Goal: Task Accomplishment & Management: Complete application form

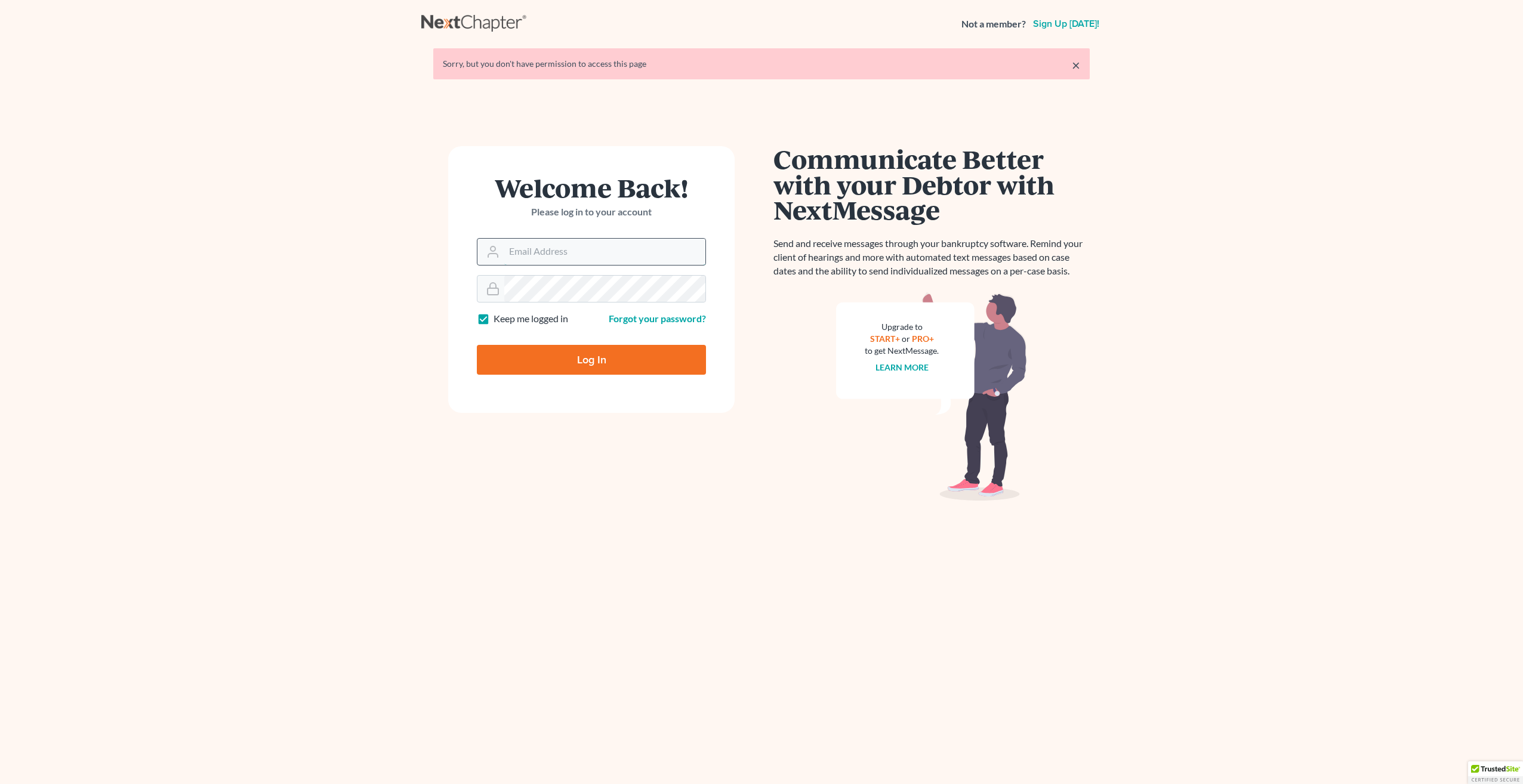
click at [533, 246] on input "Email Address" at bounding box center [604, 251] width 201 height 26
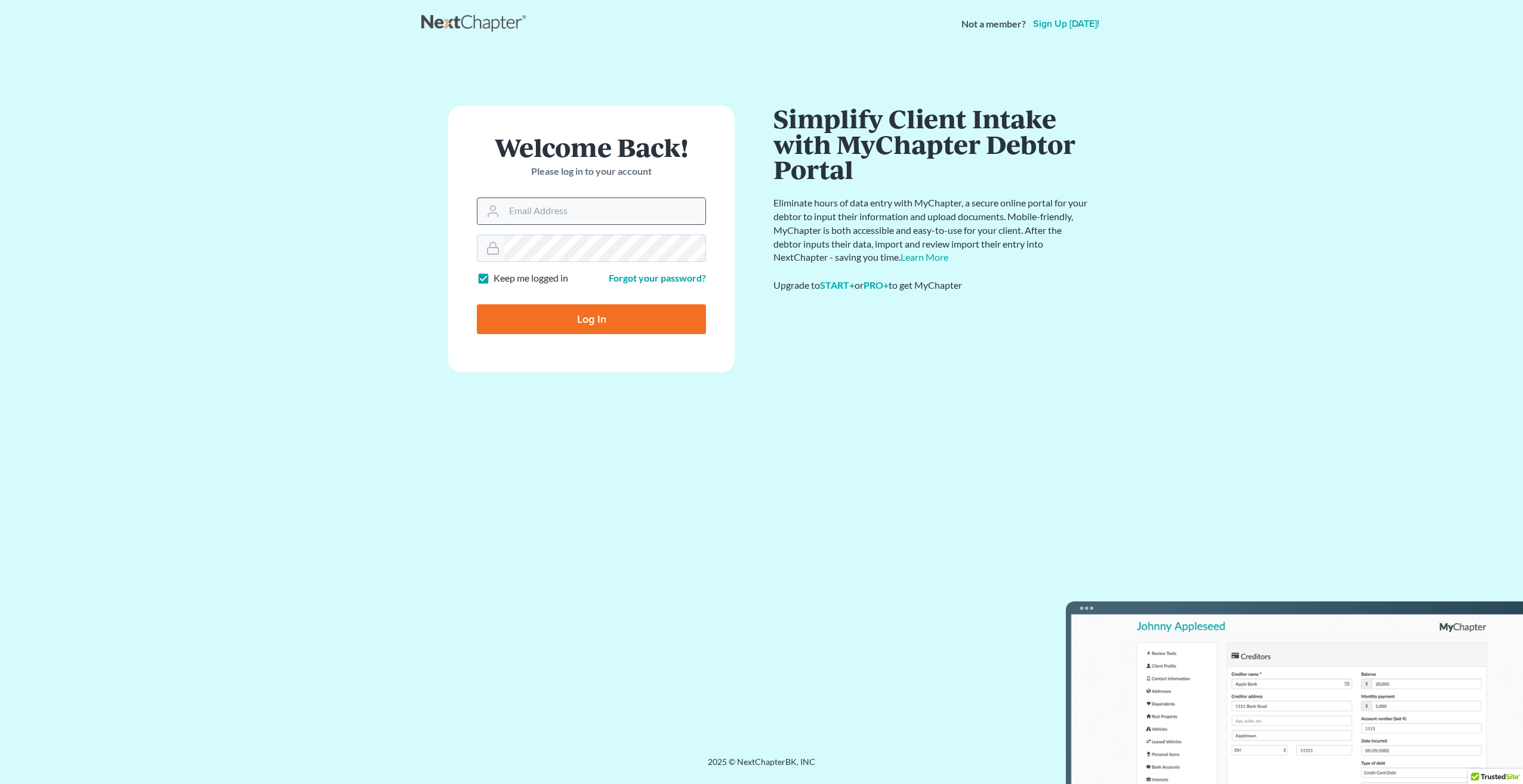
click at [528, 212] on input "Email Address" at bounding box center [604, 211] width 201 height 26
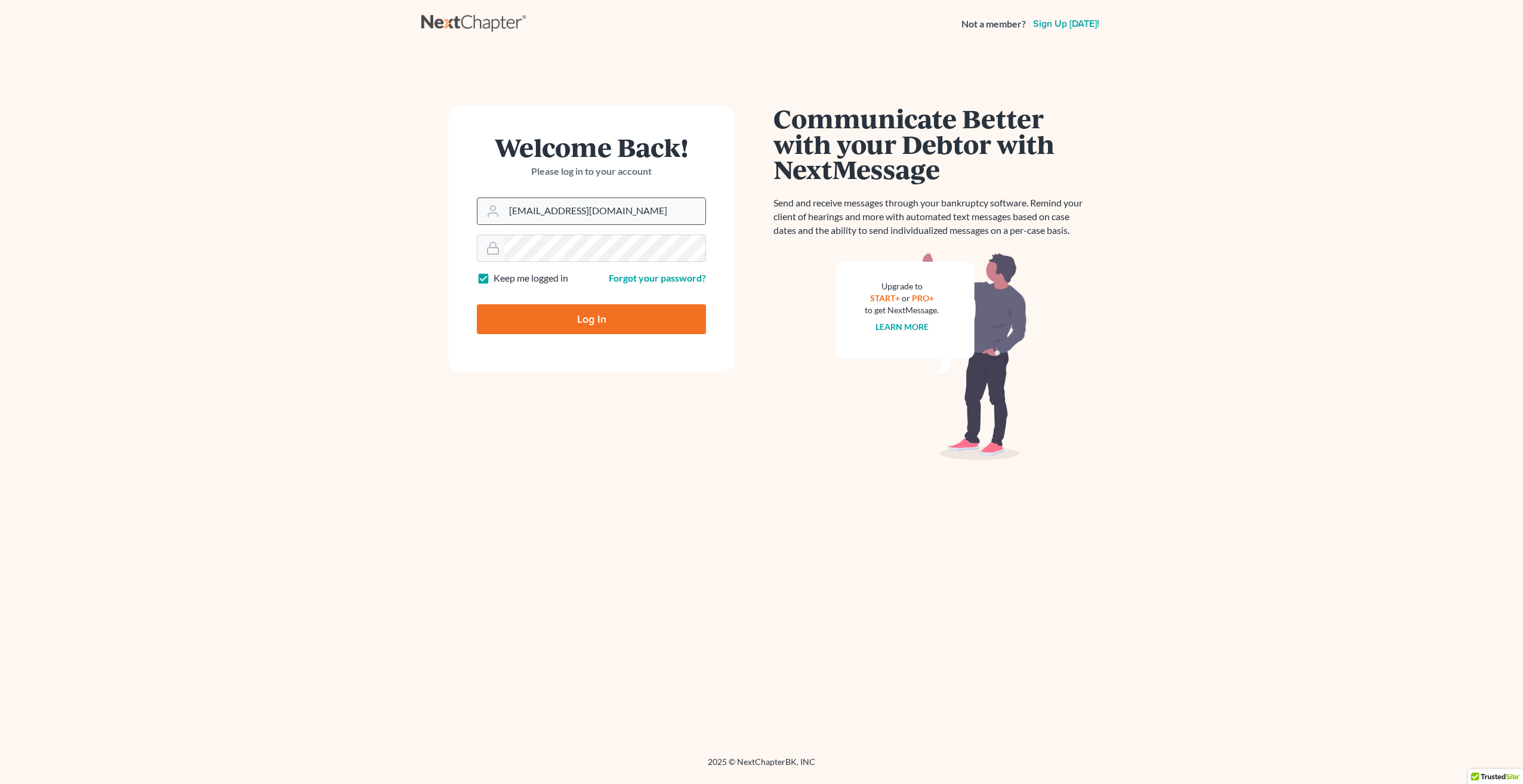
type input "[EMAIL_ADDRESS][DOMAIN_NAME]"
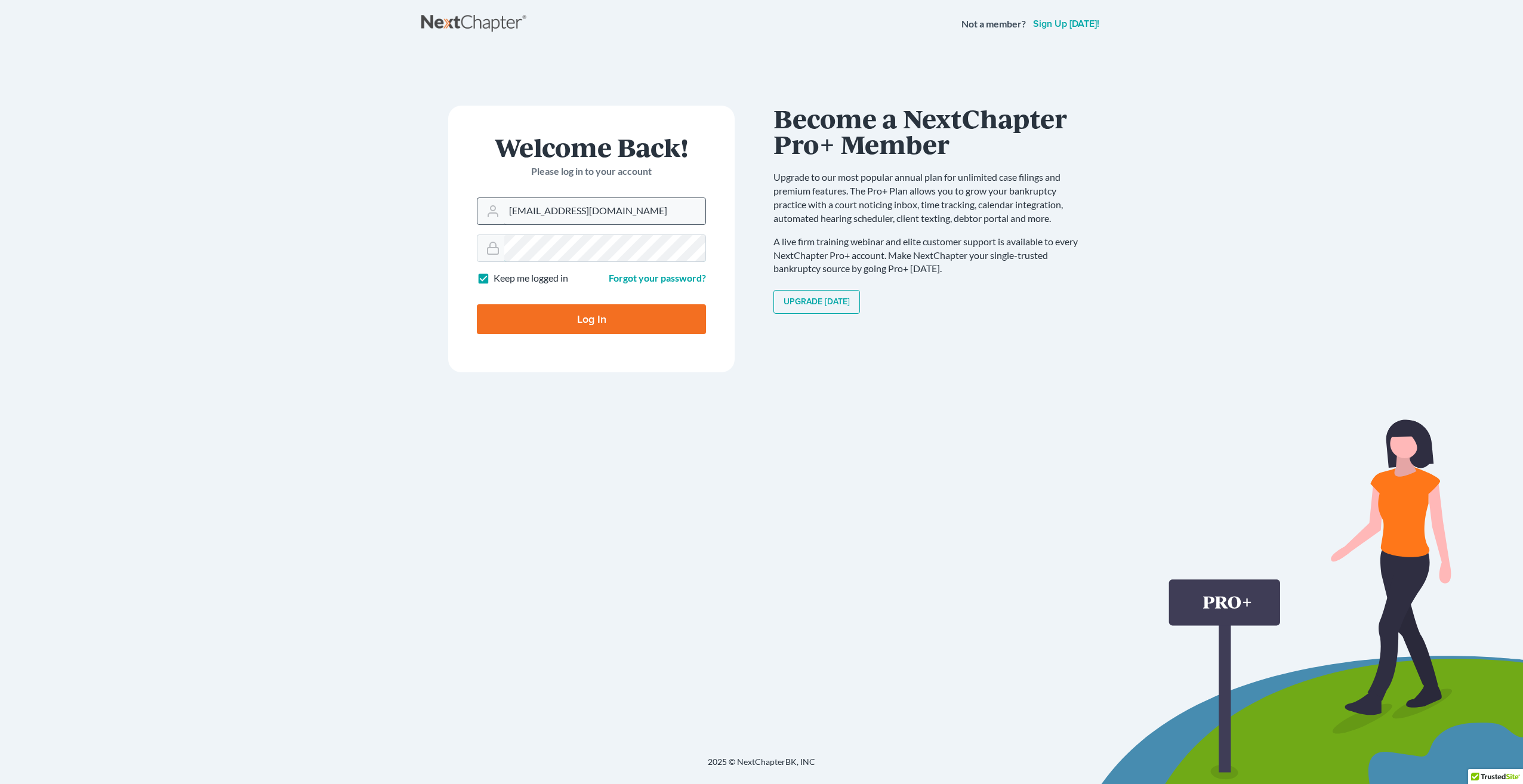
click at [477, 304] on input "Log In" at bounding box center [591, 319] width 229 height 30
type input "Thinking..."
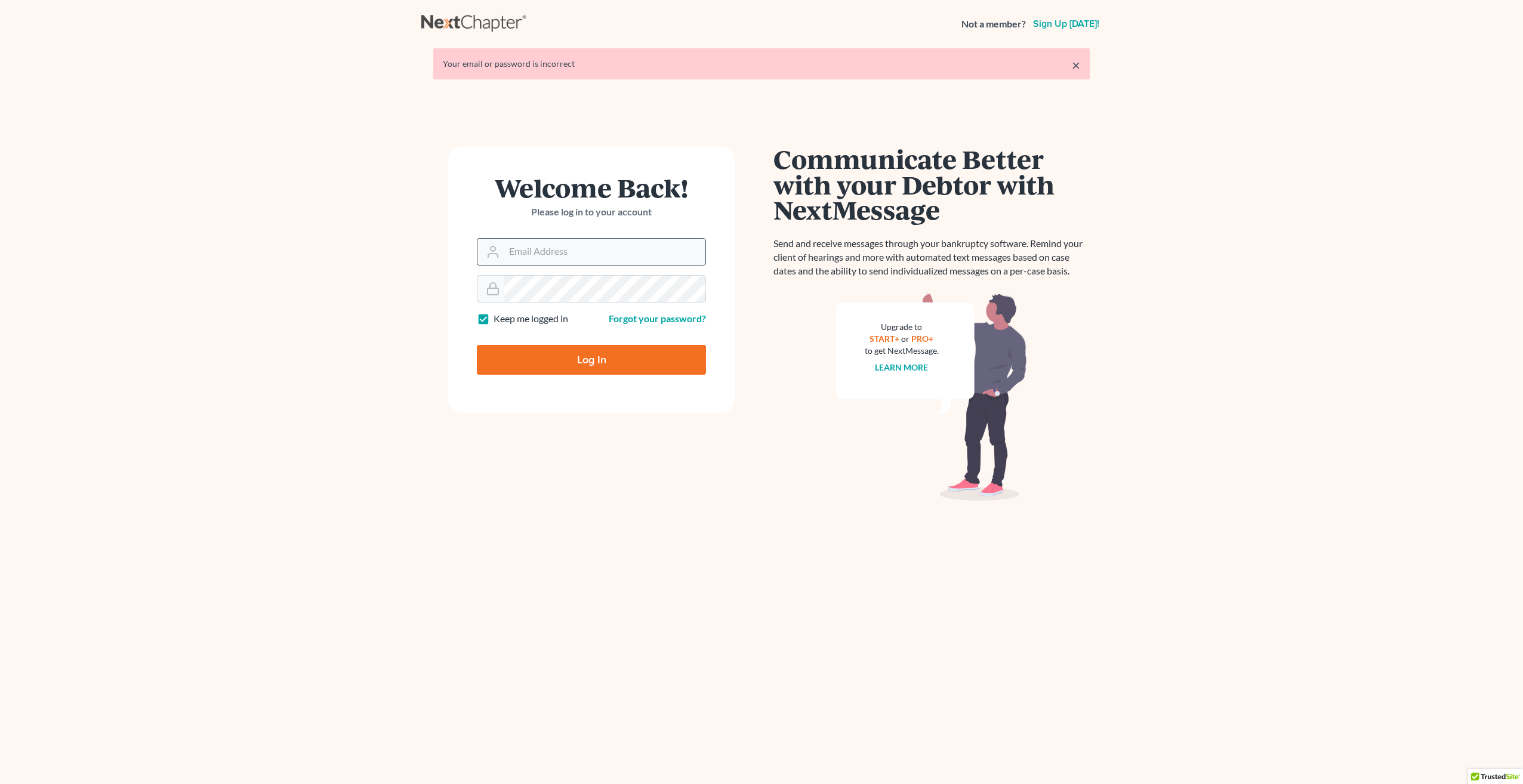
click at [537, 238] on div at bounding box center [591, 251] width 229 height 27
click at [540, 248] on input "Email Address" at bounding box center [604, 251] width 201 height 26
type input "[EMAIL_ADDRESS][DOMAIN_NAME]"
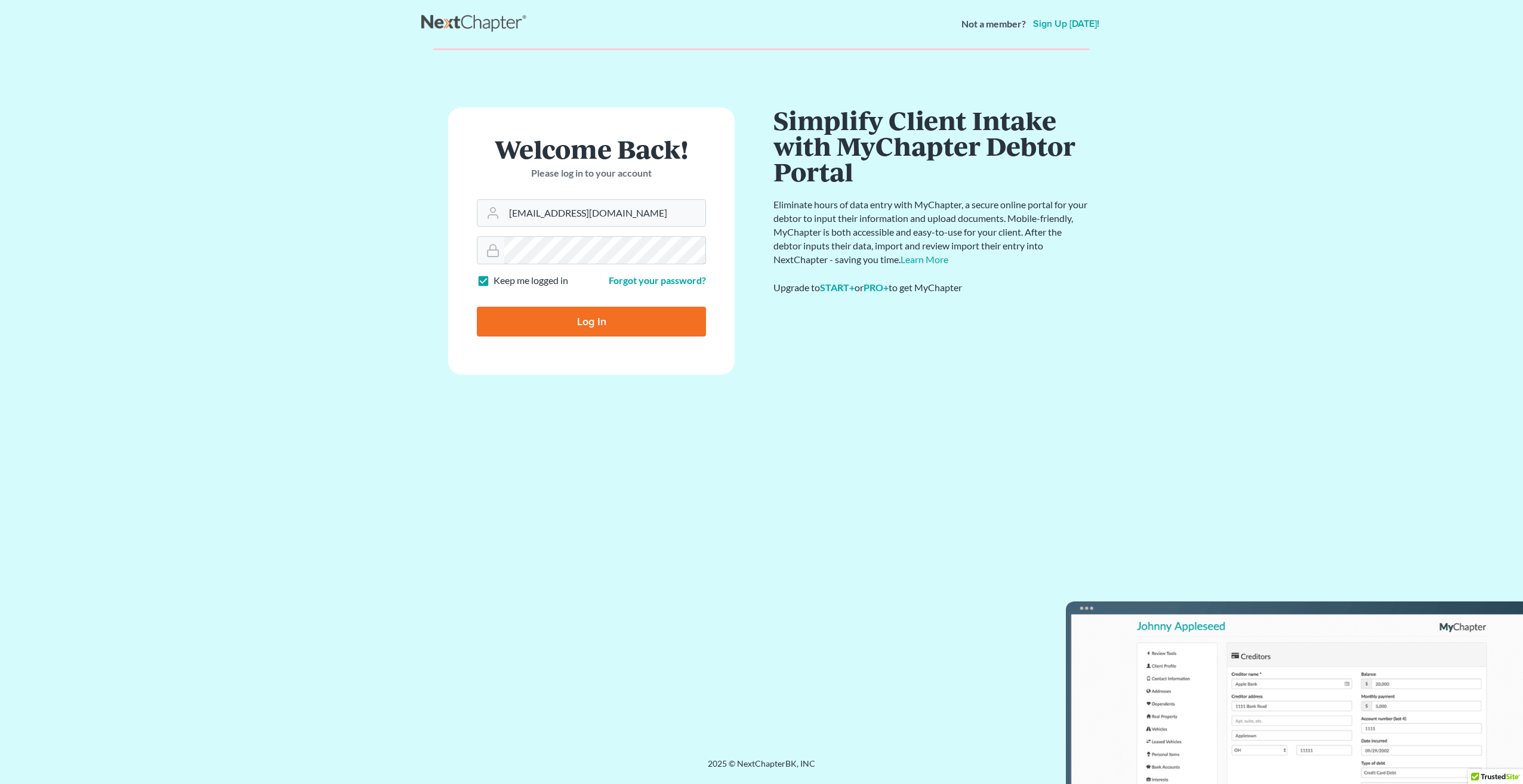
click at [477, 307] on input "Log In" at bounding box center [591, 321] width 229 height 30
type input "Thinking..."
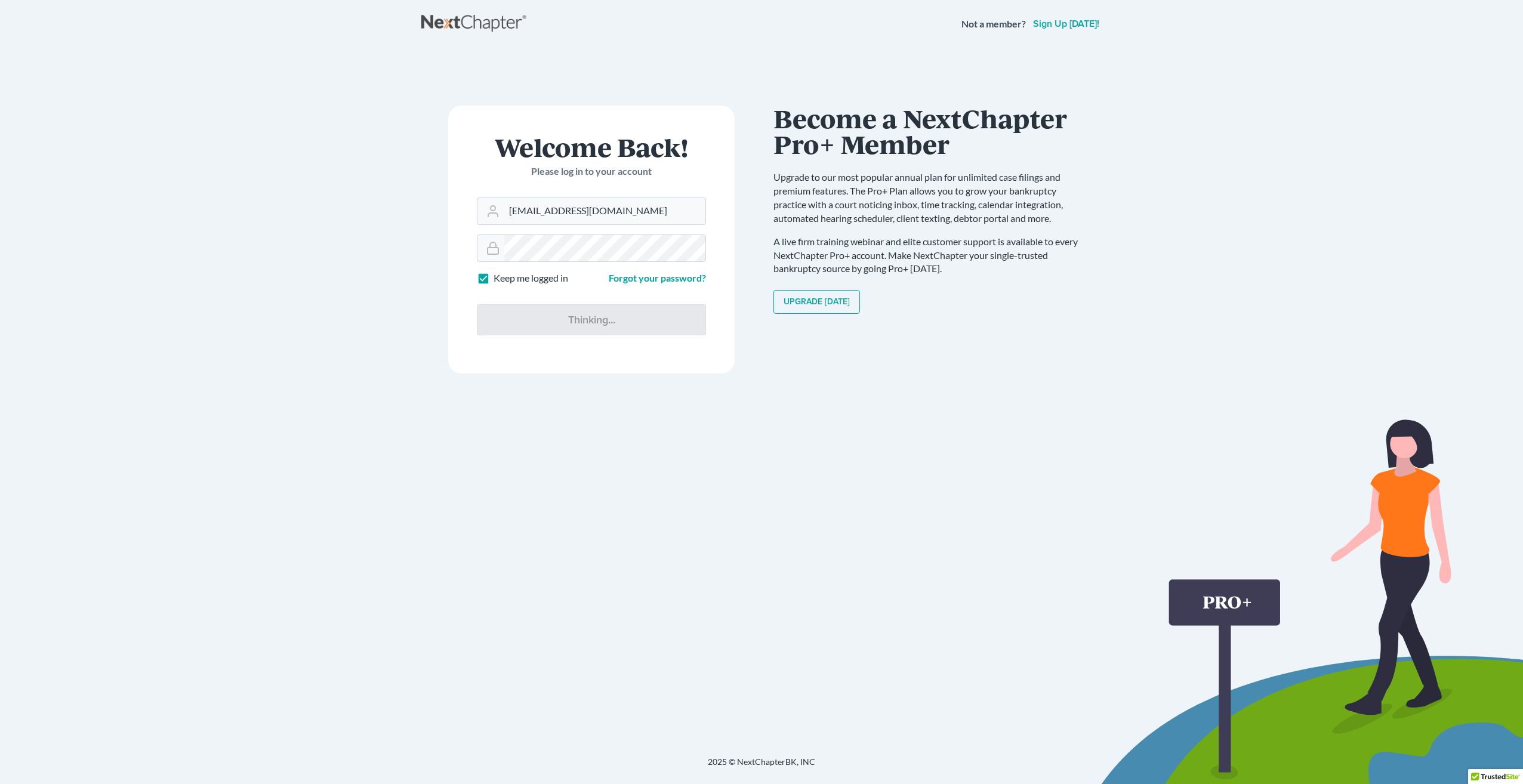
drag, startPoint x: 862, startPoint y: 429, endPoint x: 852, endPoint y: 434, distance: 11.2
click at [862, 429] on div "Communicate Better with your Debtor with NextMessage Send and receive messages …" at bounding box center [931, 397] width 316 height 583
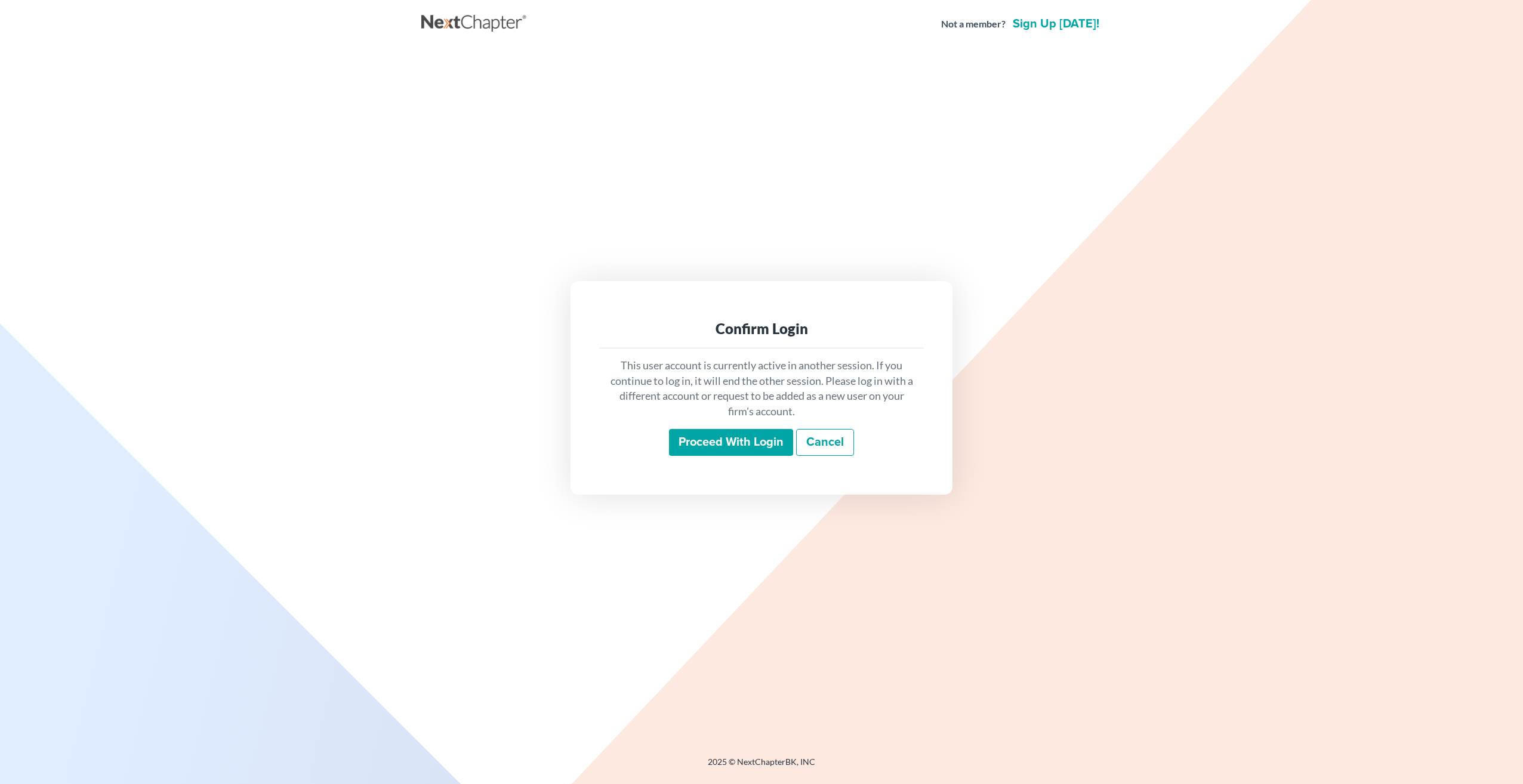
click at [821, 446] on link "Cancel" at bounding box center [825, 442] width 58 height 27
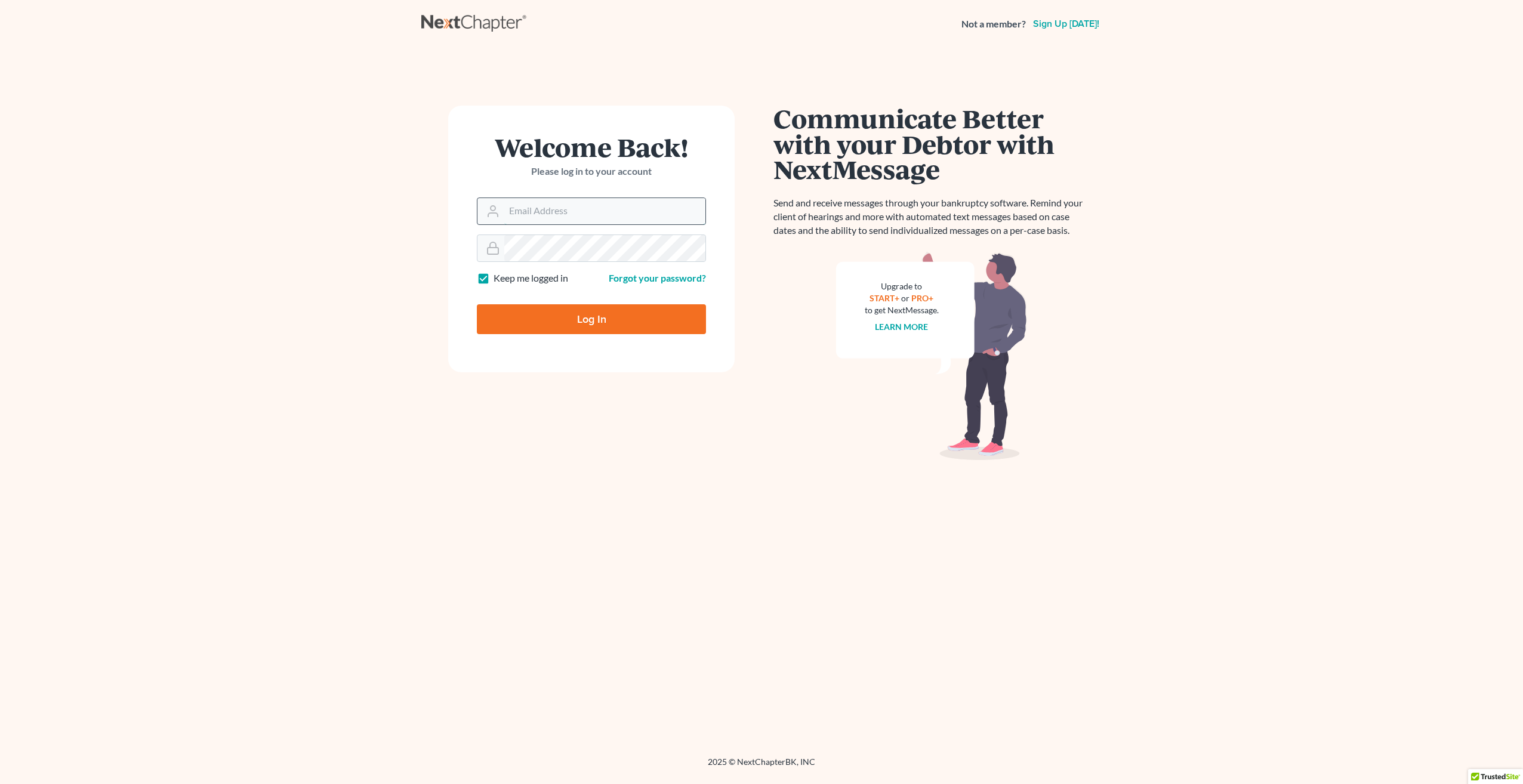
click at [532, 209] on input "Email Address" at bounding box center [604, 211] width 201 height 26
type input "[EMAIL_ADDRESS][DOMAIN_NAME]"
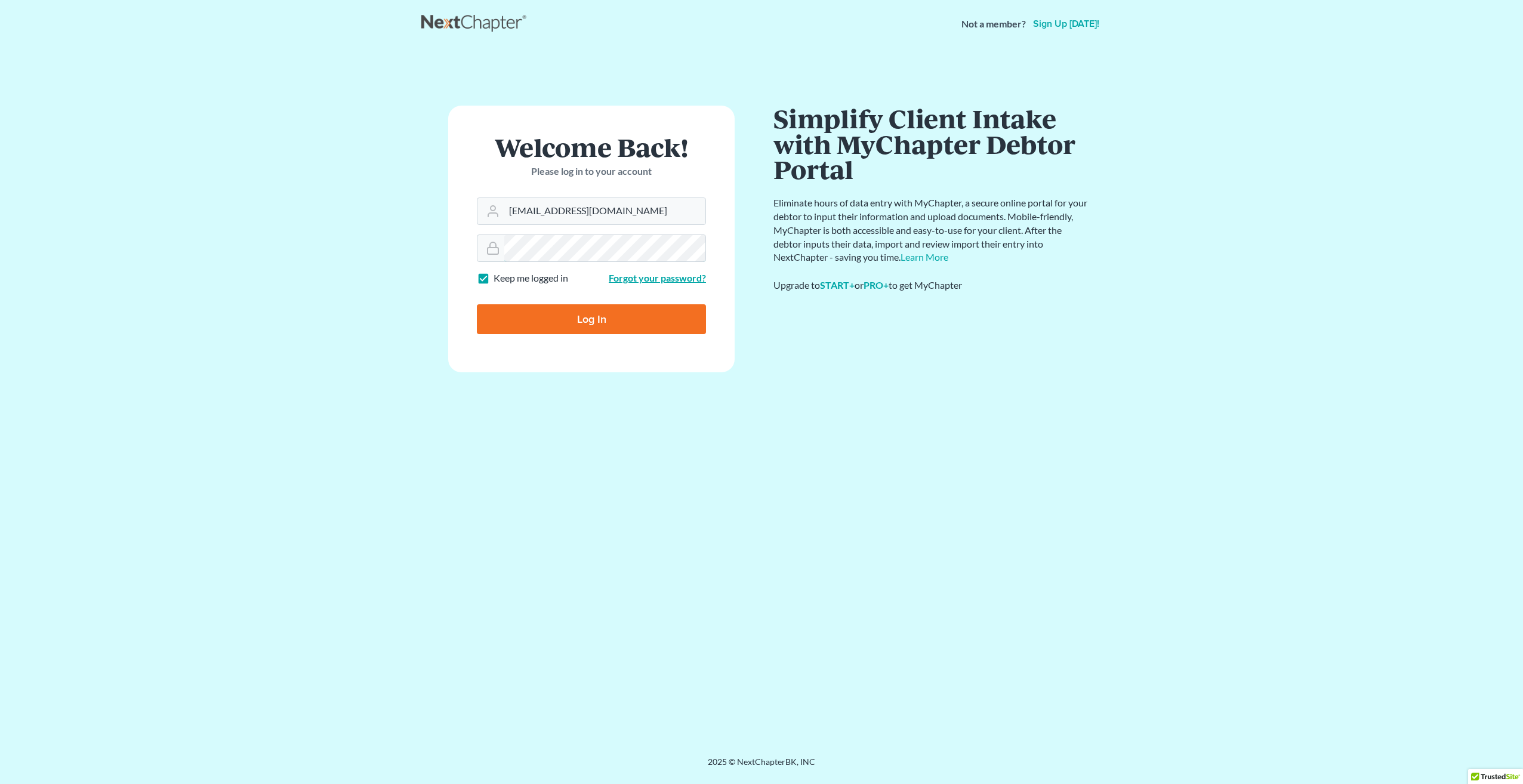
click at [477, 304] on input "Log In" at bounding box center [591, 319] width 229 height 30
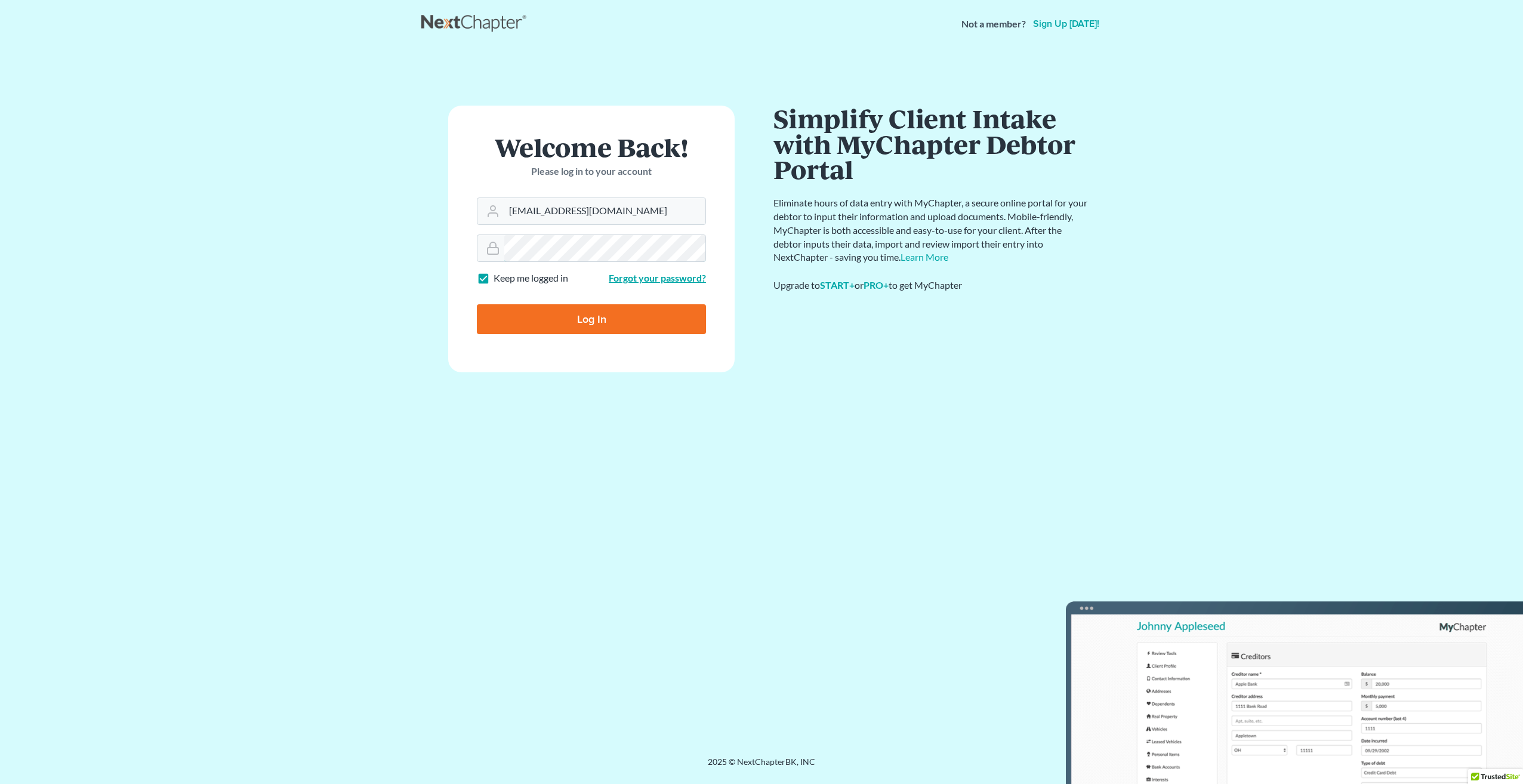
type input "Thinking..."
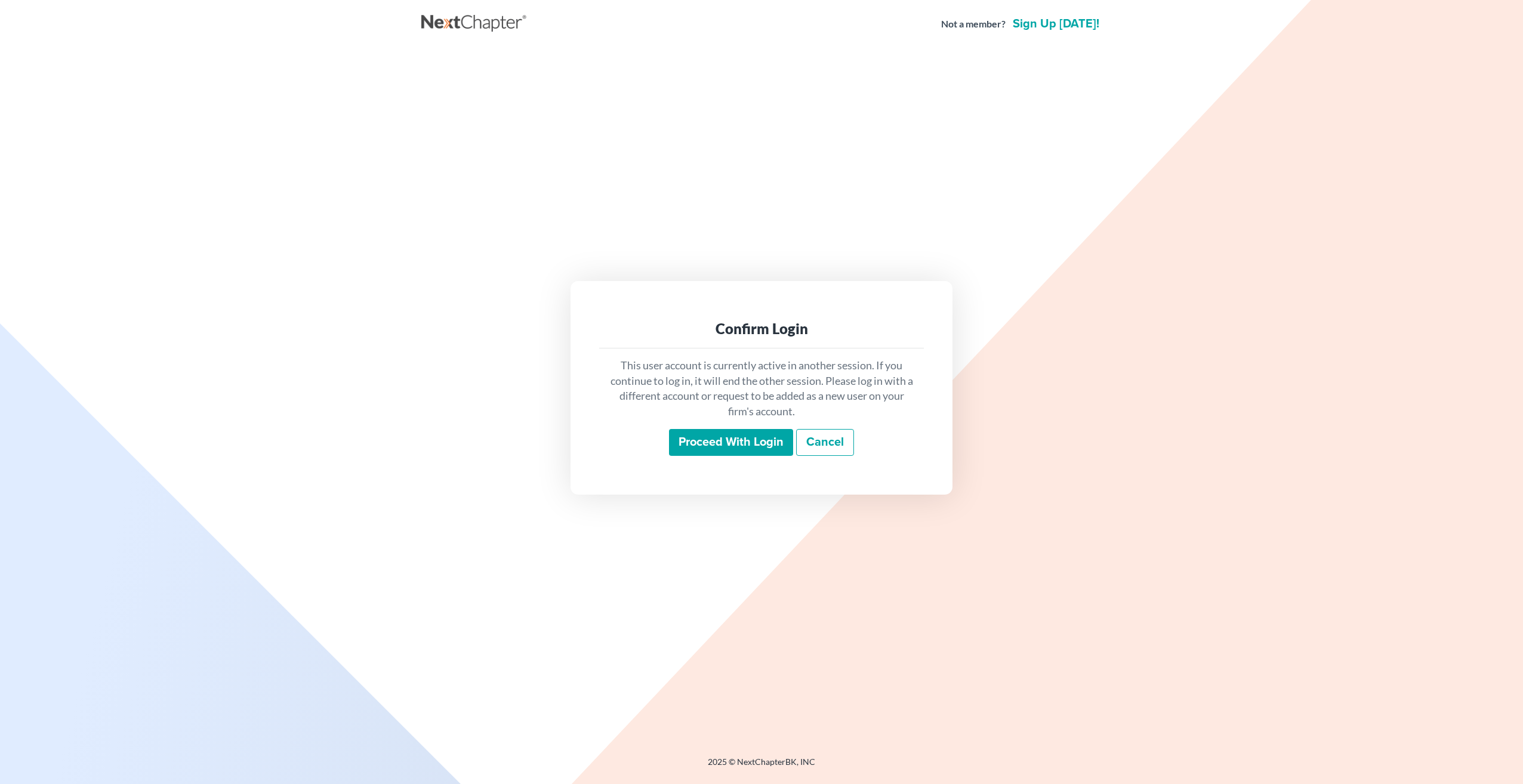
click at [751, 442] on input "Proceed with login" at bounding box center [731, 442] width 124 height 27
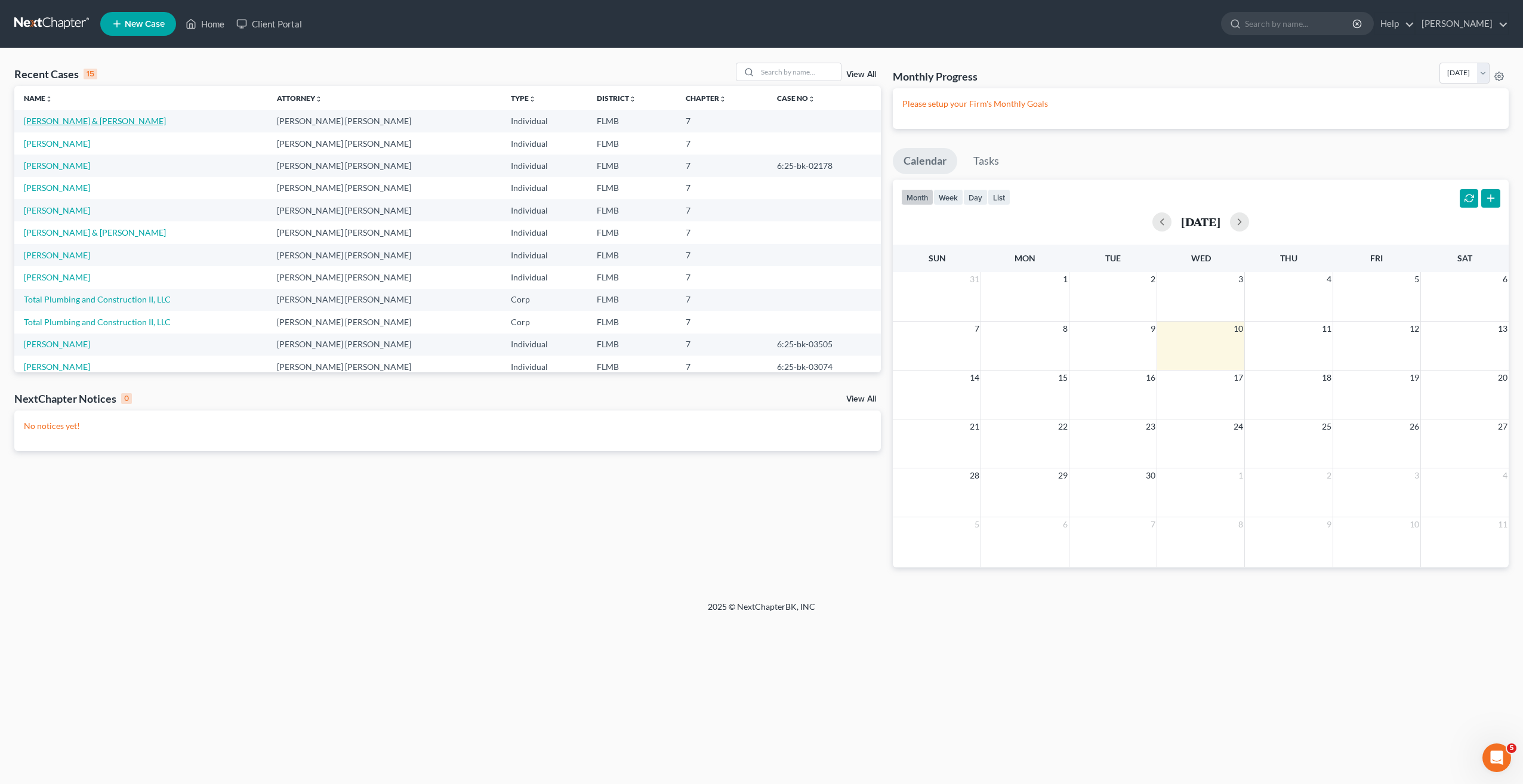
click at [84, 122] on link "Nickerson, Allan & Nancy" at bounding box center [95, 121] width 142 height 10
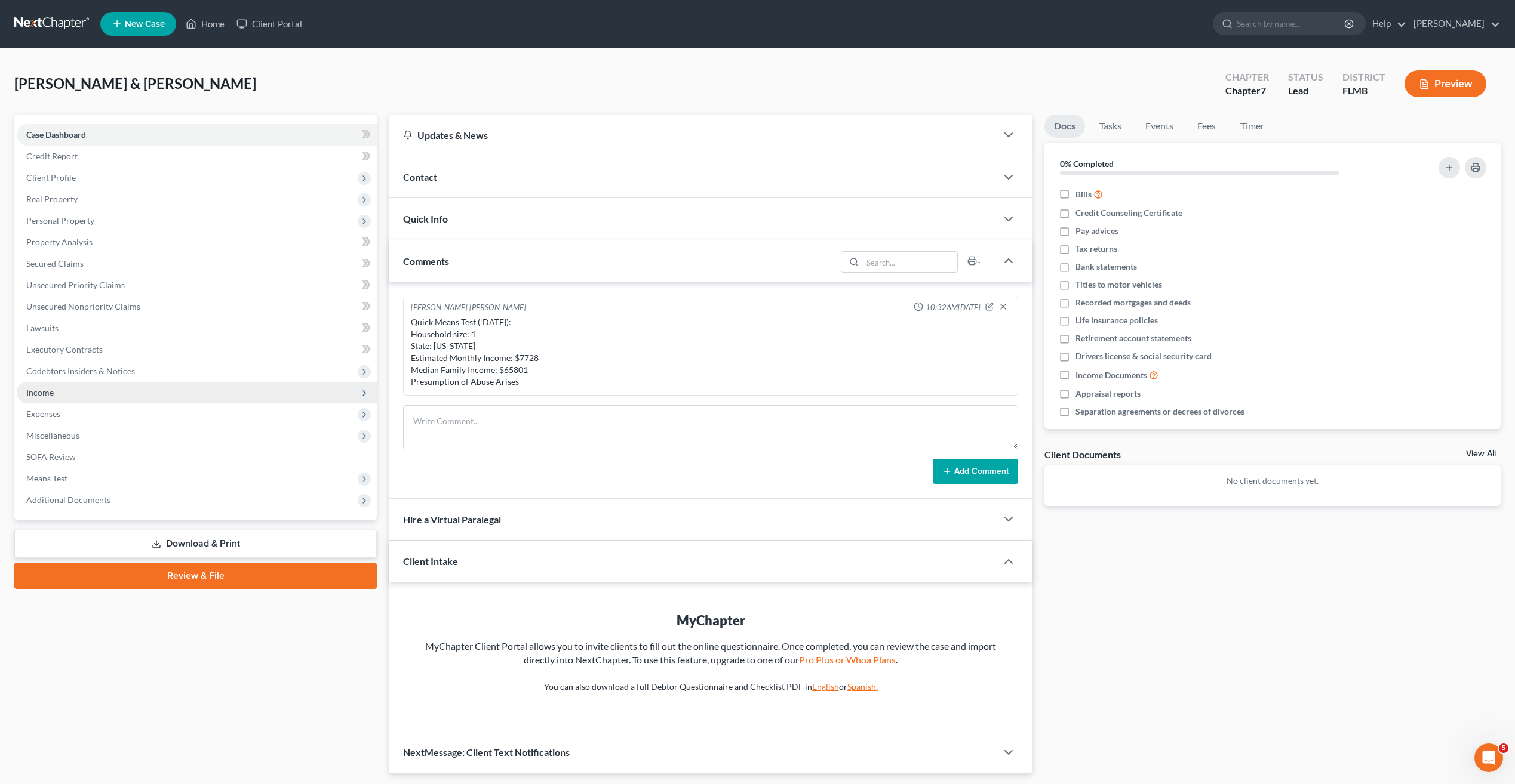
click at [51, 394] on span "Income" at bounding box center [39, 392] width 27 height 10
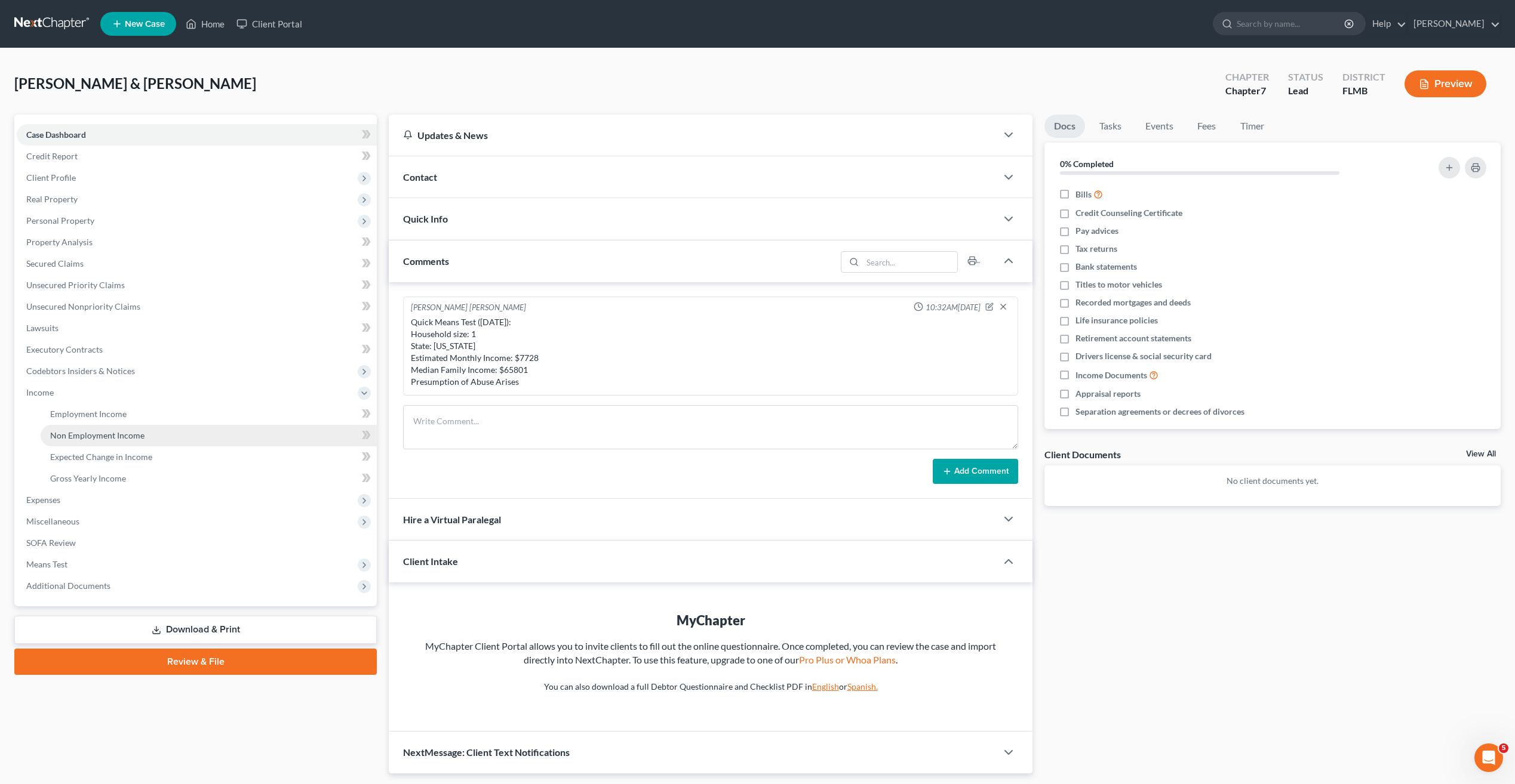
click at [79, 434] on span "Non Employment Income" at bounding box center [97, 435] width 95 height 10
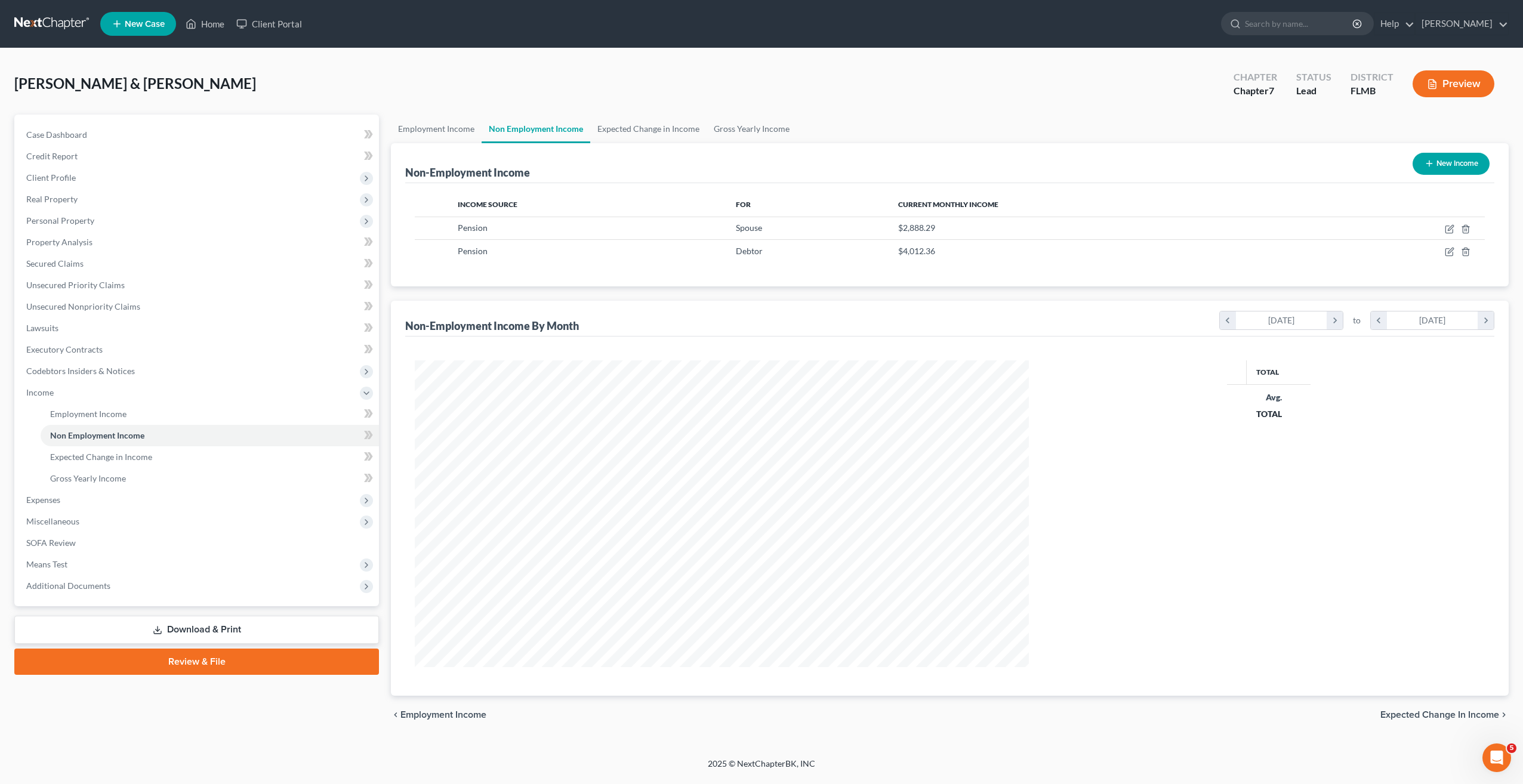
scroll to position [307, 639]
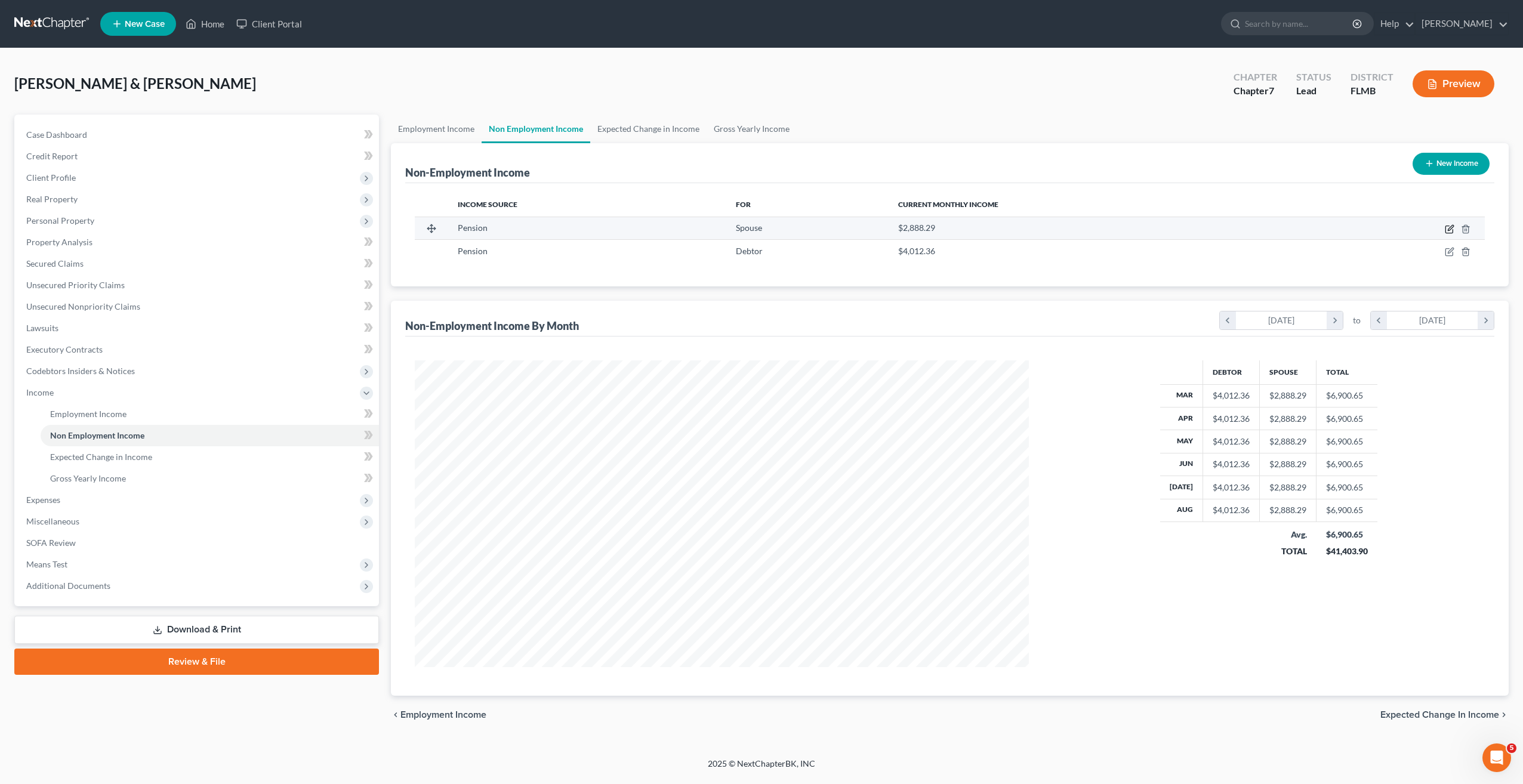
click at [1447, 226] on icon "button" at bounding box center [1449, 229] width 7 height 7
select select "2"
select select "0"
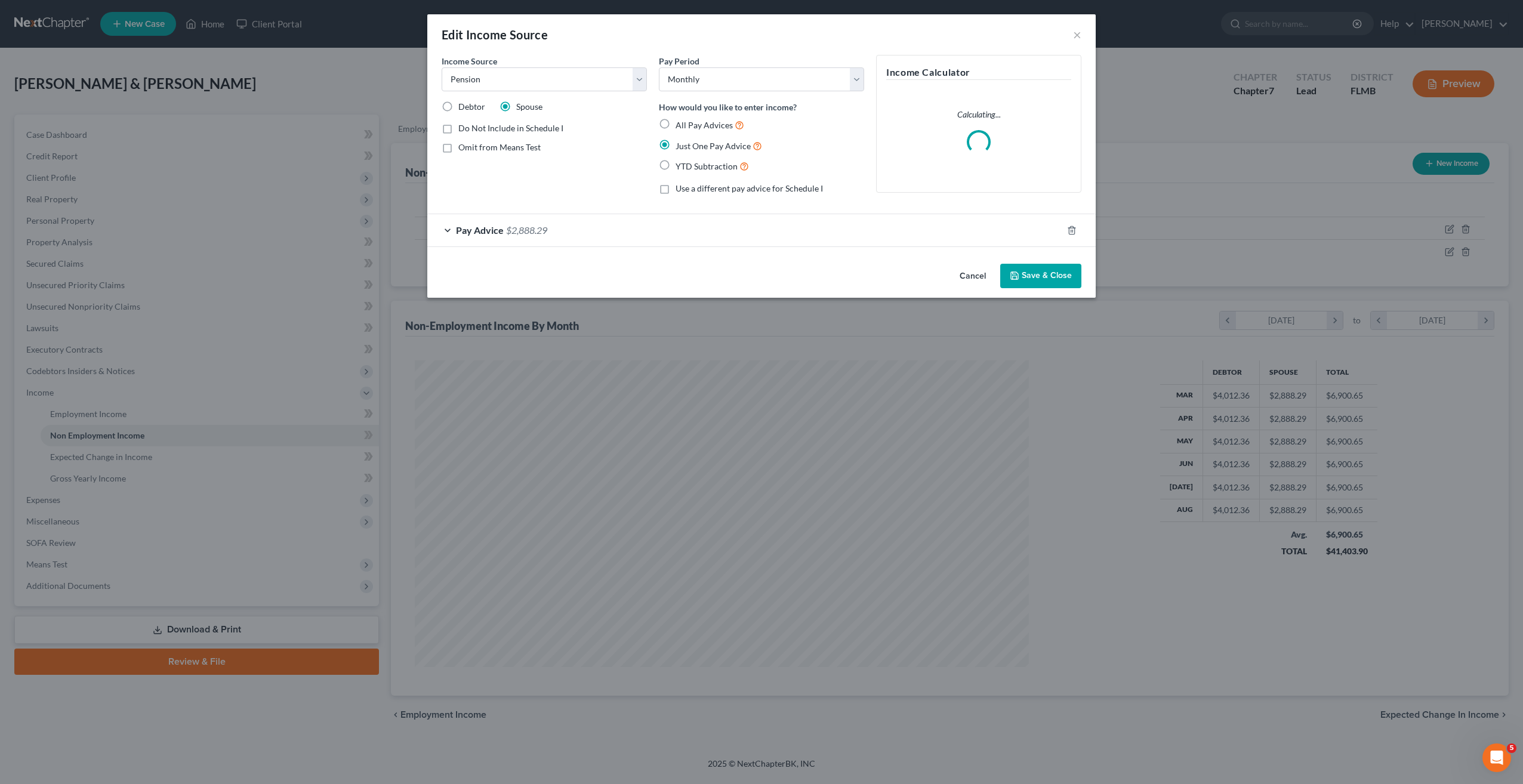
click at [453, 233] on div "Pay Advice $2,888.29" at bounding box center [745, 230] width 635 height 32
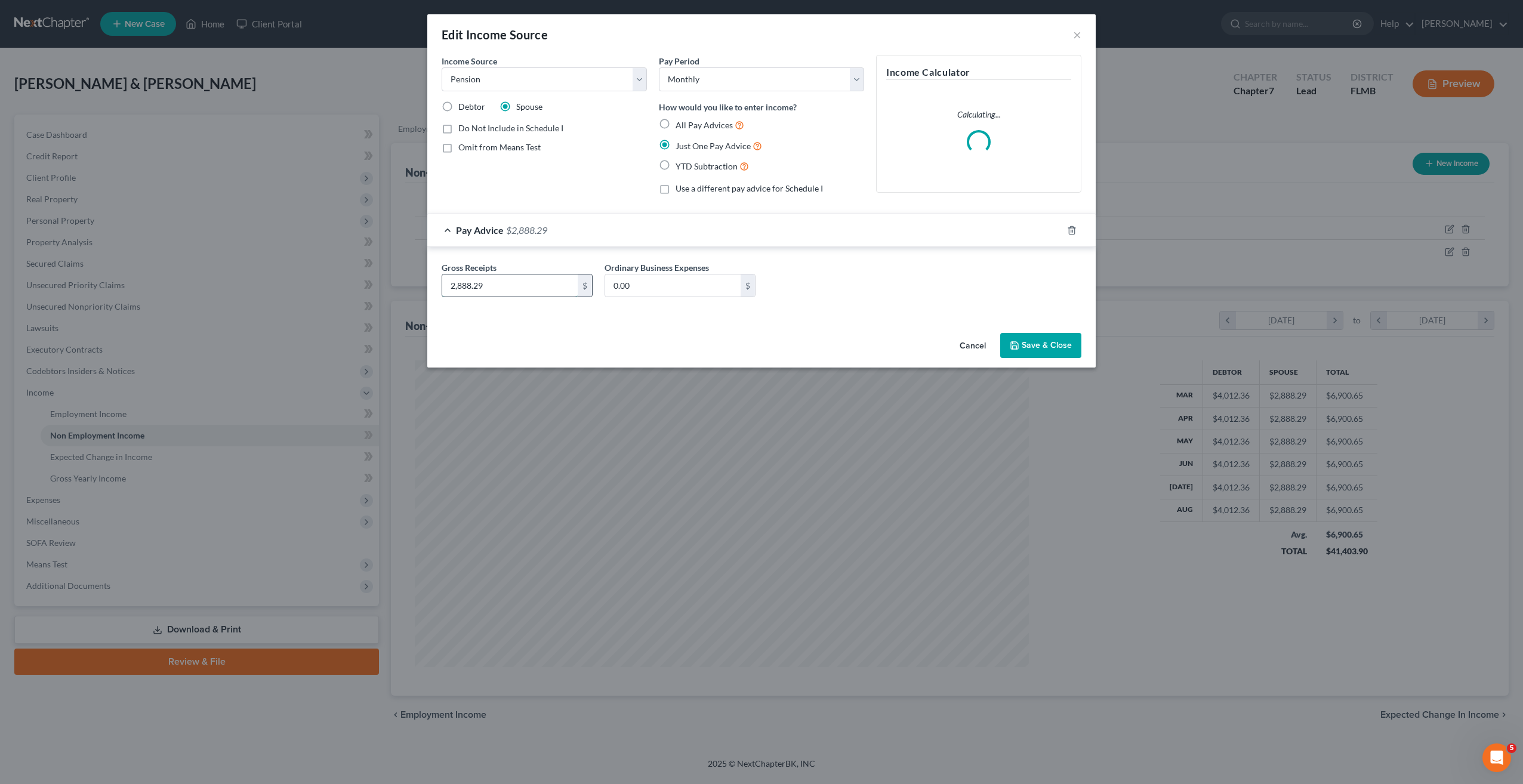
click at [507, 282] on input "2,888.29" at bounding box center [510, 286] width 135 height 23
type input "2,660.17"
click at [1044, 340] on button "Save & Close" at bounding box center [1041, 345] width 81 height 25
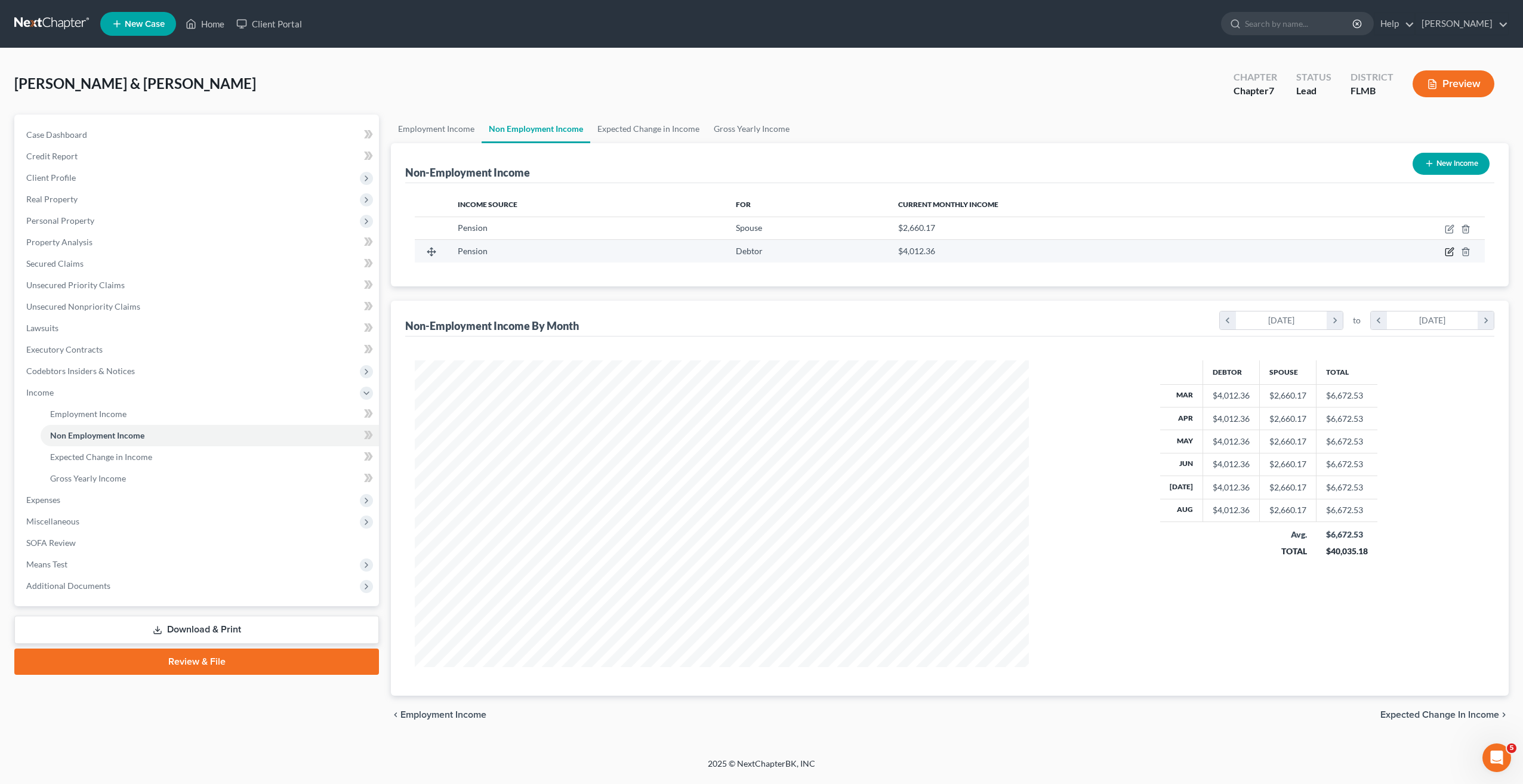
click at [1445, 251] on icon "button" at bounding box center [1449, 251] width 10 height 10
select select "2"
select select "0"
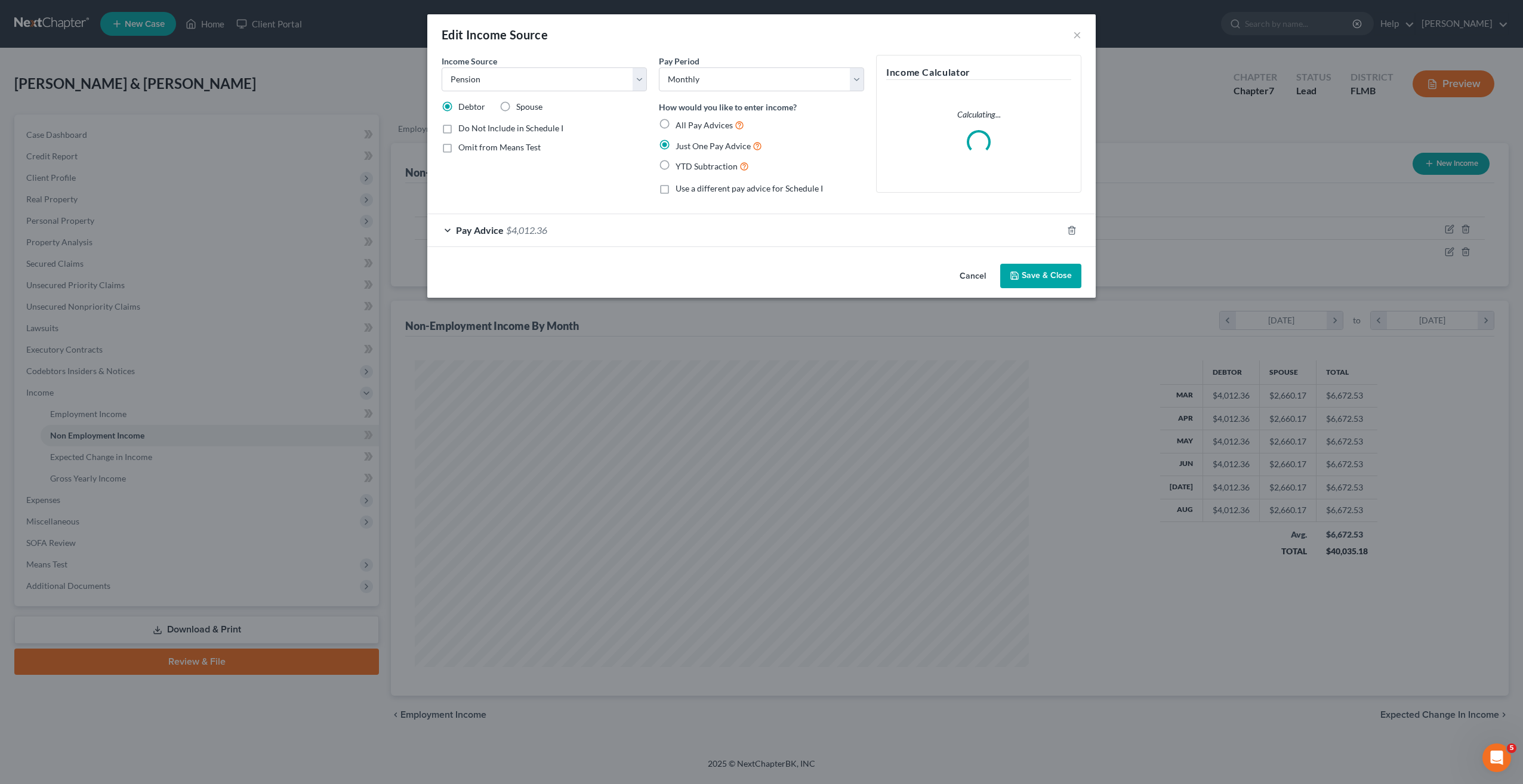
click at [481, 226] on span "Pay Advice" at bounding box center [479, 230] width 48 height 11
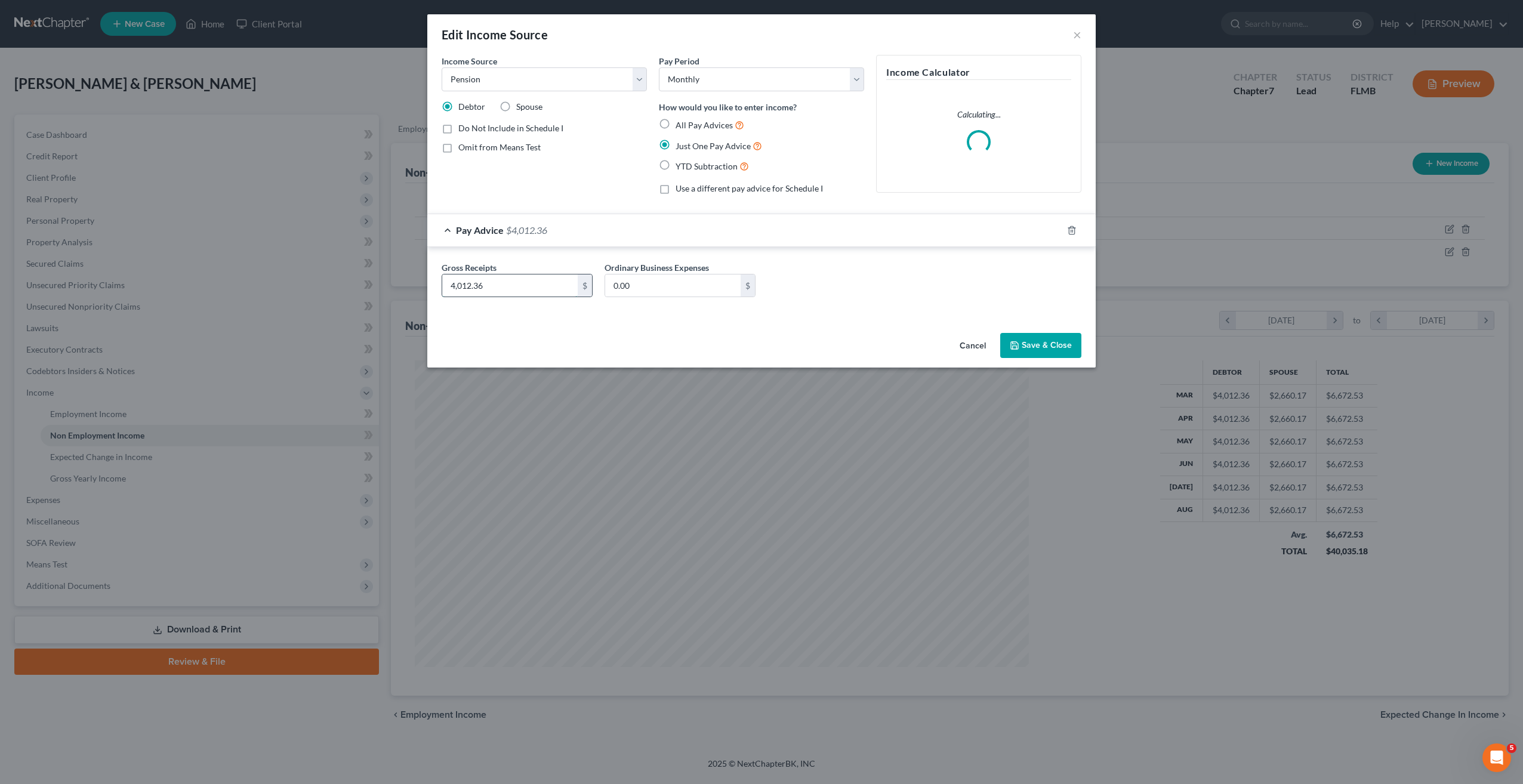
click at [525, 276] on input "4,012.36" at bounding box center [510, 286] width 135 height 23
type input "3,822.97"
click at [1049, 353] on button "Save & Close" at bounding box center [1041, 345] width 81 height 25
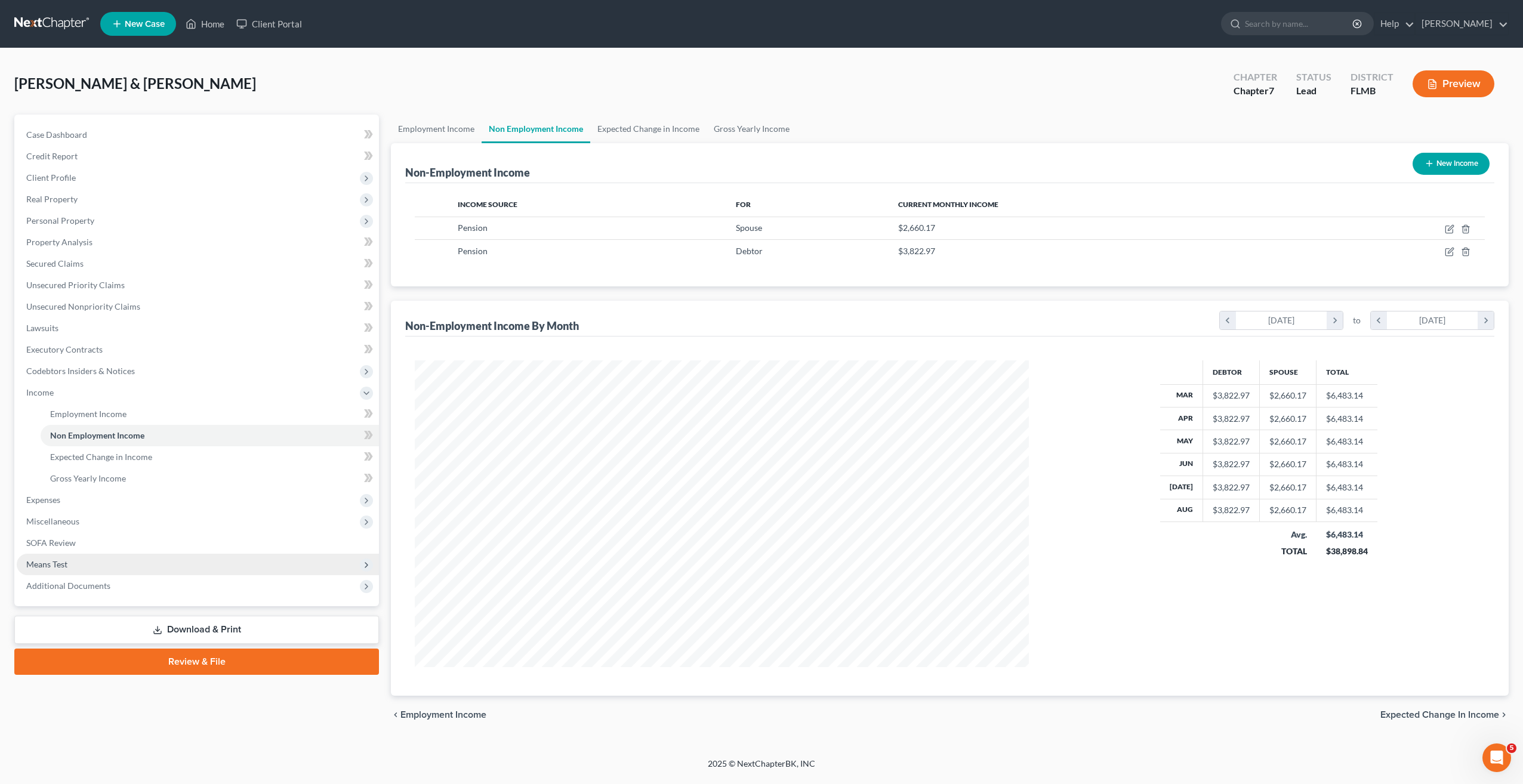
click at [61, 557] on span "Means Test" at bounding box center [197, 564] width 362 height 22
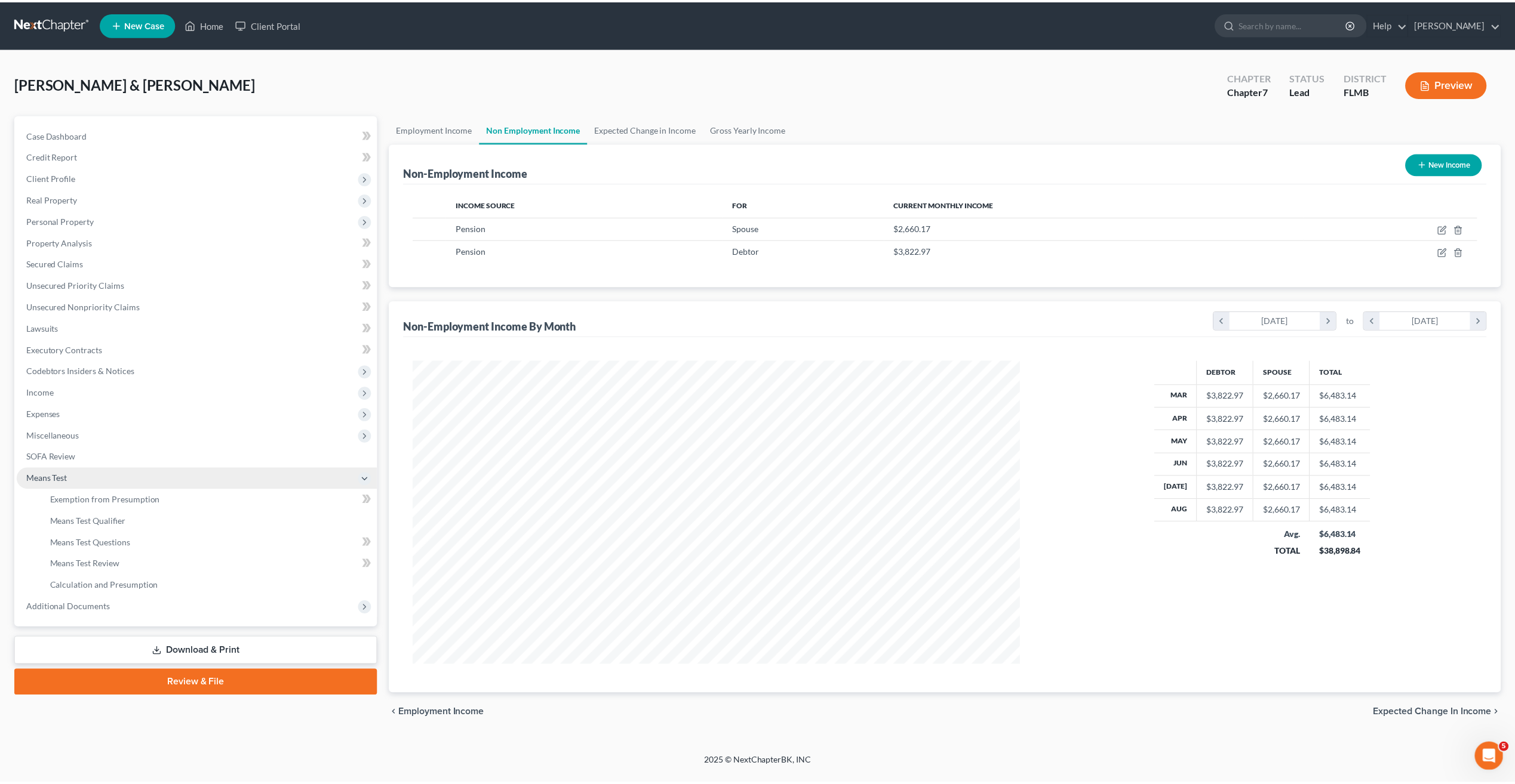
scroll to position [596434, 596480]
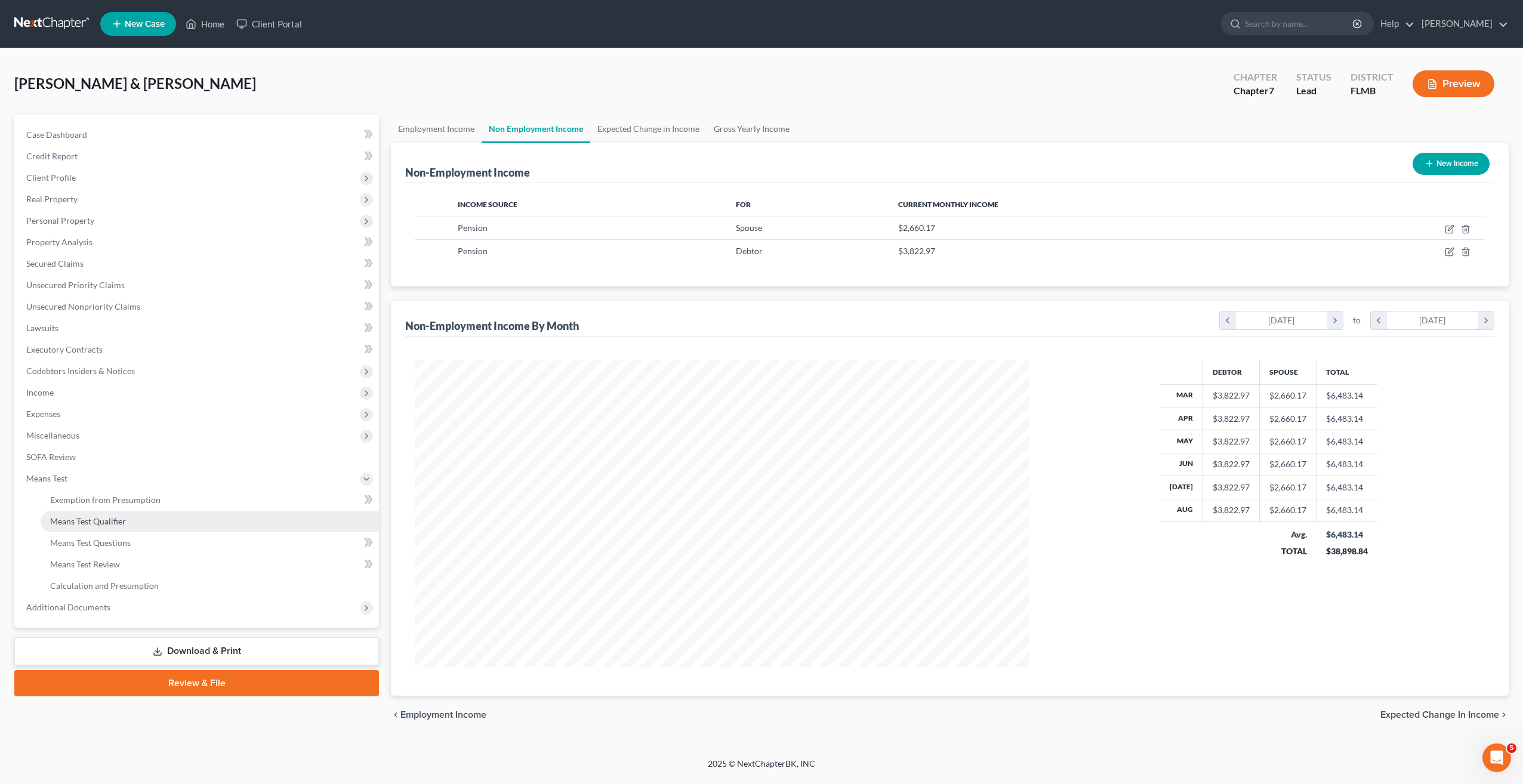
click at [91, 516] on span "Means Test Qualifier" at bounding box center [88, 521] width 76 height 10
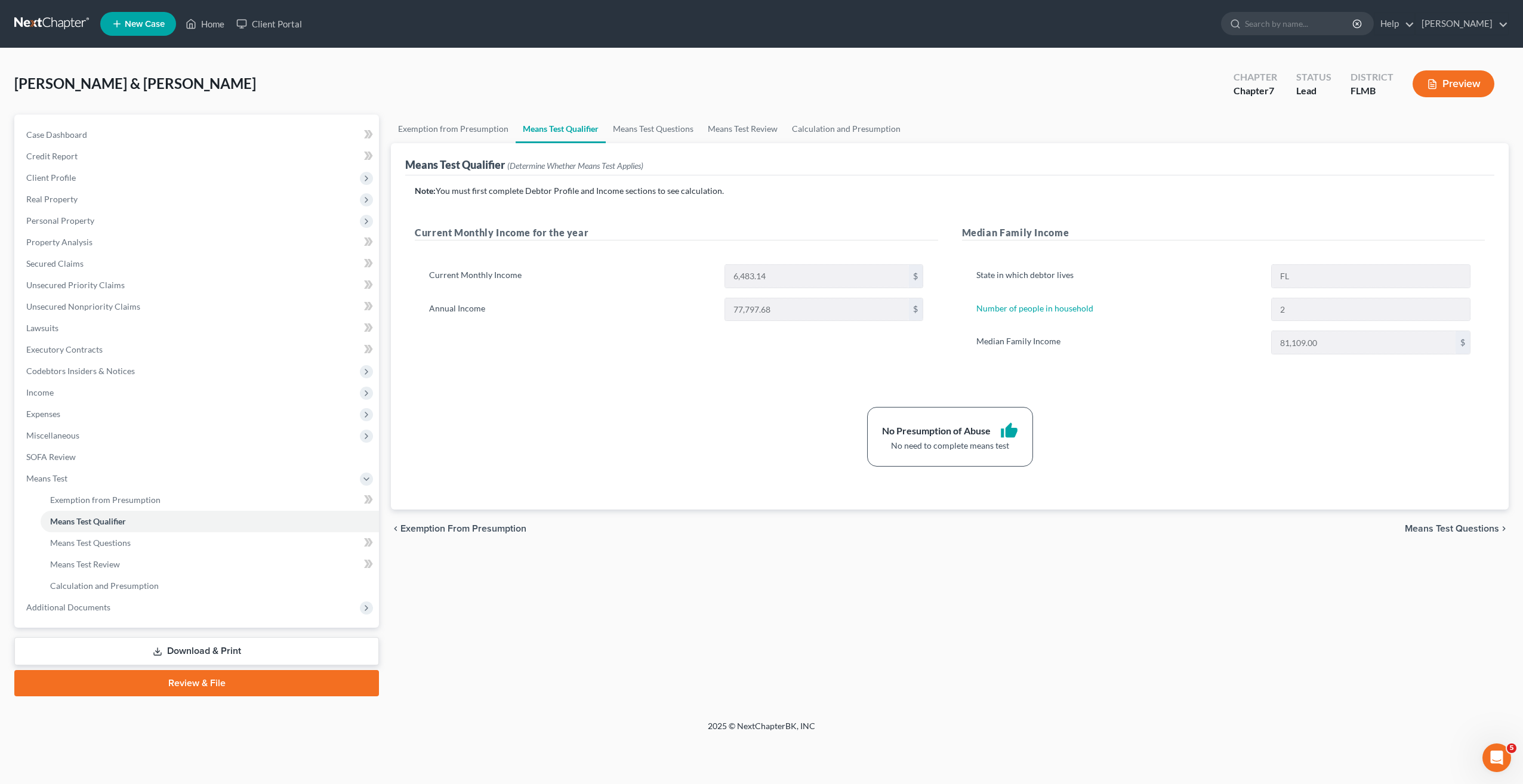
click at [717, 445] on div "No Presumption of Abuse thumb_up No need to complete means test" at bounding box center [950, 437] width 1082 height 60
click at [681, 429] on div "No Presumption of Abuse thumb_up No need to complete means test" at bounding box center [950, 437] width 1082 height 60
click at [652, 434] on div "No Presumption of Abuse thumb_up No need to complete means test" at bounding box center [950, 437] width 1082 height 60
click at [104, 493] on link "Exemption from Presumption" at bounding box center [209, 500] width 338 height 22
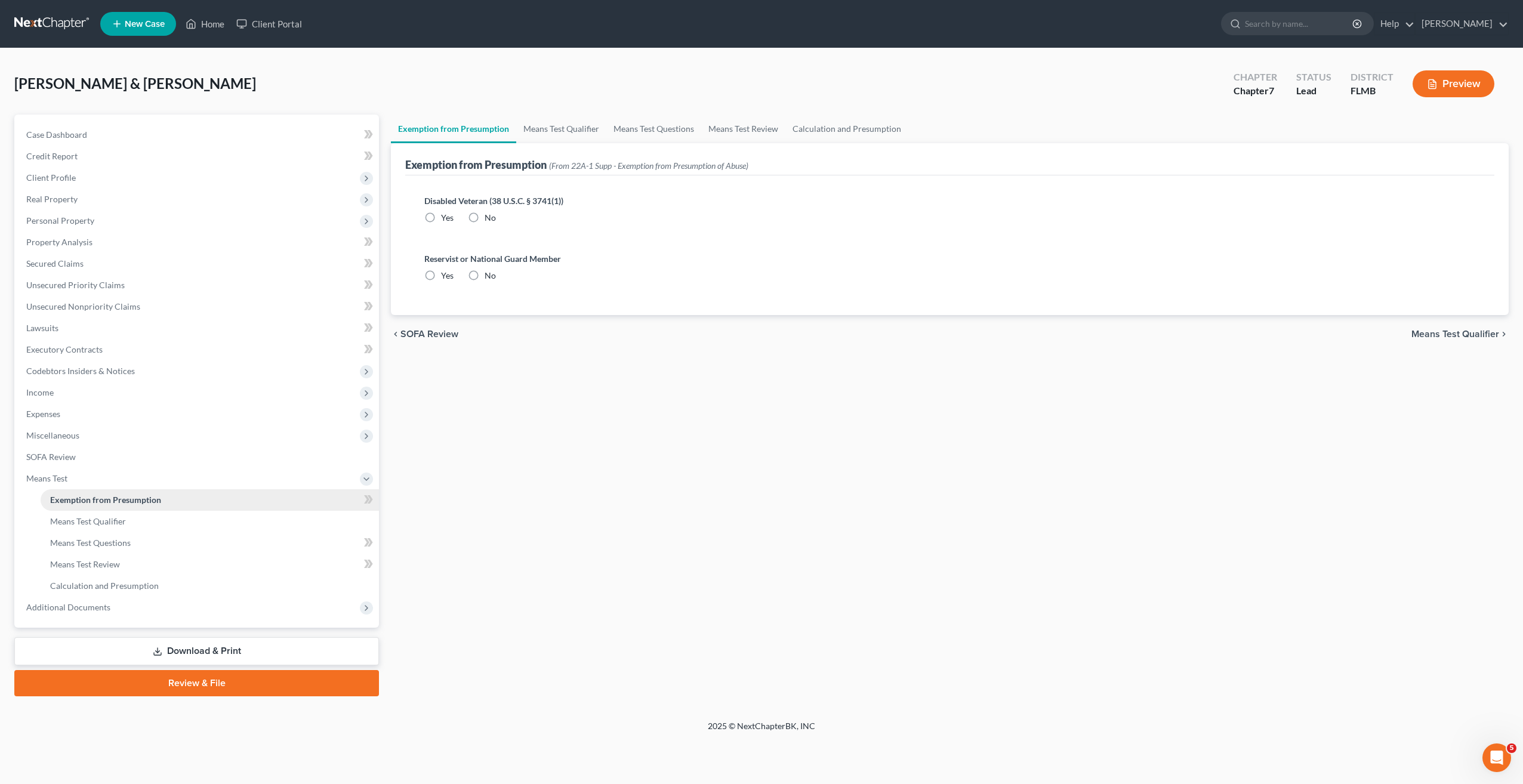
radio input "true"
click at [95, 545] on span "Means Test Questions" at bounding box center [90, 543] width 81 height 10
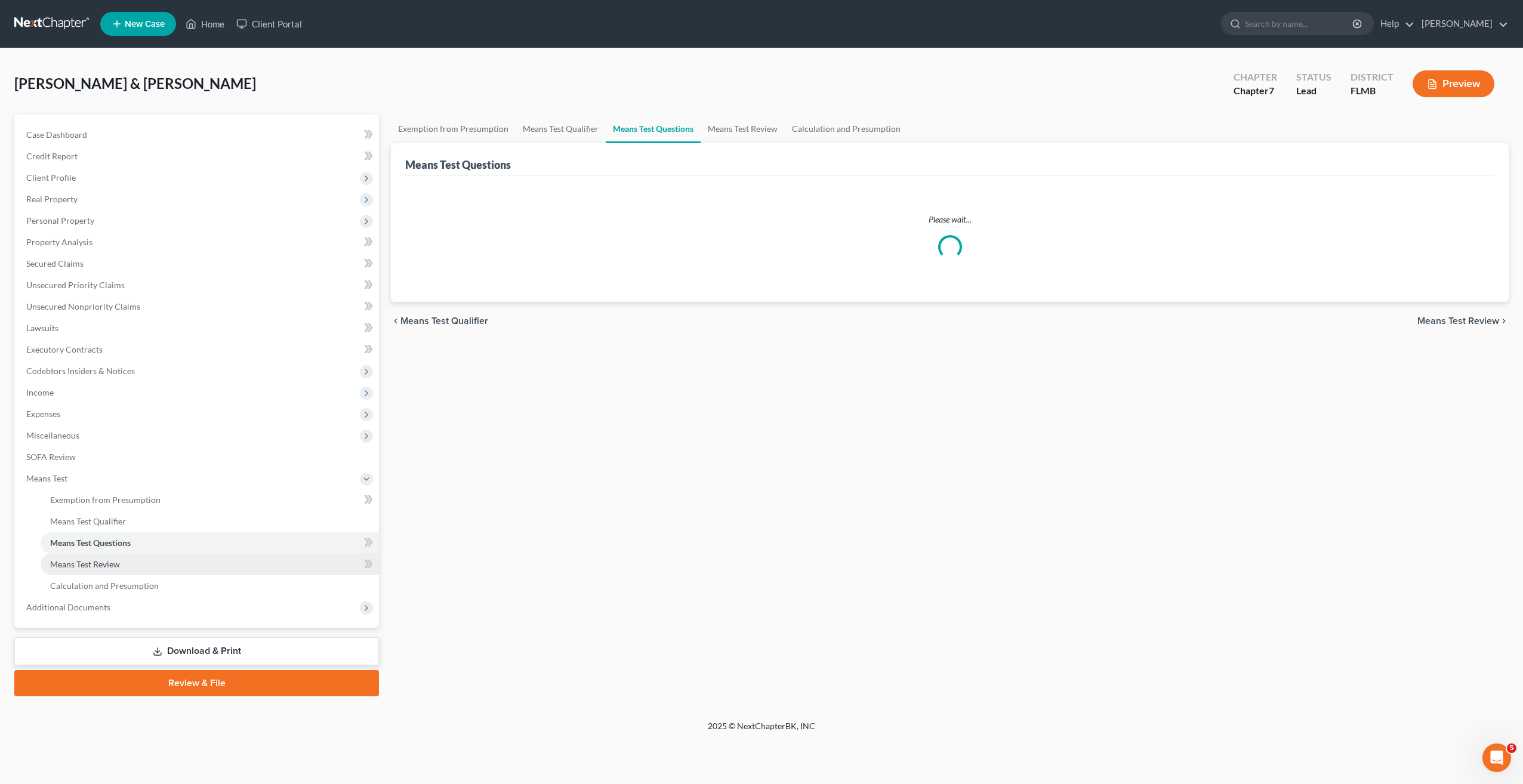
click at [90, 568] on span "Means Test Review" at bounding box center [85, 564] width 70 height 10
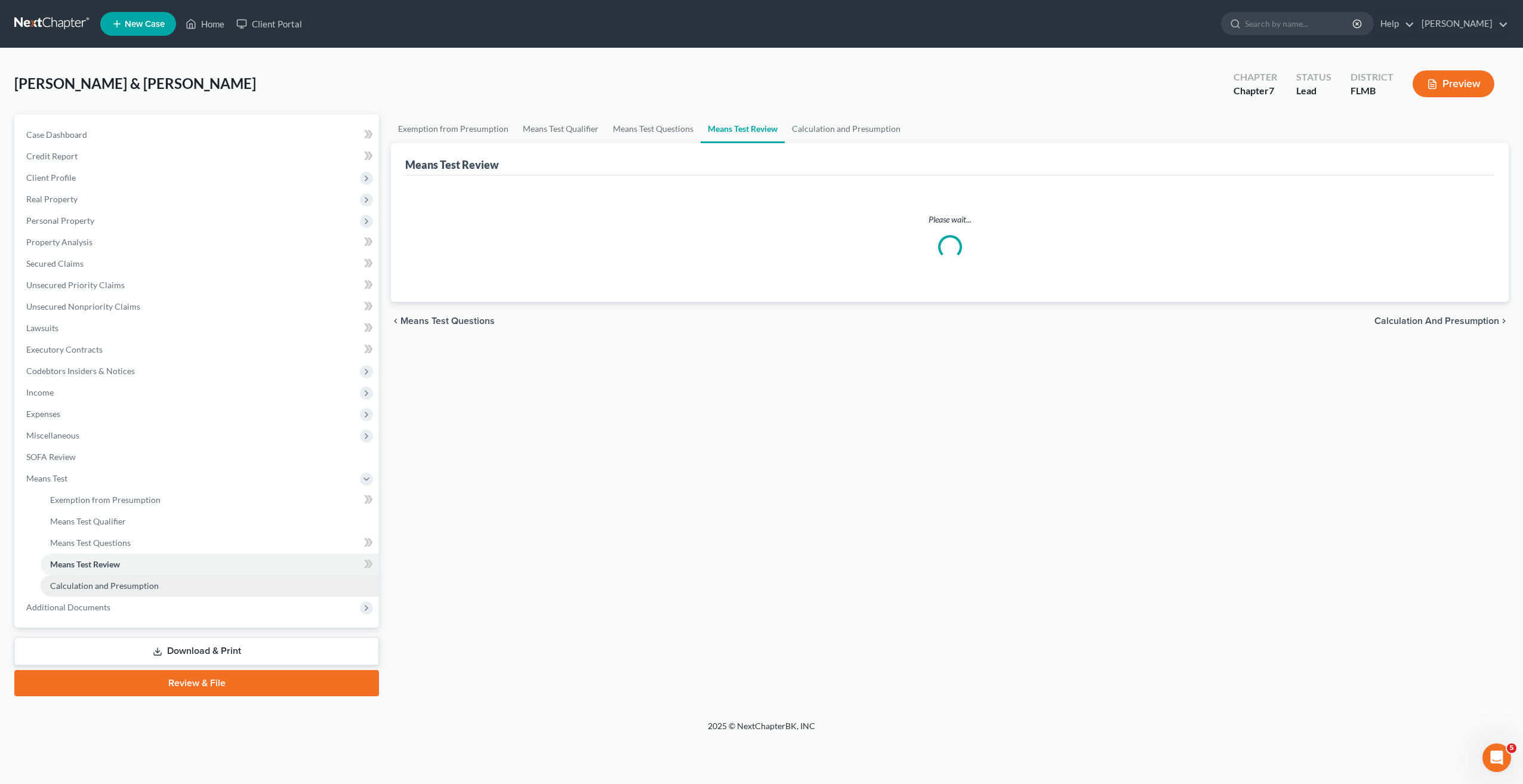
click at [90, 592] on link "Calculation and Presumption" at bounding box center [209, 586] width 338 height 22
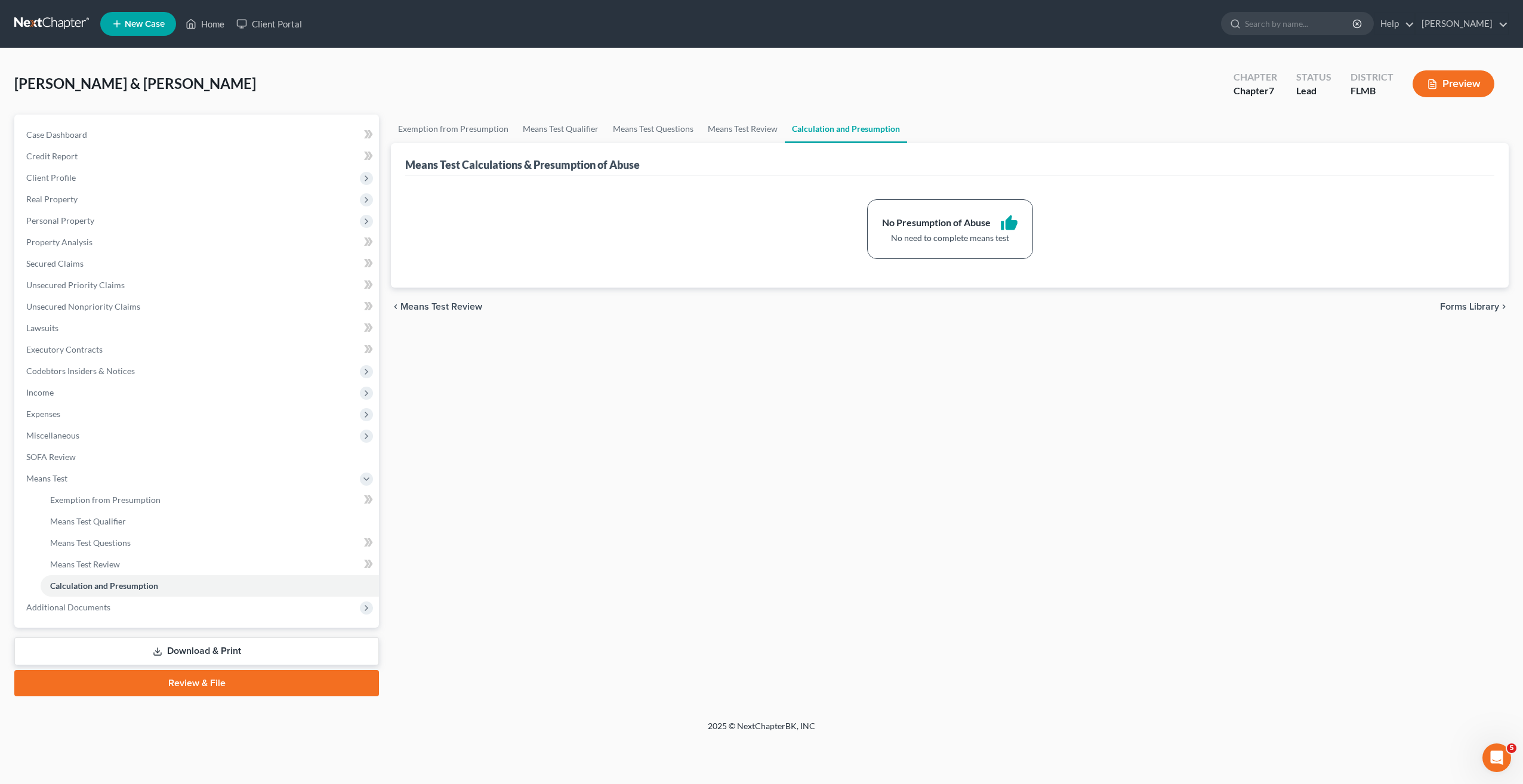
click at [545, 516] on div "Exemption from Presumption Means Test Qualifier Means Test Questions Means Test…" at bounding box center [949, 405] width 1129 height 582
click at [53, 474] on span "Means Test" at bounding box center [46, 478] width 41 height 10
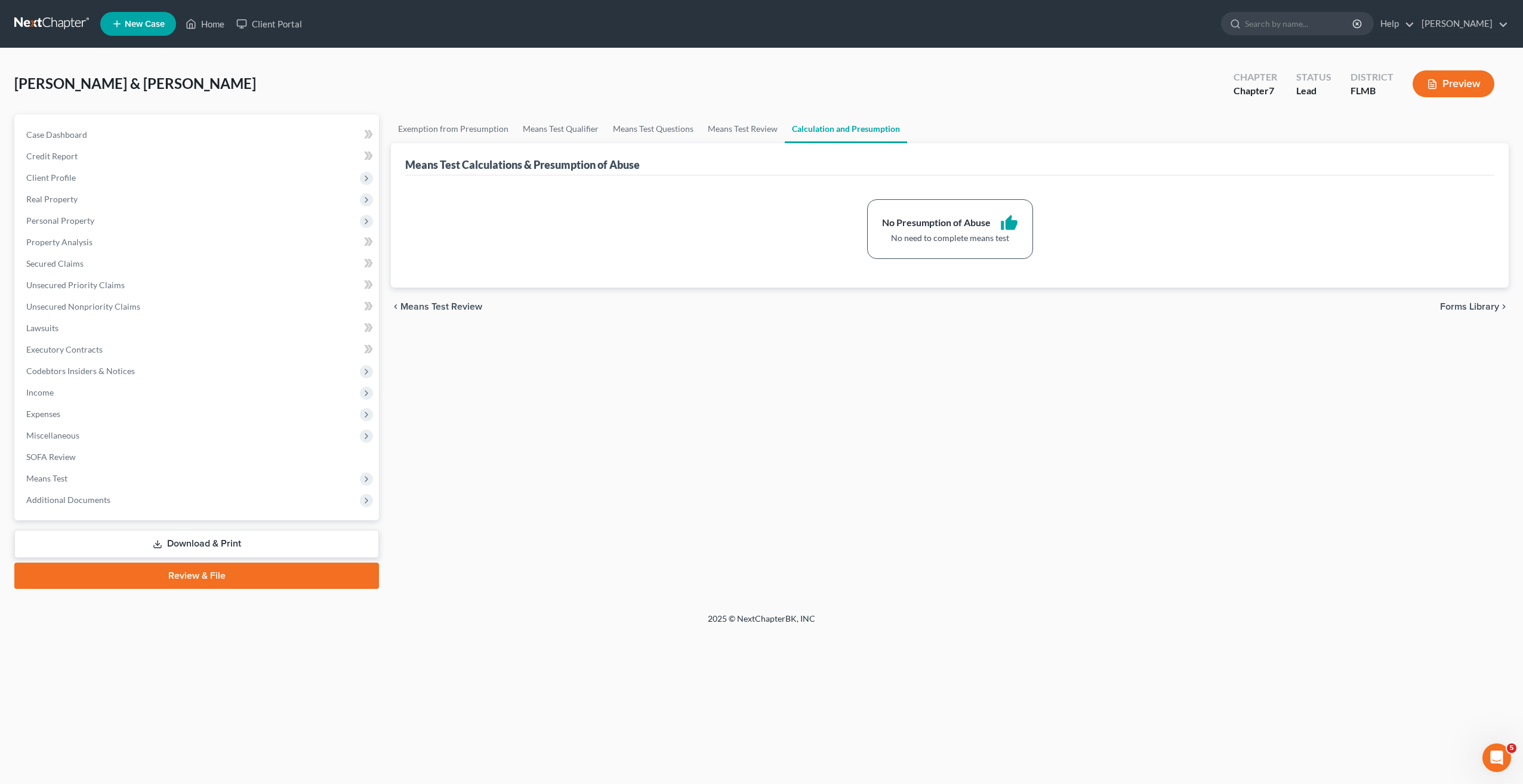
click at [635, 544] on div "Exemption from Presumption Means Test Qualifier Means Test Questions Means Test…" at bounding box center [949, 351] width 1129 height 474
click at [16, 156] on div "Case Dashboard Payments Invoices Payments Payments Credit Report Client Profile…" at bounding box center [197, 317] width 364 height 406
click at [39, 175] on span "Client Profile" at bounding box center [51, 178] width 50 height 10
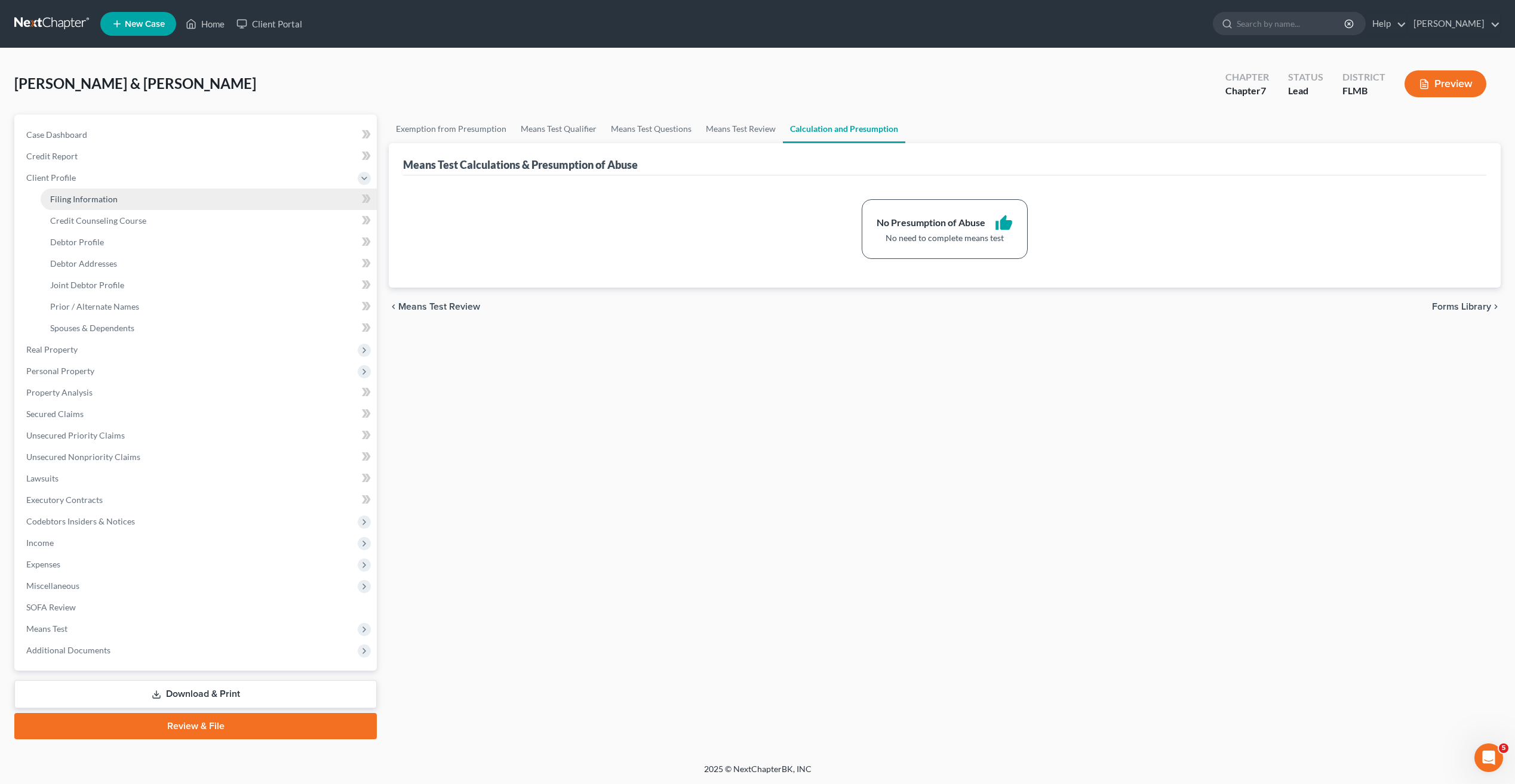
click at [94, 196] on span "Filing Information" at bounding box center [84, 199] width 67 height 10
select select "1"
select select "0"
select select "9"
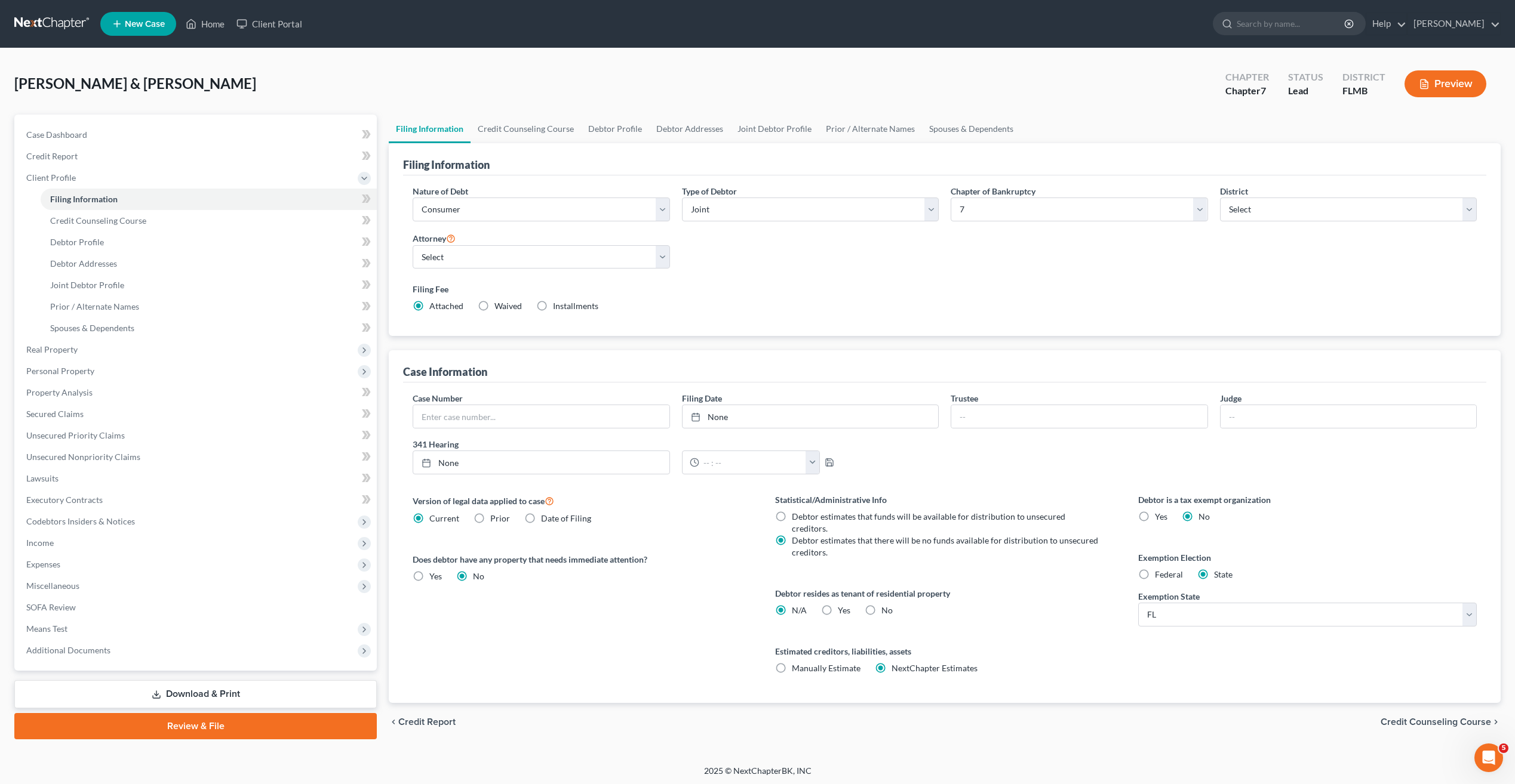
click at [915, 276] on div "Nature of Debt Select Business Consumer Other Nature of Business Select Clearin…" at bounding box center [945, 253] width 1076 height 137
click at [753, 274] on div "Nature of Debt Select Business Consumer Other Nature of Business Select Clearin…" at bounding box center [945, 253] width 1076 height 137
click at [97, 218] on span "Credit Counseling Course" at bounding box center [98, 220] width 96 height 10
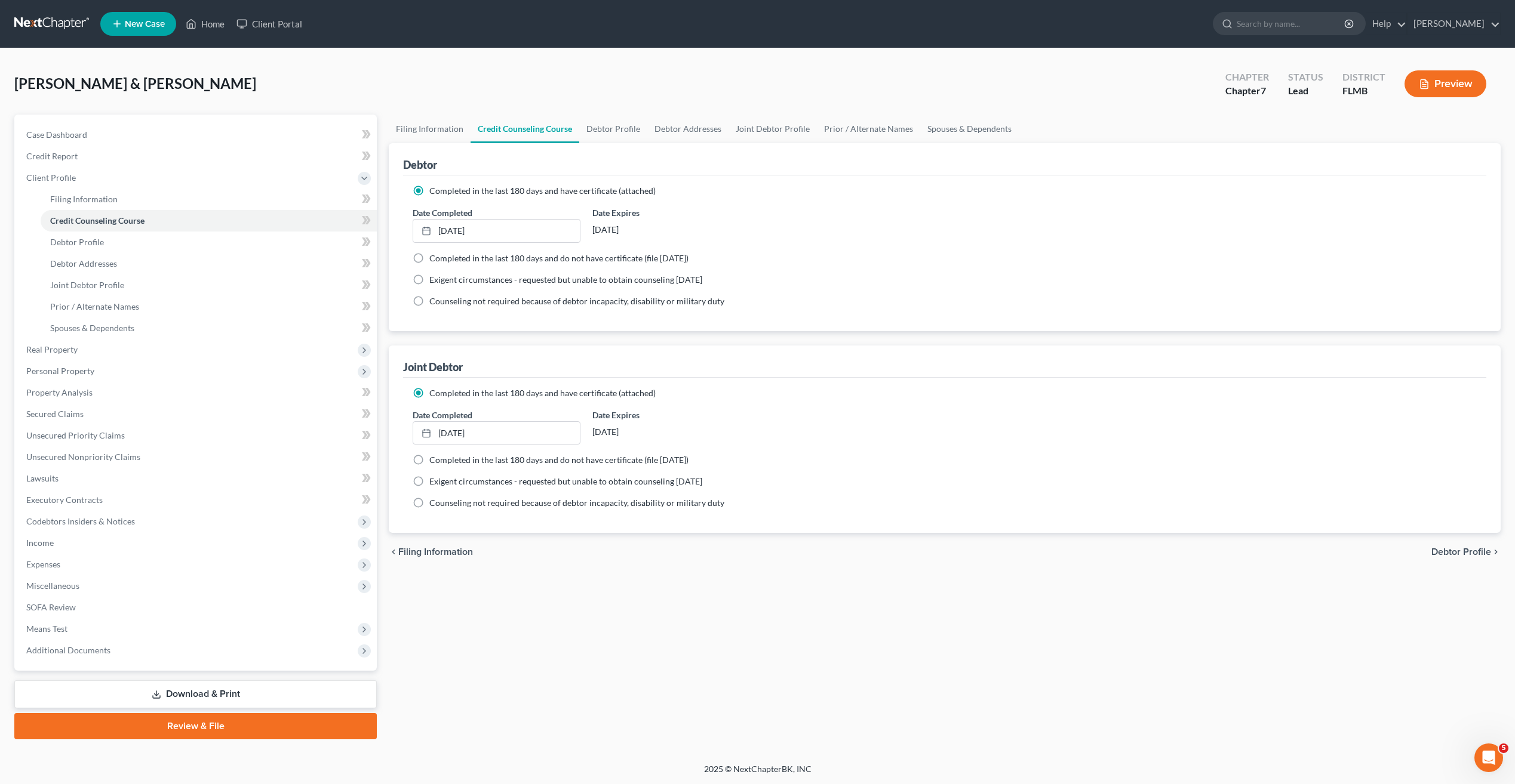
click at [836, 284] on div "Exigent circumstances - requested but unable to obtain counseling within 7 days" at bounding box center [945, 279] width 1064 height 12
click at [90, 248] on link "Debtor Profile" at bounding box center [208, 243] width 336 height 22
select select "1"
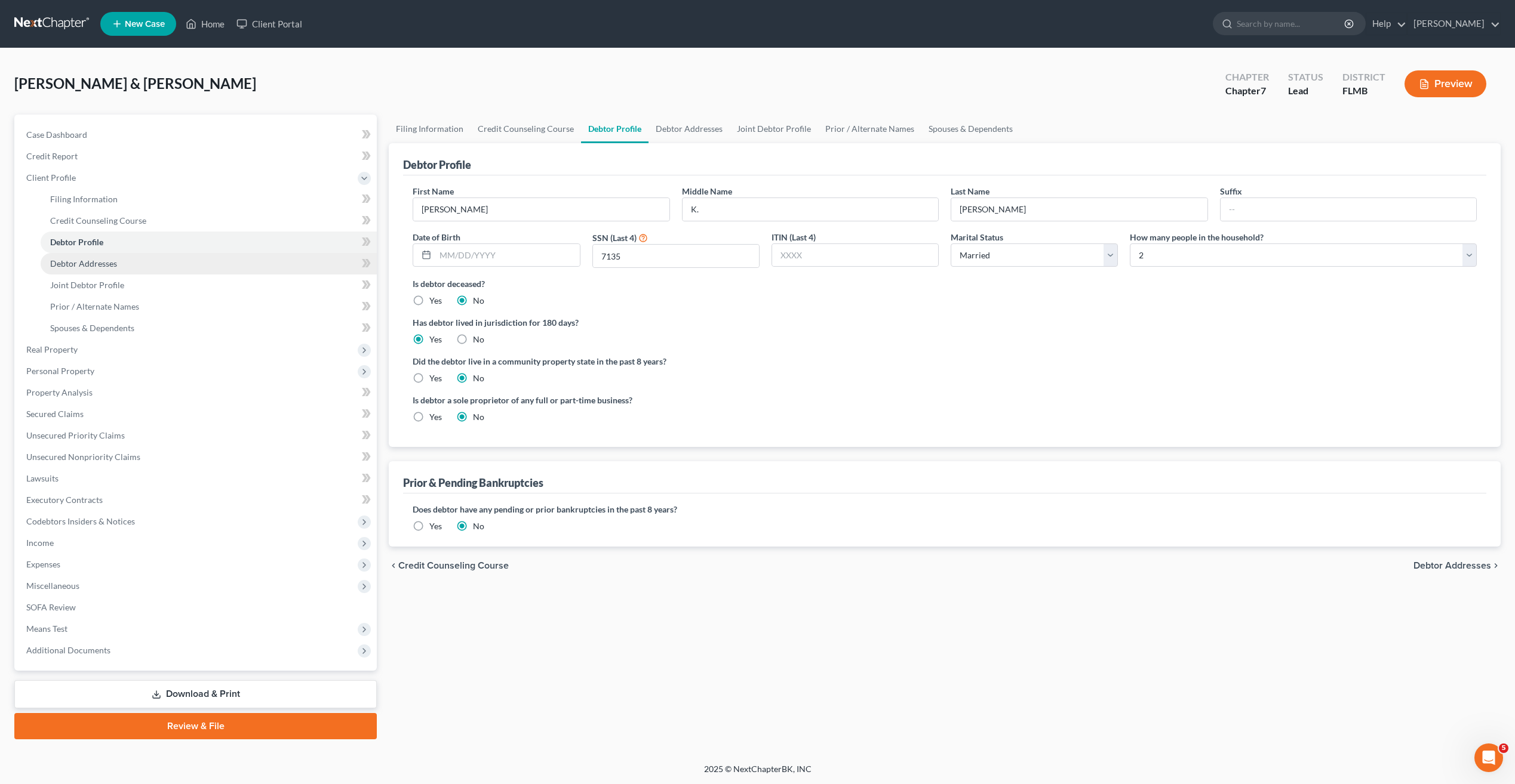
click at [84, 265] on span "Debtor Addresses" at bounding box center [83, 263] width 67 height 10
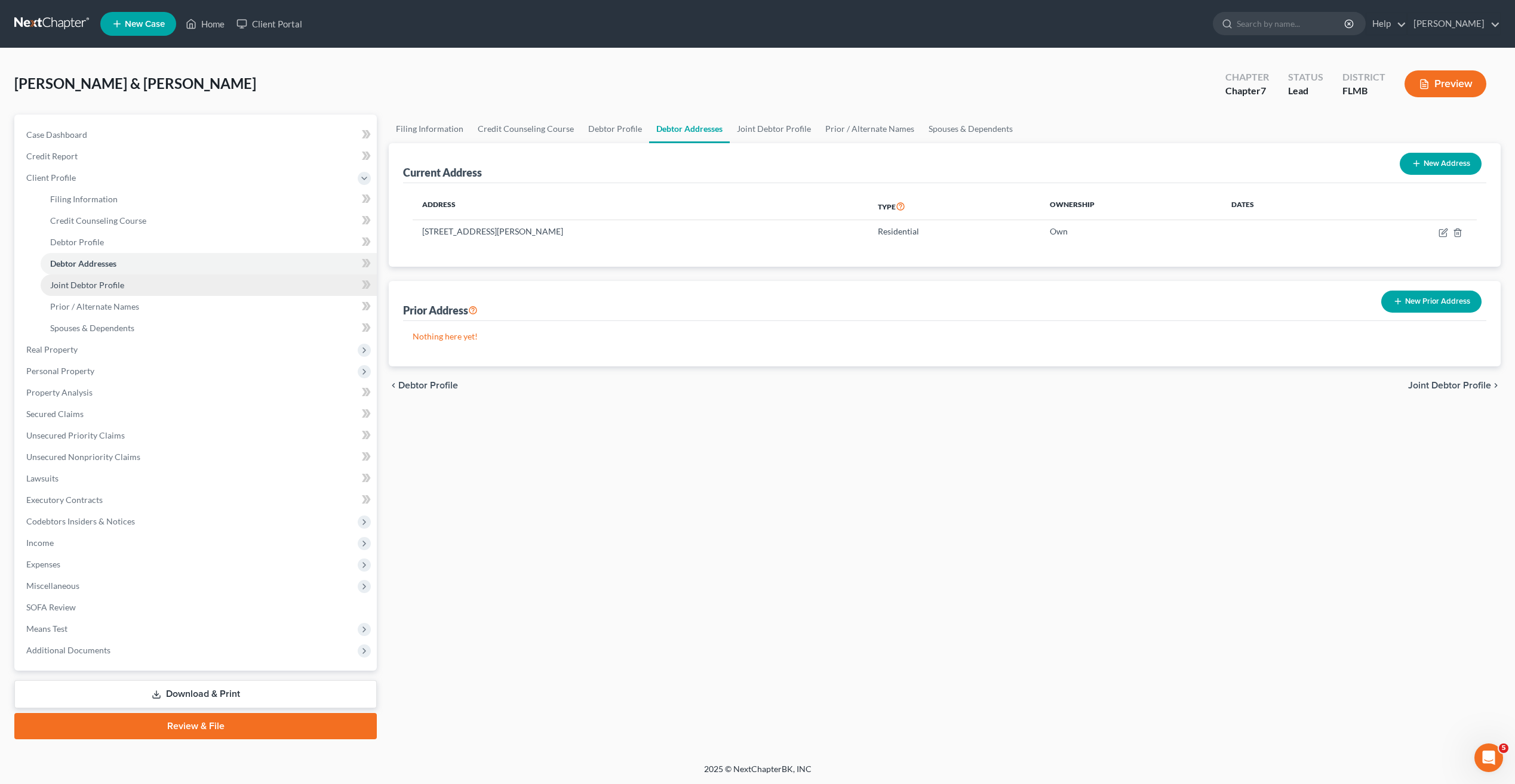
click at [84, 282] on span "Joint Debtor Profile" at bounding box center [87, 285] width 74 height 10
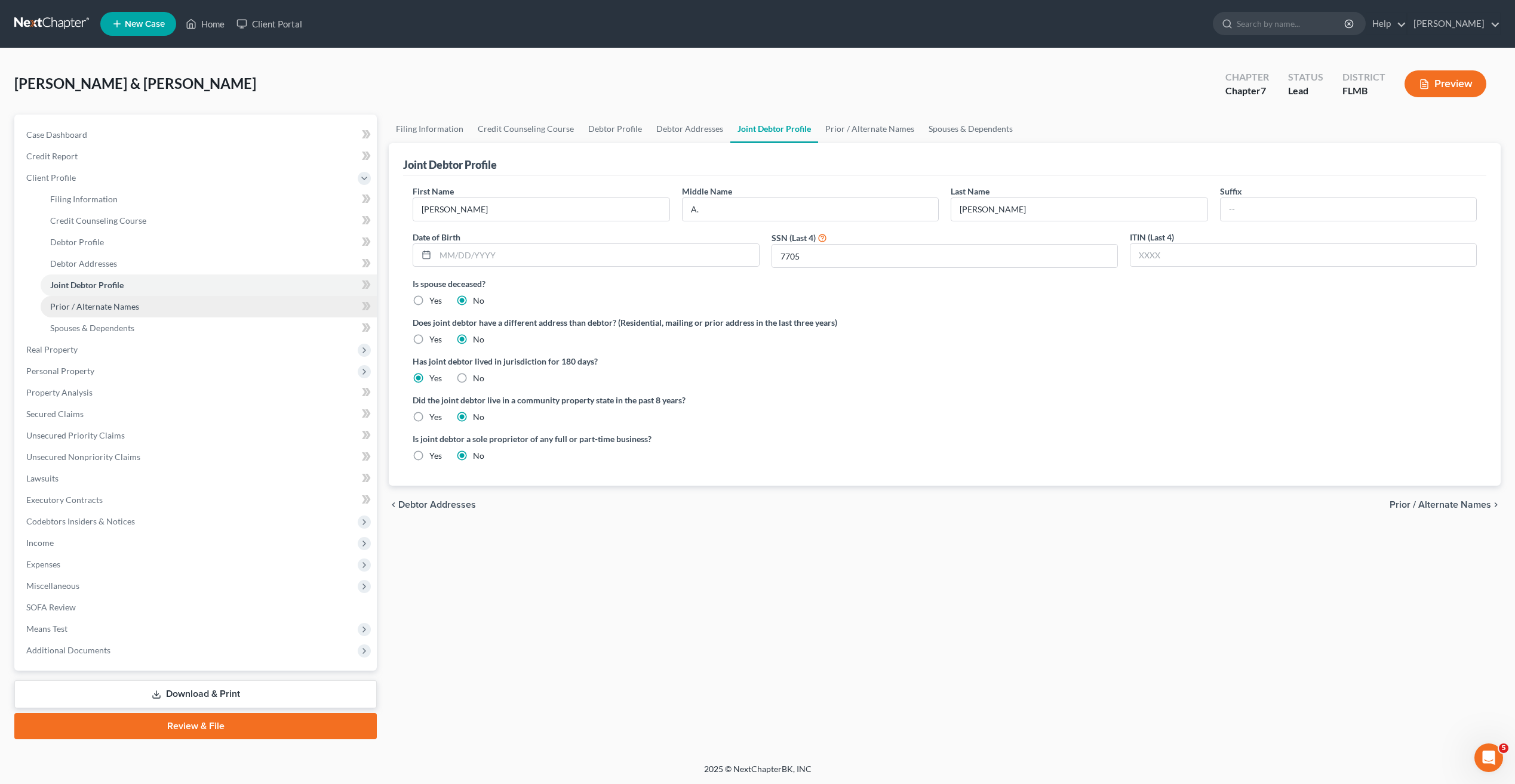
click at [88, 299] on link "Prior / Alternate Names" at bounding box center [208, 307] width 336 height 22
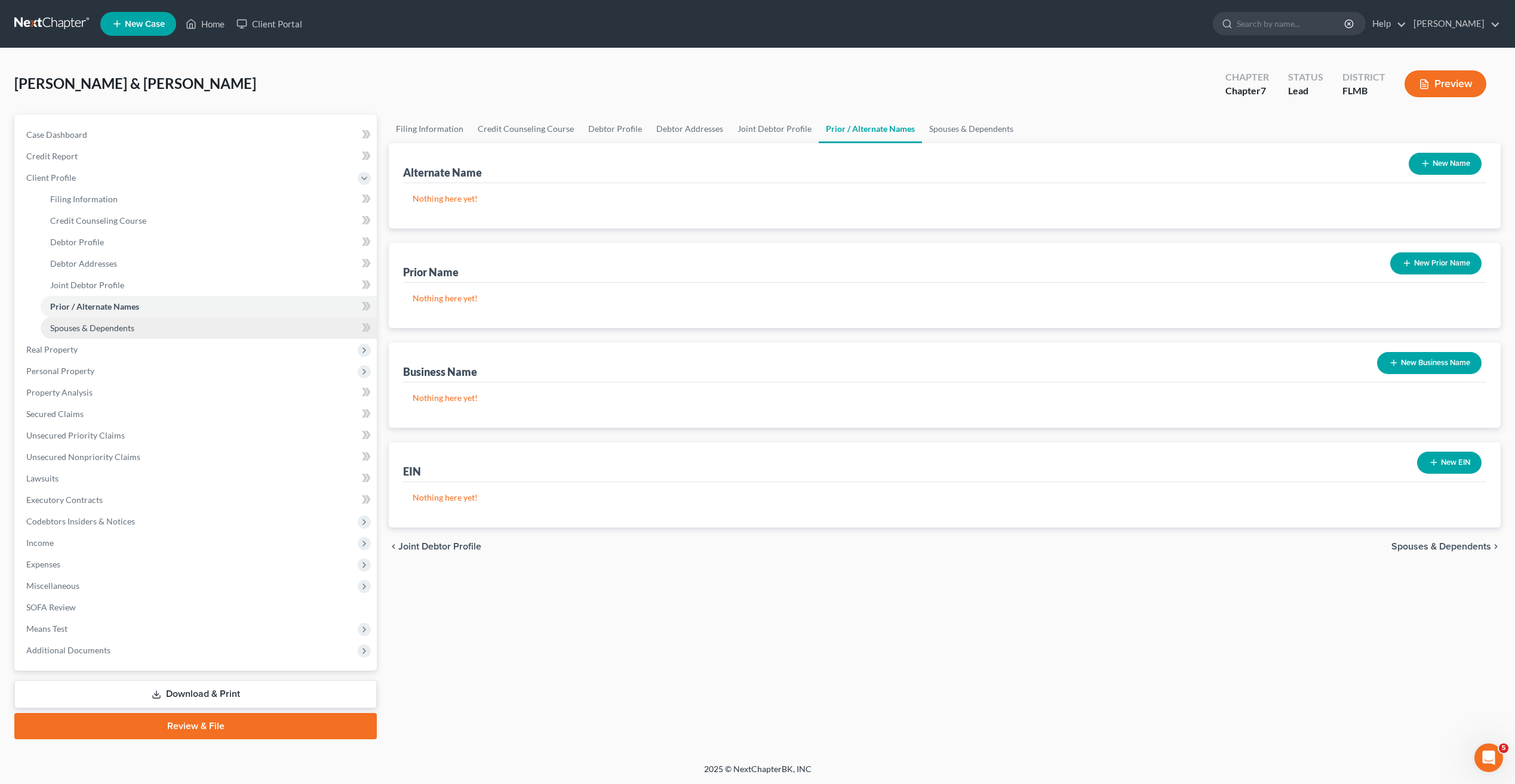
click at [94, 333] on span "Spouses & Dependents" at bounding box center [92, 328] width 84 height 10
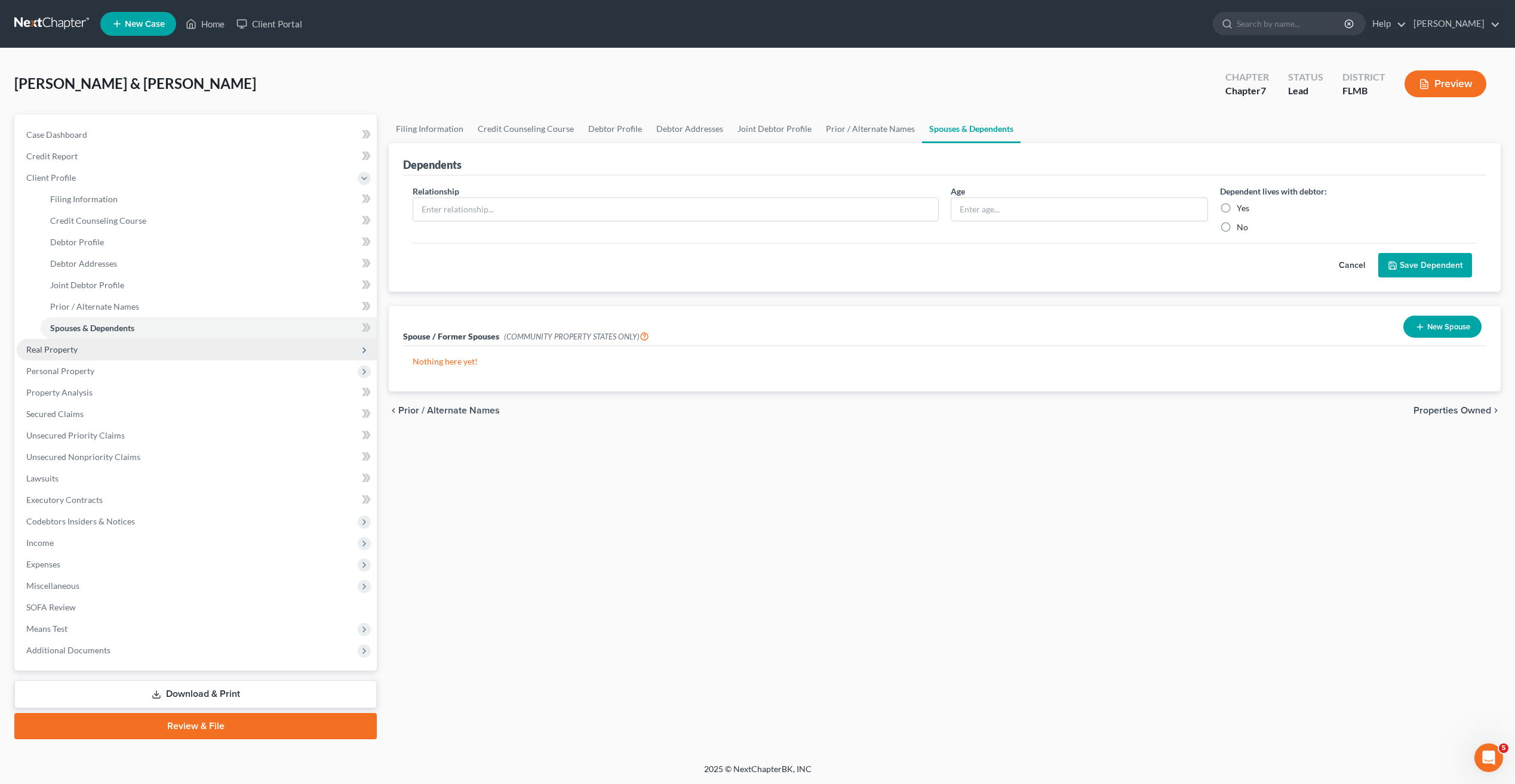
click at [65, 347] on span "Real Property" at bounding box center [51, 349] width 51 height 10
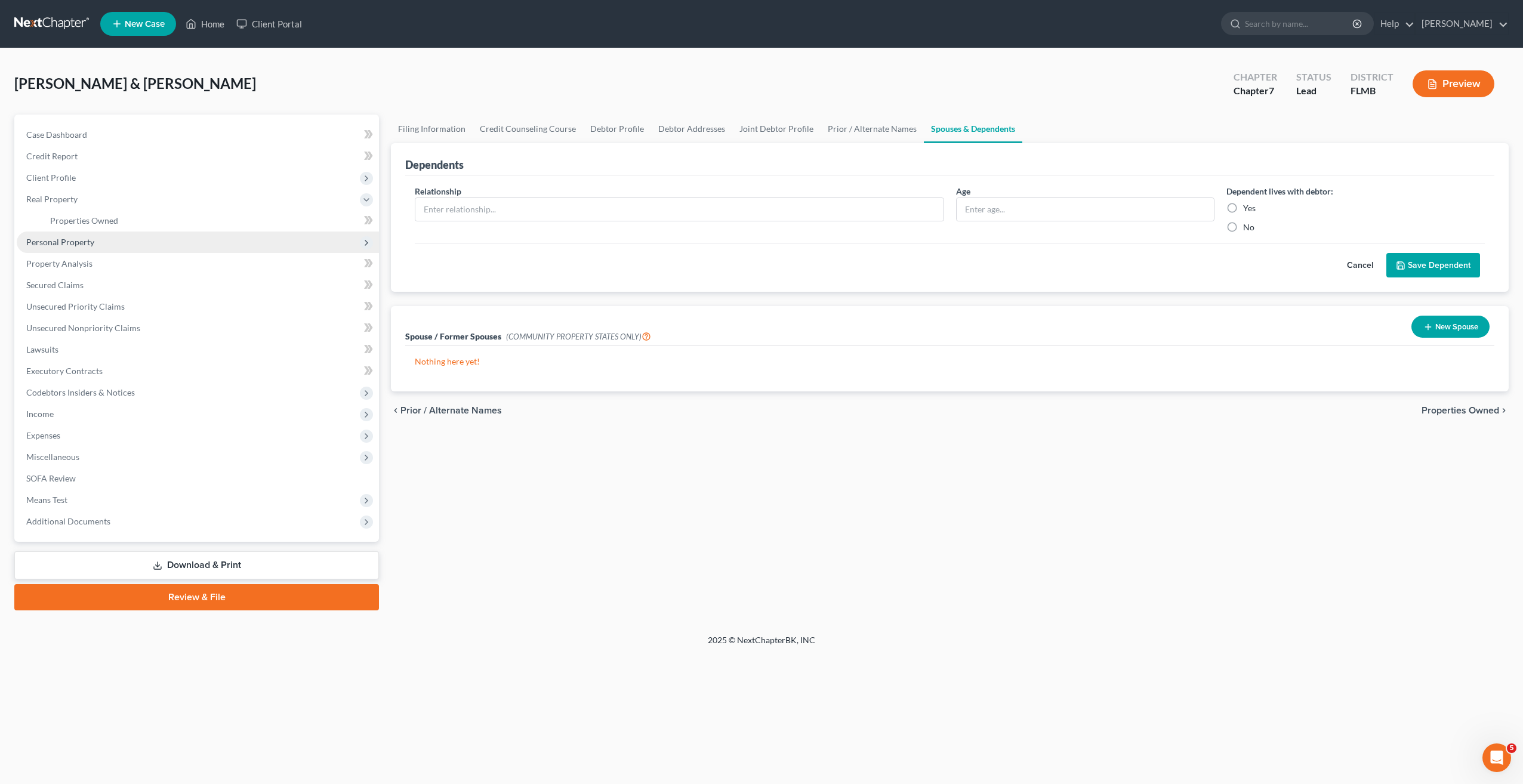
click at [61, 247] on span "Personal Property" at bounding box center [197, 243] width 362 height 22
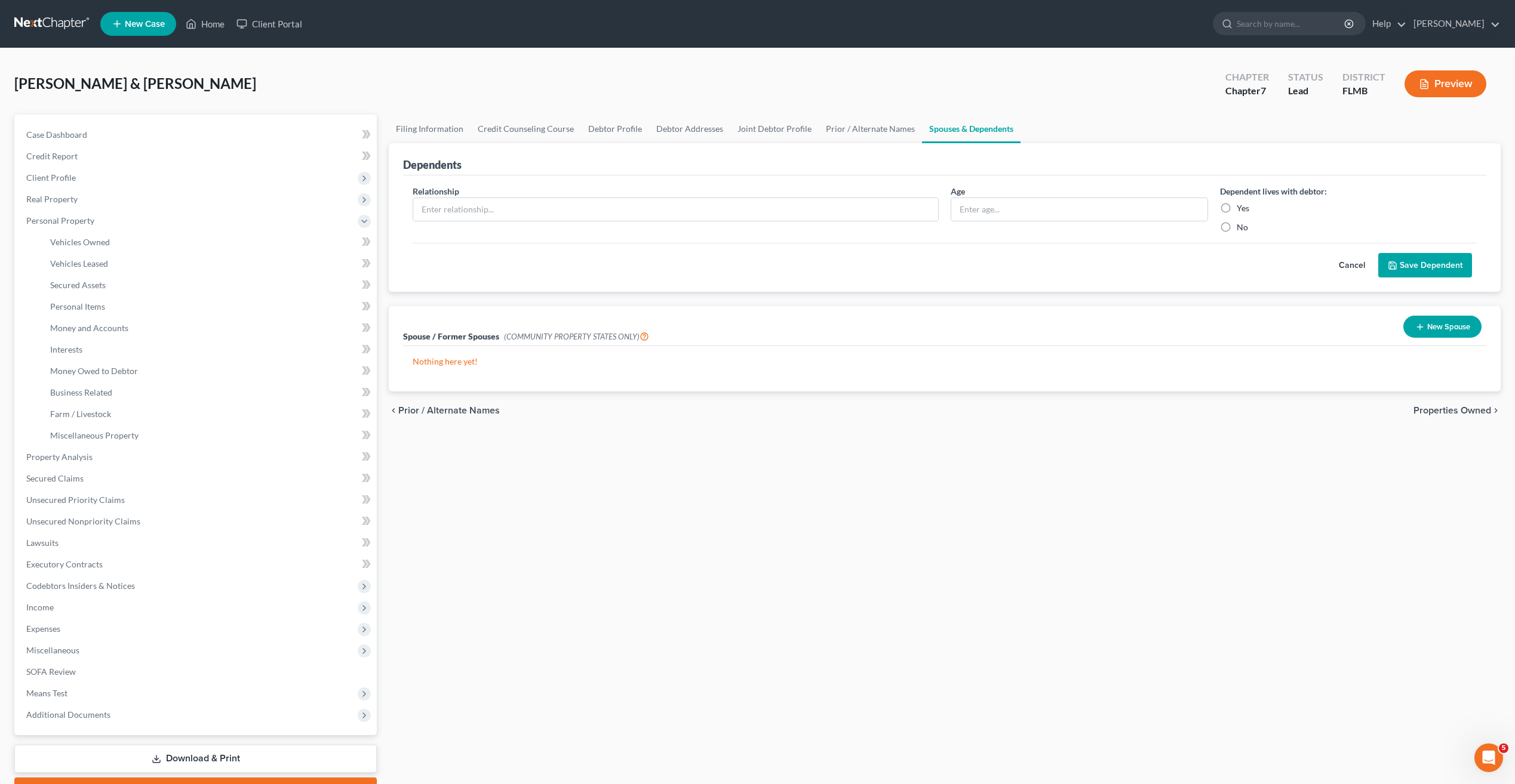
click at [63, 218] on span "Personal Property" at bounding box center [60, 220] width 68 height 10
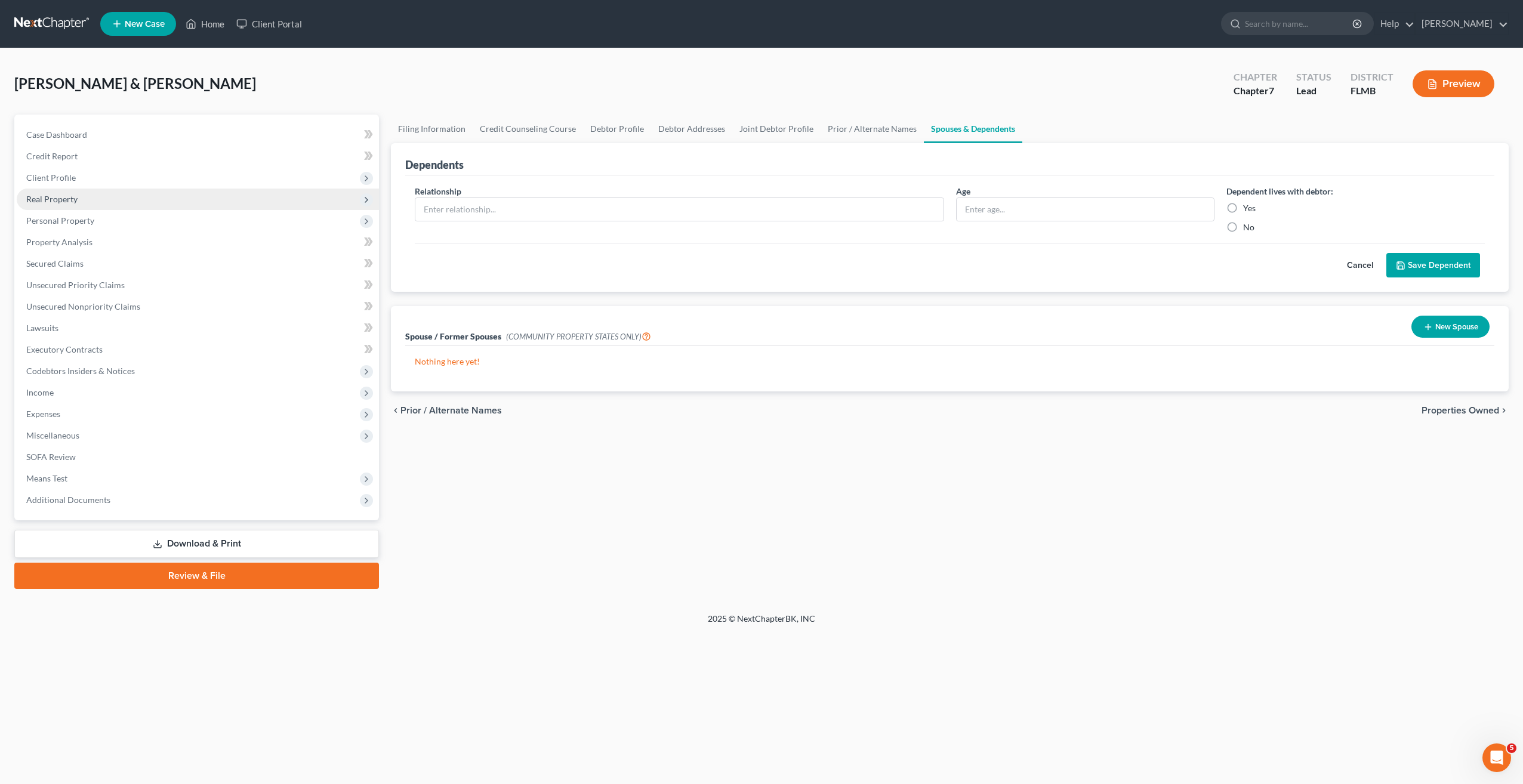
click at [64, 199] on span "Real Property" at bounding box center [51, 199] width 51 height 10
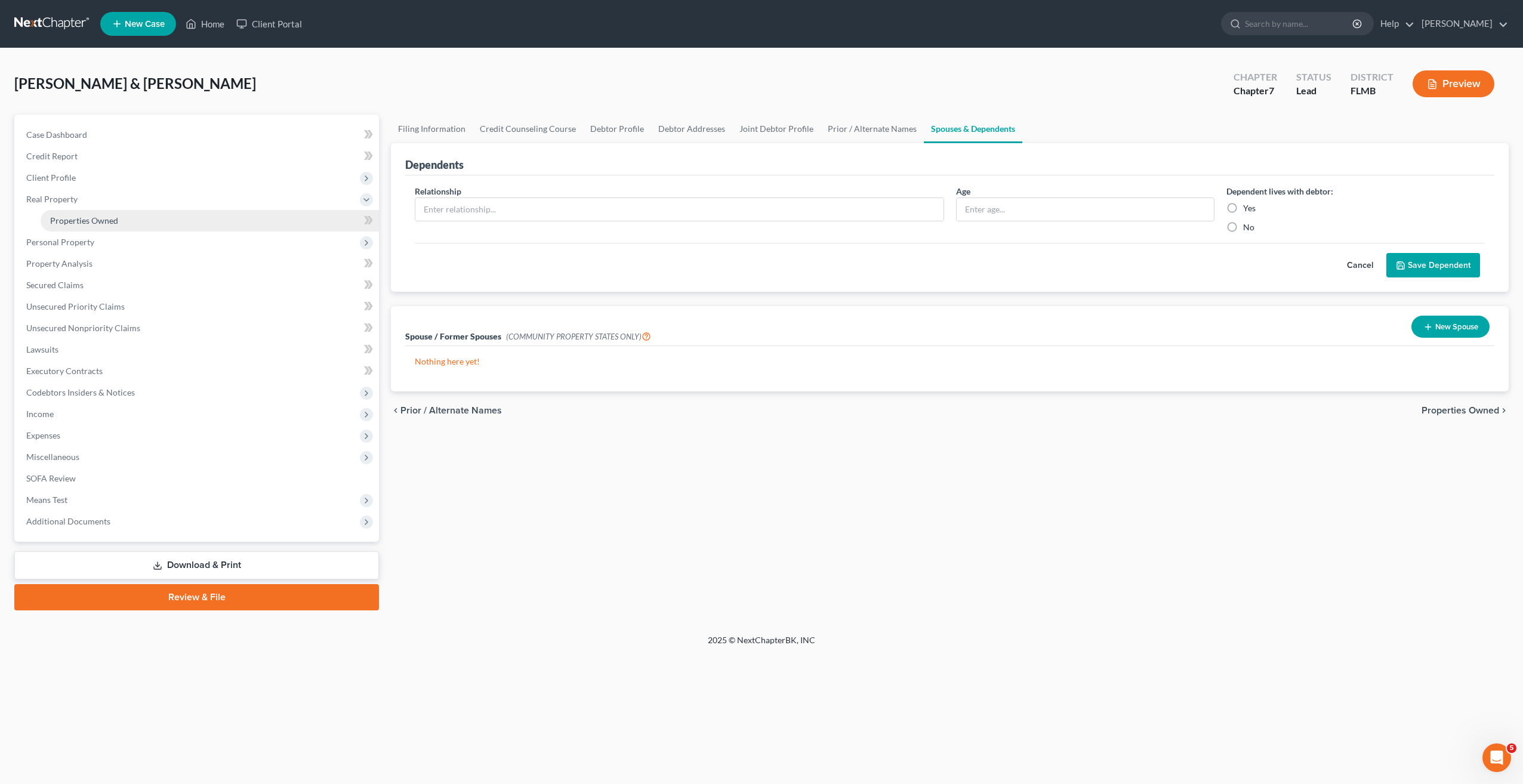
click at [80, 218] on span "Properties Owned" at bounding box center [84, 220] width 68 height 10
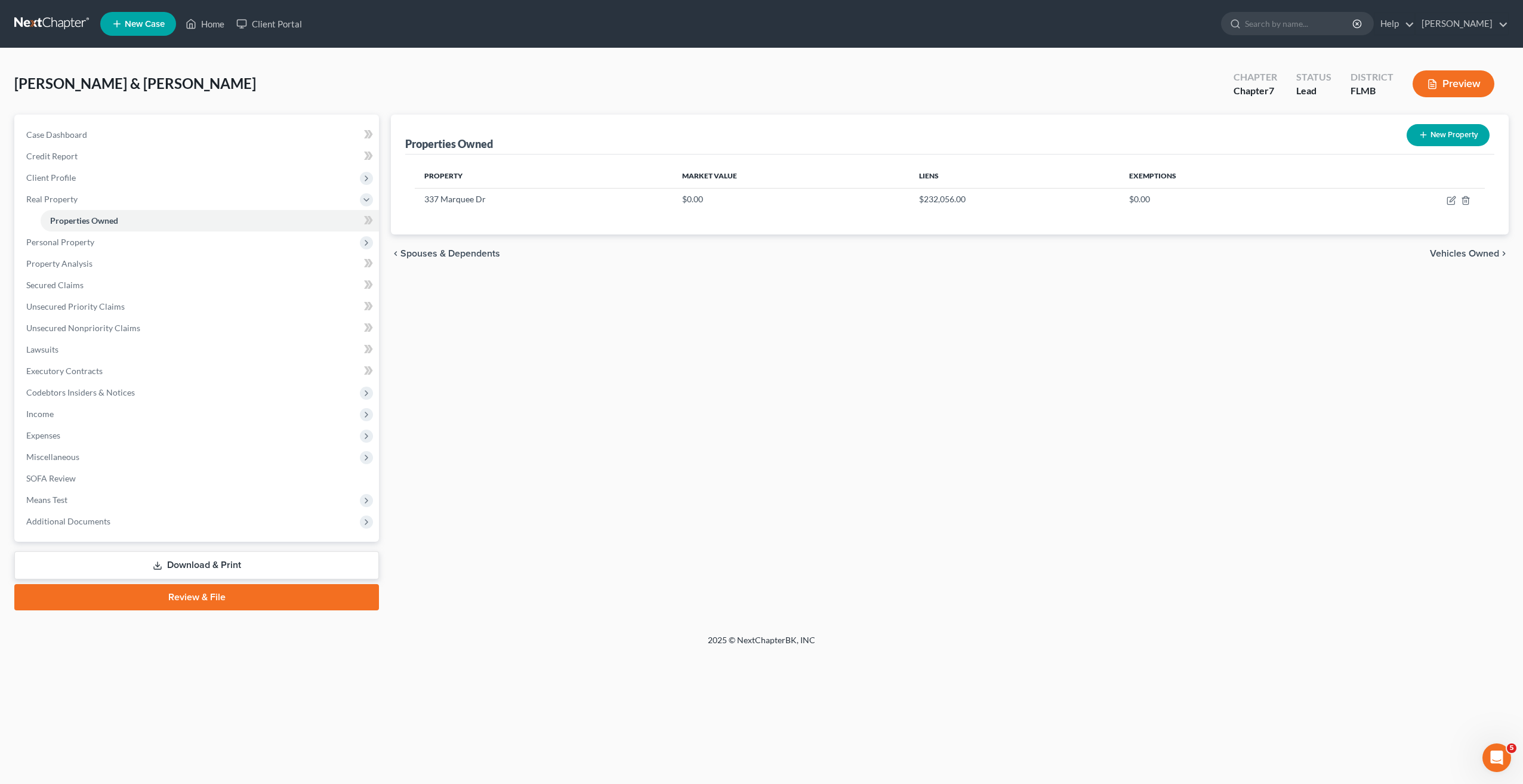
click at [969, 502] on div "Properties Owned New Property Property Market Value Liens Exemptions 337 Marque…" at bounding box center [949, 362] width 1129 height 496
click at [1449, 199] on icon "button" at bounding box center [1451, 200] width 10 height 10
select select "9"
select select "2"
select select "5"
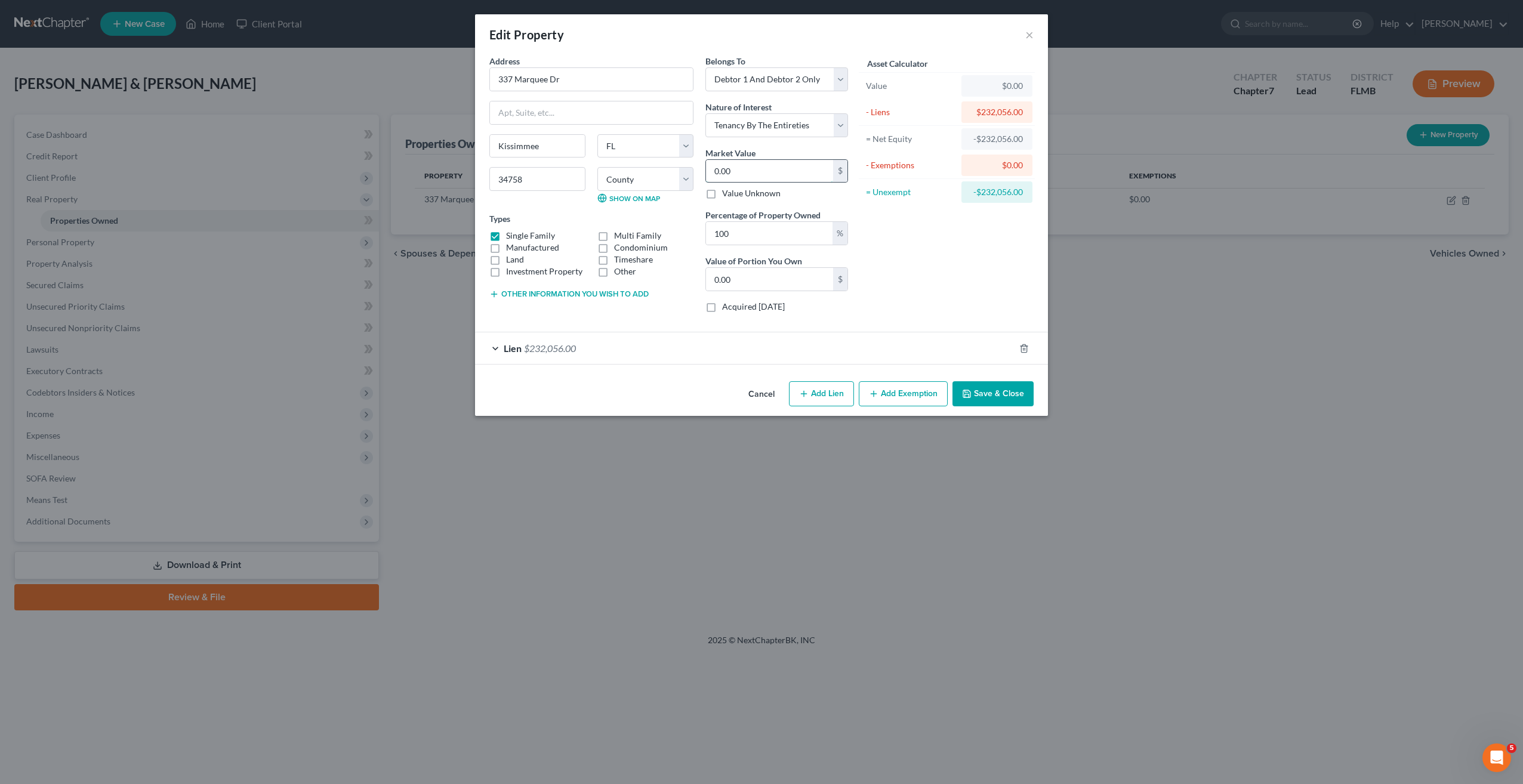
click at [754, 171] on input "0.00" at bounding box center [769, 171] width 127 height 23
type input "3"
type input "3.00"
type input "32"
type input "32.00"
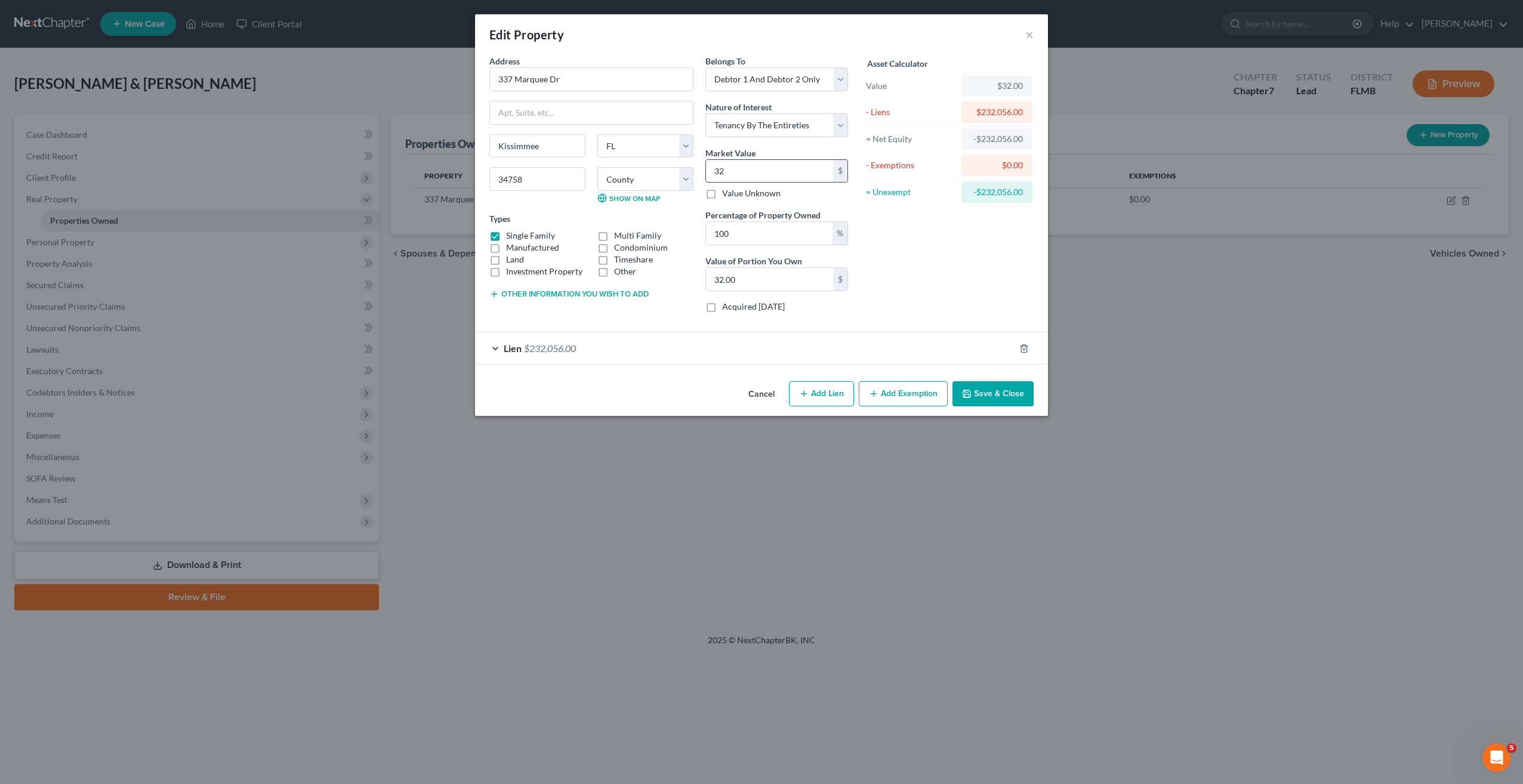
type input "329"
type input "329.00"
type input "32"
type input "32.00"
type input "320"
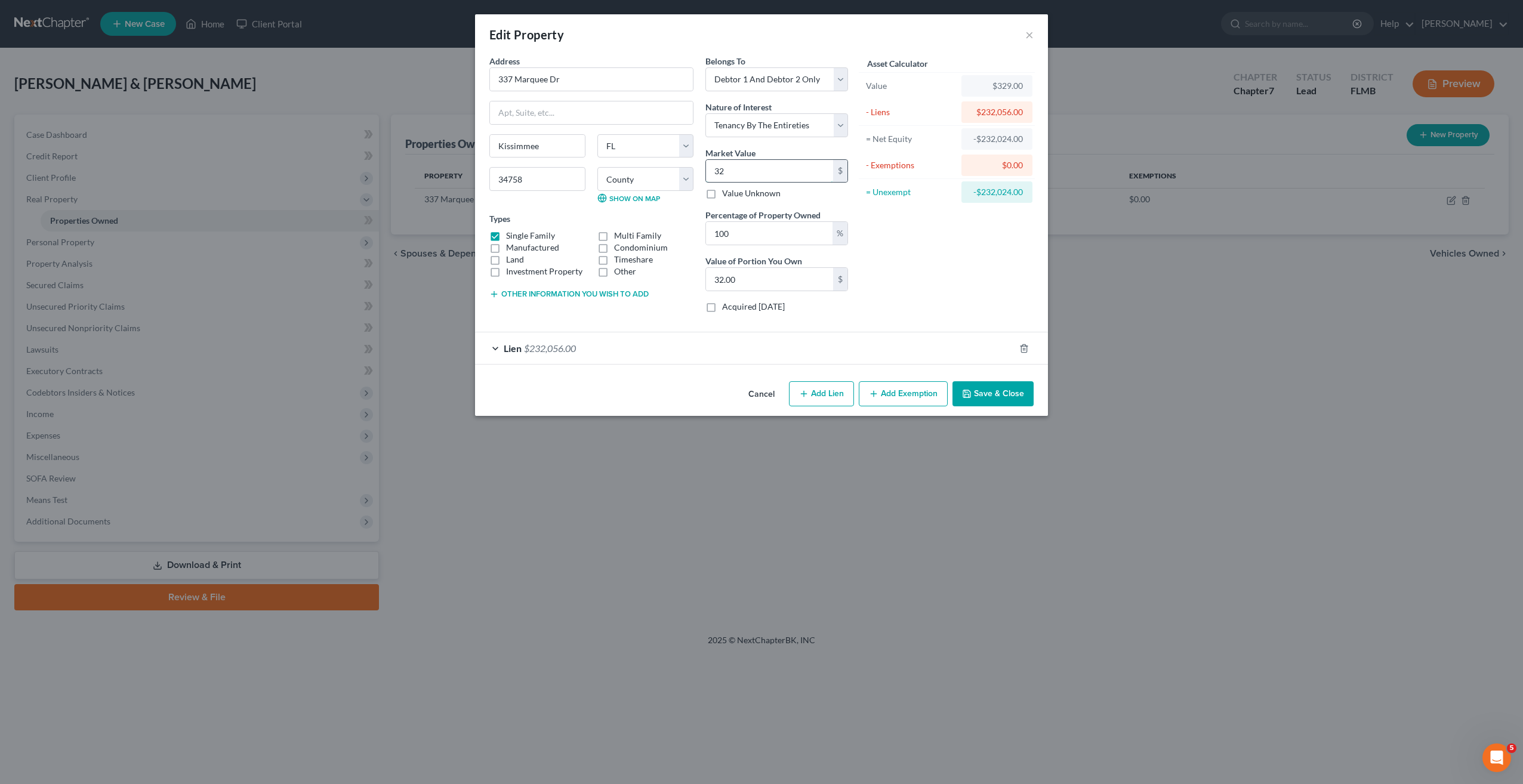
type input "320.00"
type input "3200"
type input "3,200.00"
type input "3,2000"
type input "32,000.00"
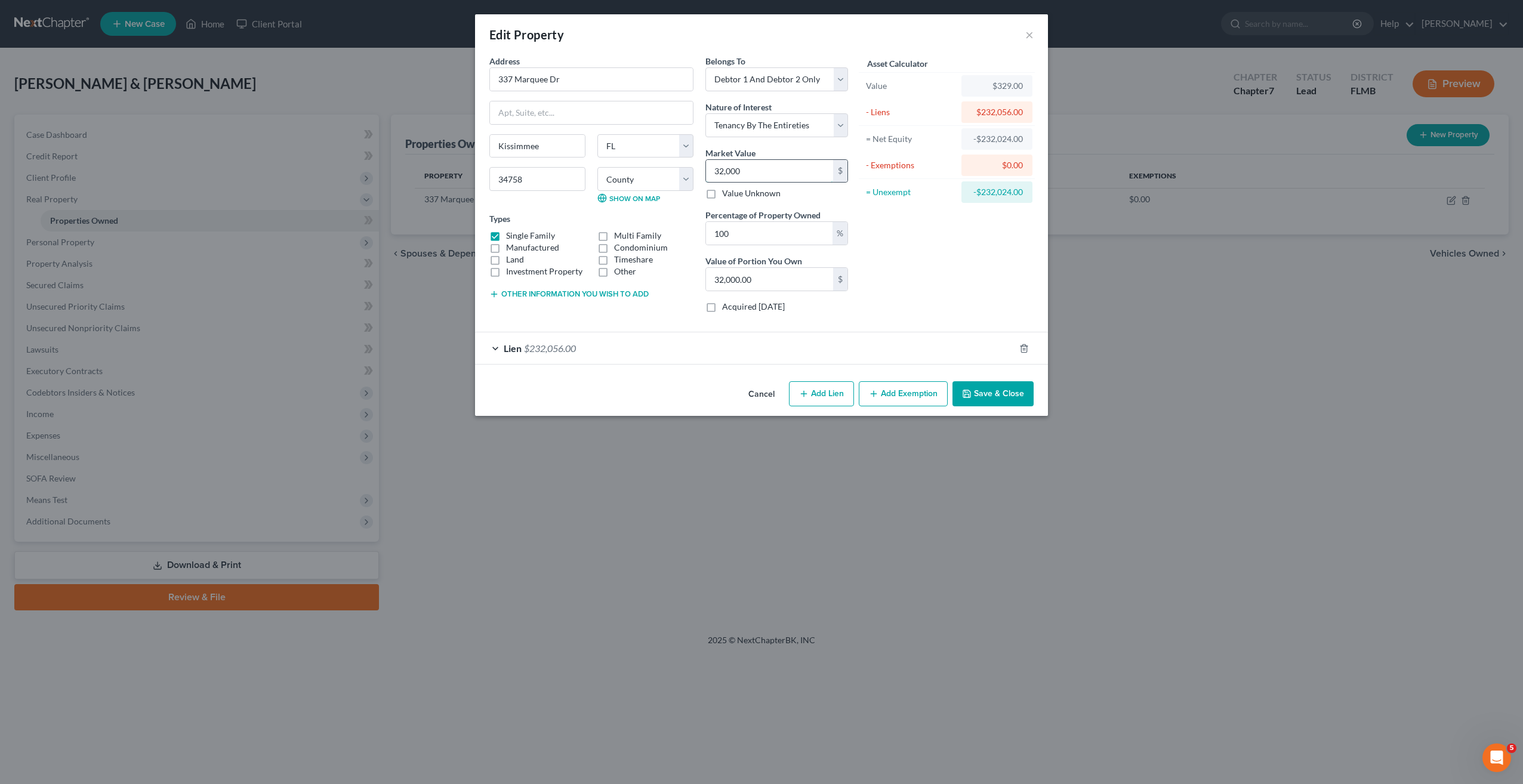
type input "32,0000"
type input "320,000.00"
type input "320,000"
click at [909, 393] on button "Add Exemption" at bounding box center [903, 394] width 89 height 25
select select "2"
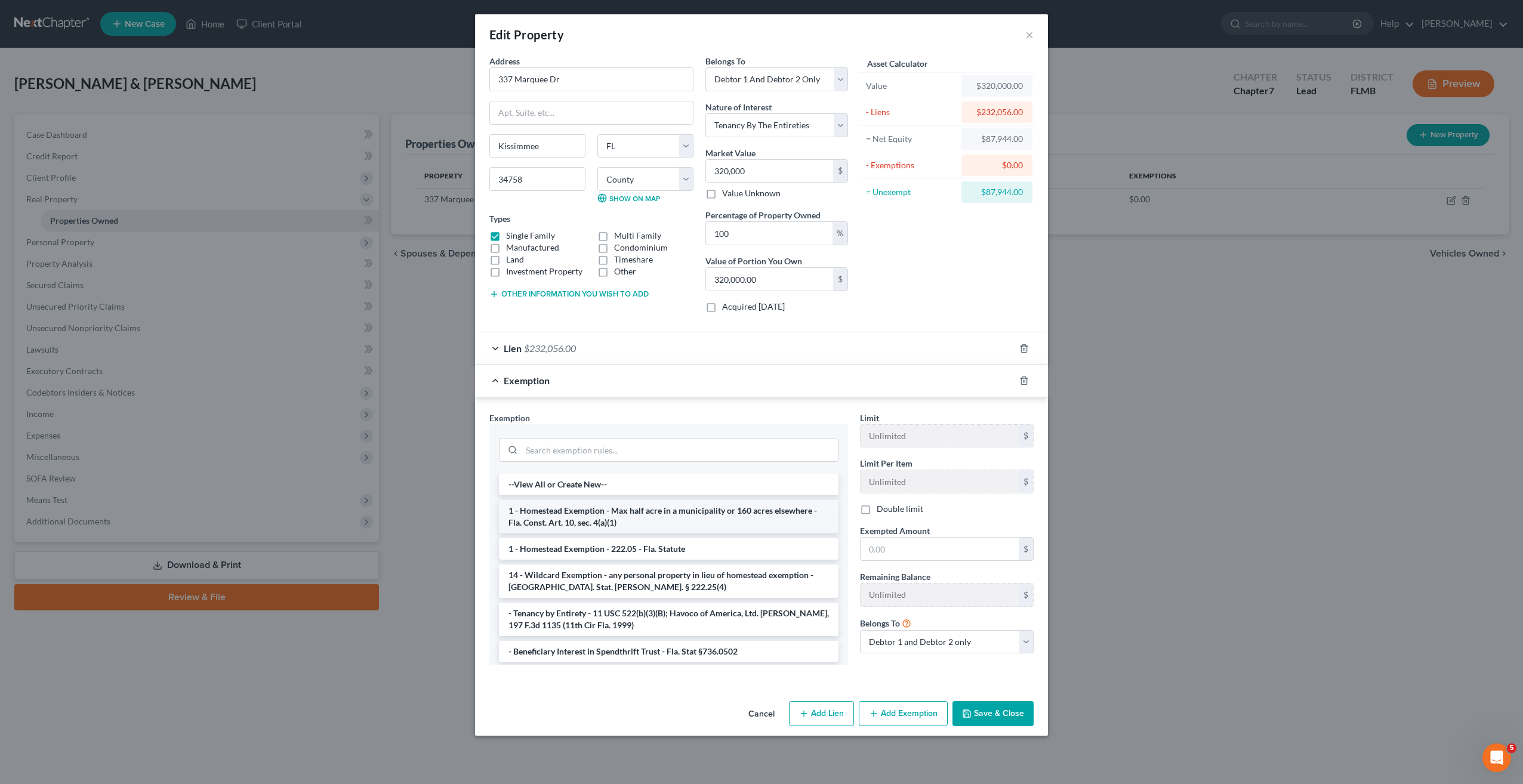
click at [691, 513] on li "1 - Homestead Exemption - Max half acre in a municipality or 160 acres elsewher…" at bounding box center [668, 517] width 340 height 34
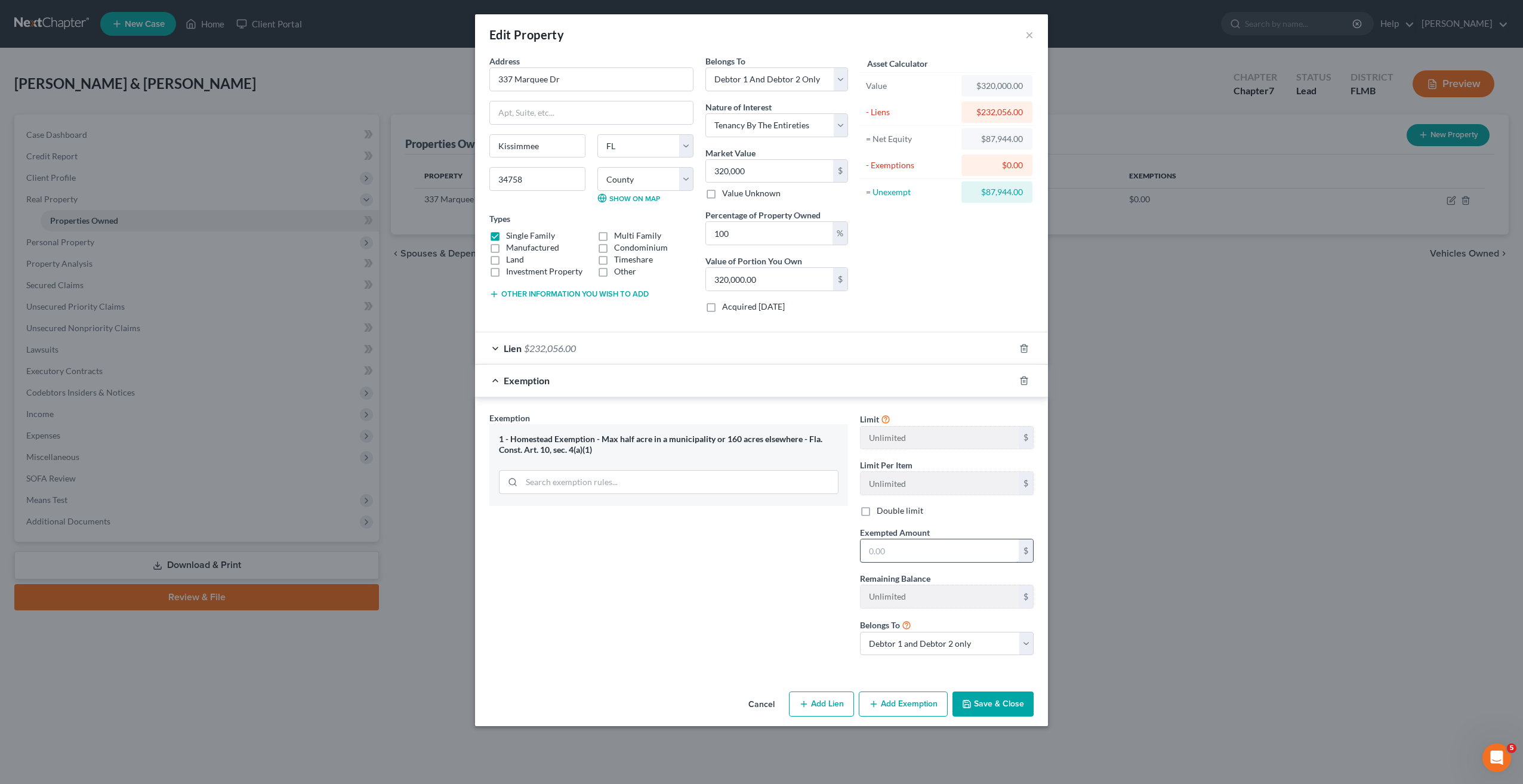
click at [895, 553] on input "text" at bounding box center [940, 551] width 158 height 23
type input "87,944"
drag, startPoint x: 1002, startPoint y: 719, endPoint x: 1003, endPoint y: 713, distance: 6.1
click at [1002, 719] on div "Cancel Add Lien Add Lease Add Exemption Save & Close" at bounding box center [761, 707] width 573 height 39
click at [1000, 705] on button "Save & Close" at bounding box center [993, 703] width 81 height 25
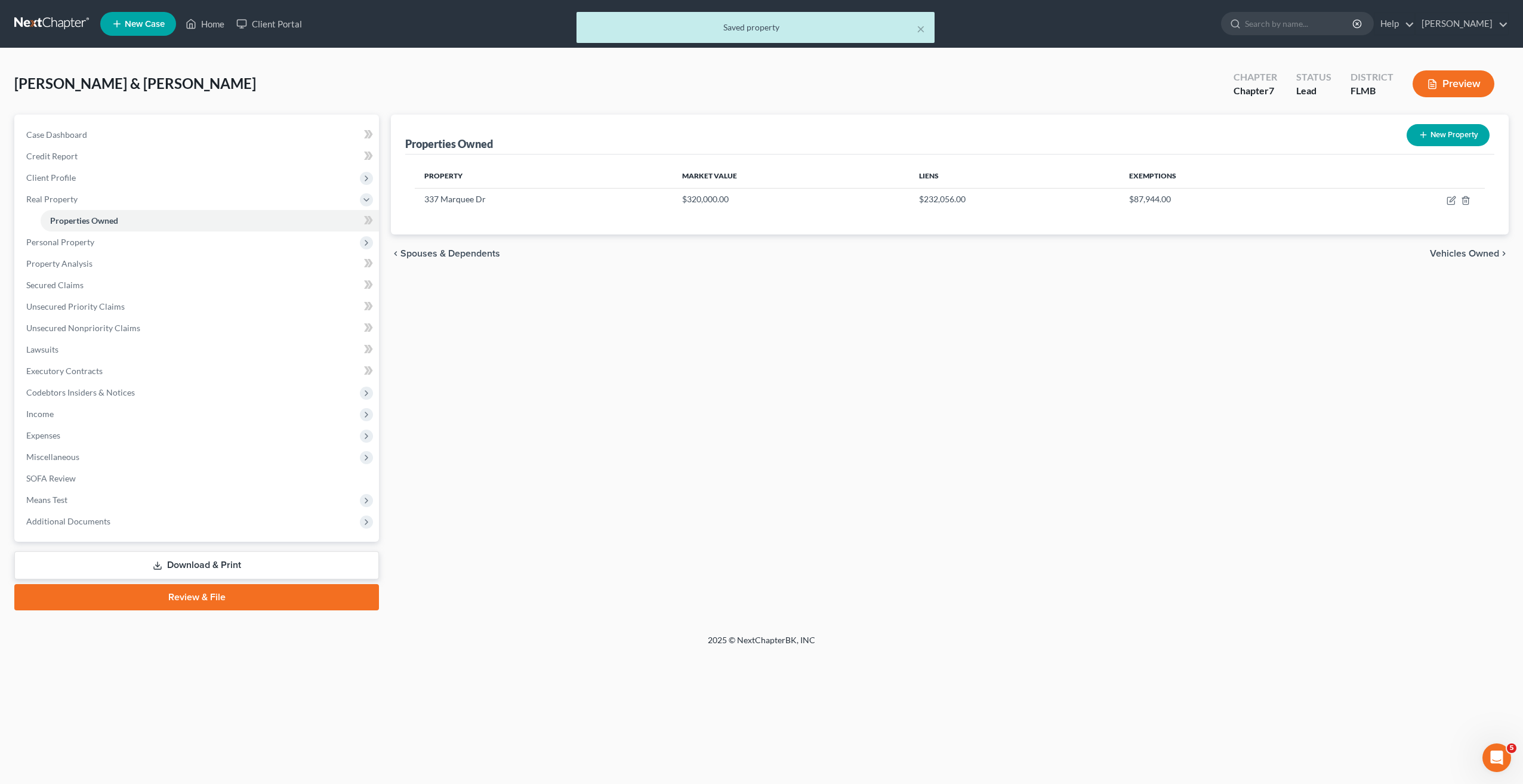
drag, startPoint x: 999, startPoint y: 705, endPoint x: 397, endPoint y: 408, distance: 671.3
click at [58, 239] on span "Personal Property" at bounding box center [60, 242] width 68 height 10
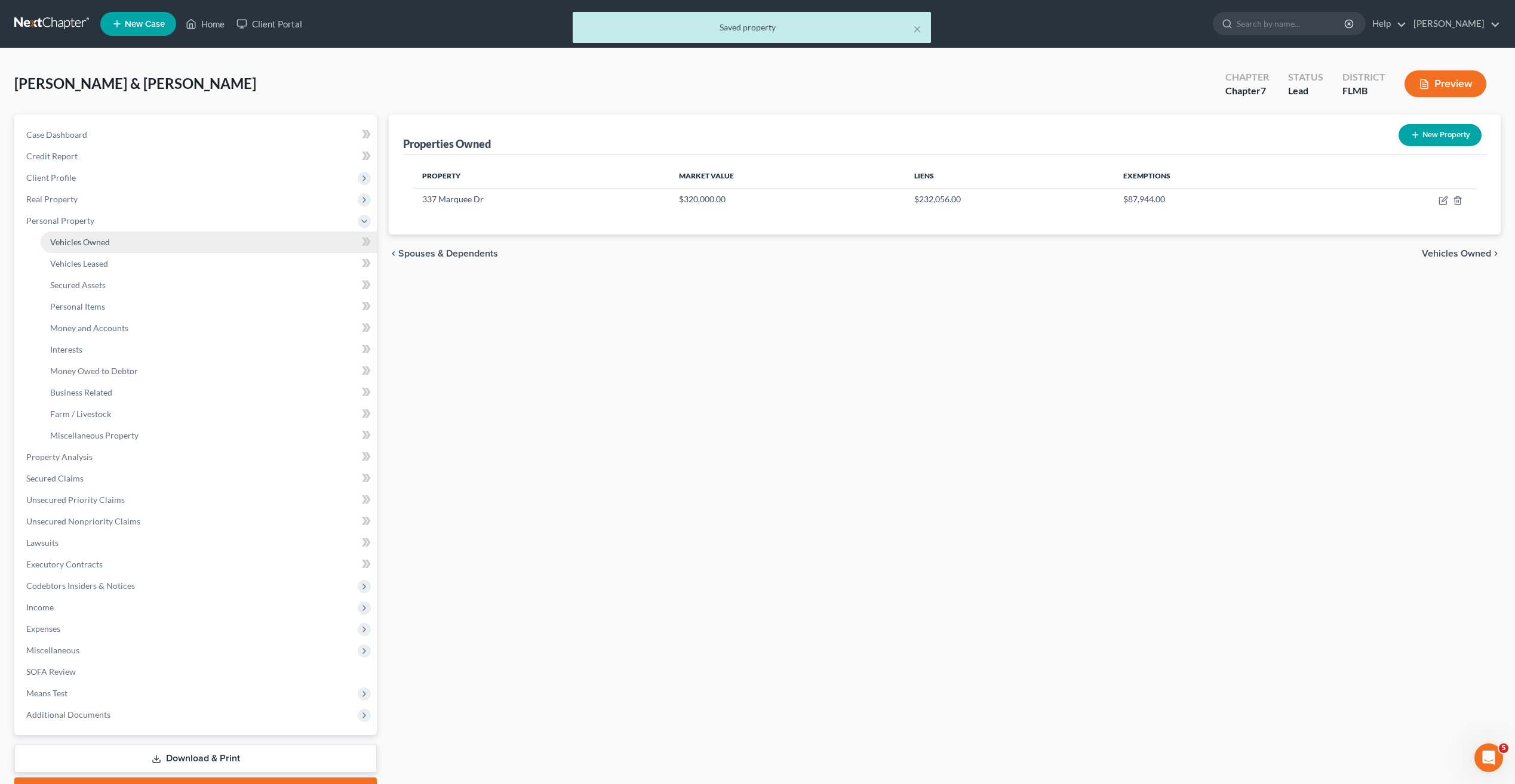
click at [81, 239] on span "Vehicles Owned" at bounding box center [80, 242] width 60 height 10
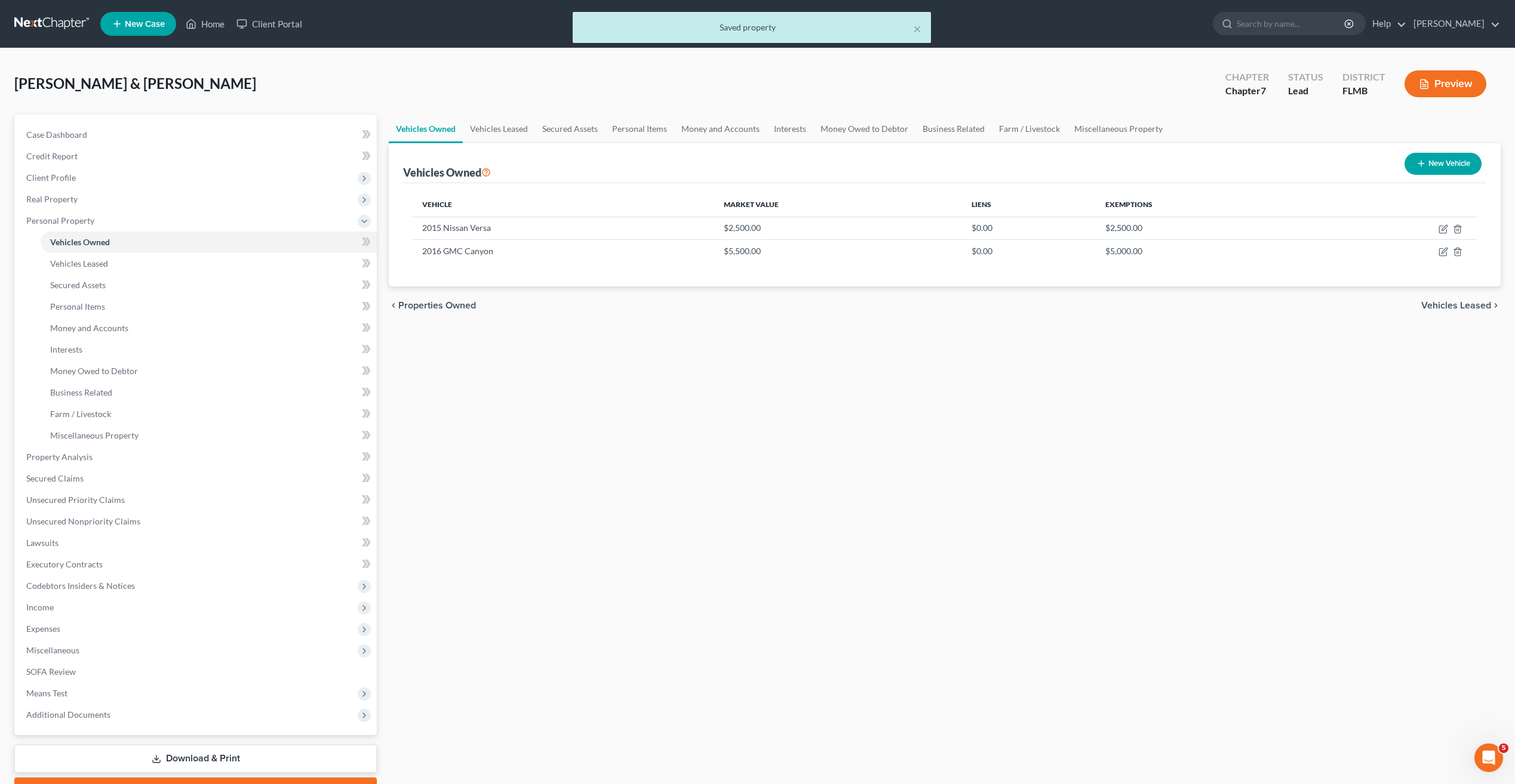
click at [732, 425] on div "Vehicles Owned Vehicles Leased Secured Assets Personal Items Money and Accounts…" at bounding box center [945, 459] width 1124 height 689
click at [1121, 402] on div "Vehicles Owned Vehicles Leased Secured Assets Personal Items Money and Accounts…" at bounding box center [945, 459] width 1124 height 689
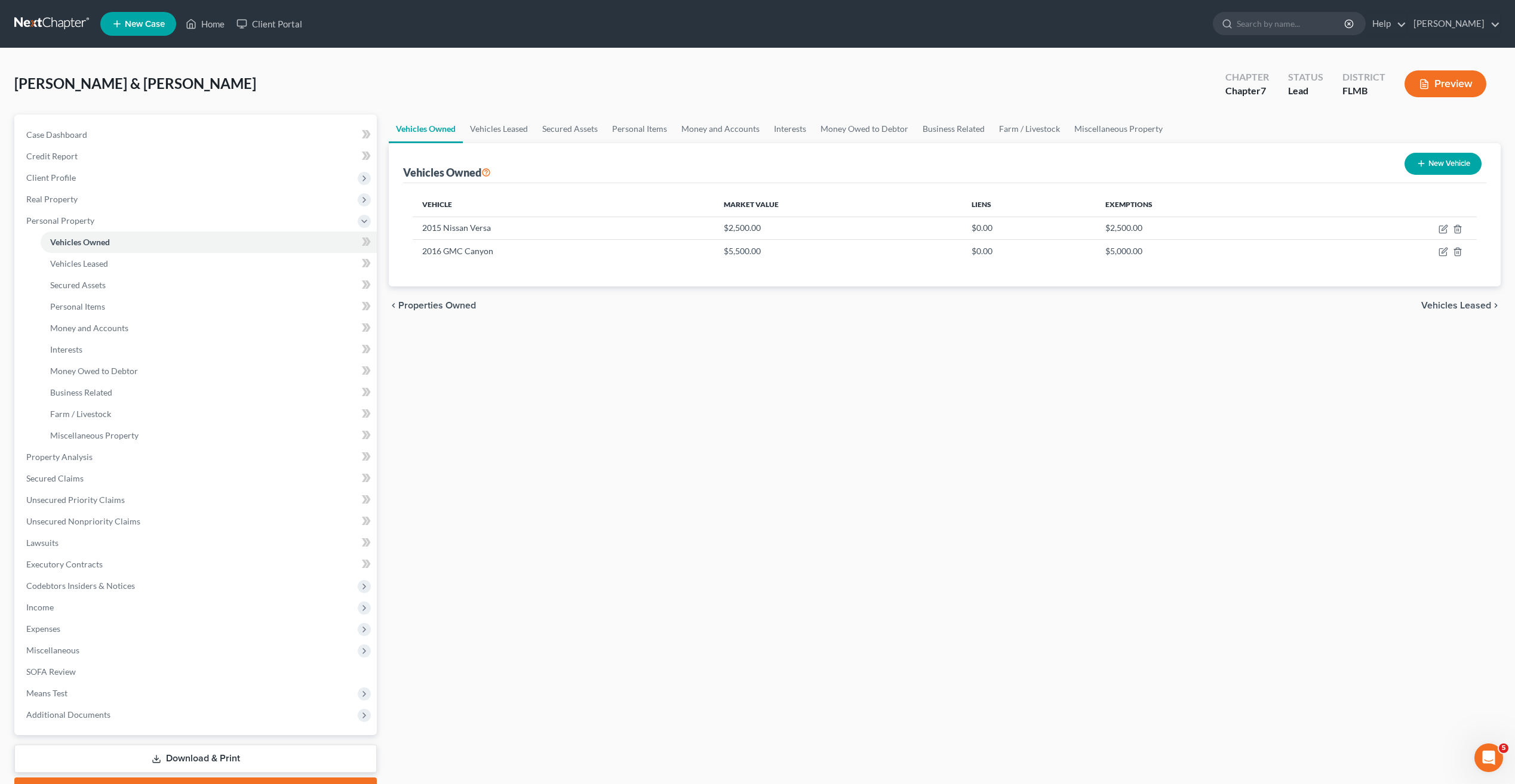
click at [1121, 402] on div "Vehicles Owned Vehicles Leased Secured Assets Personal Items Money and Accounts…" at bounding box center [945, 459] width 1124 height 689
click at [67, 269] on link "Vehicles Leased" at bounding box center [208, 264] width 336 height 22
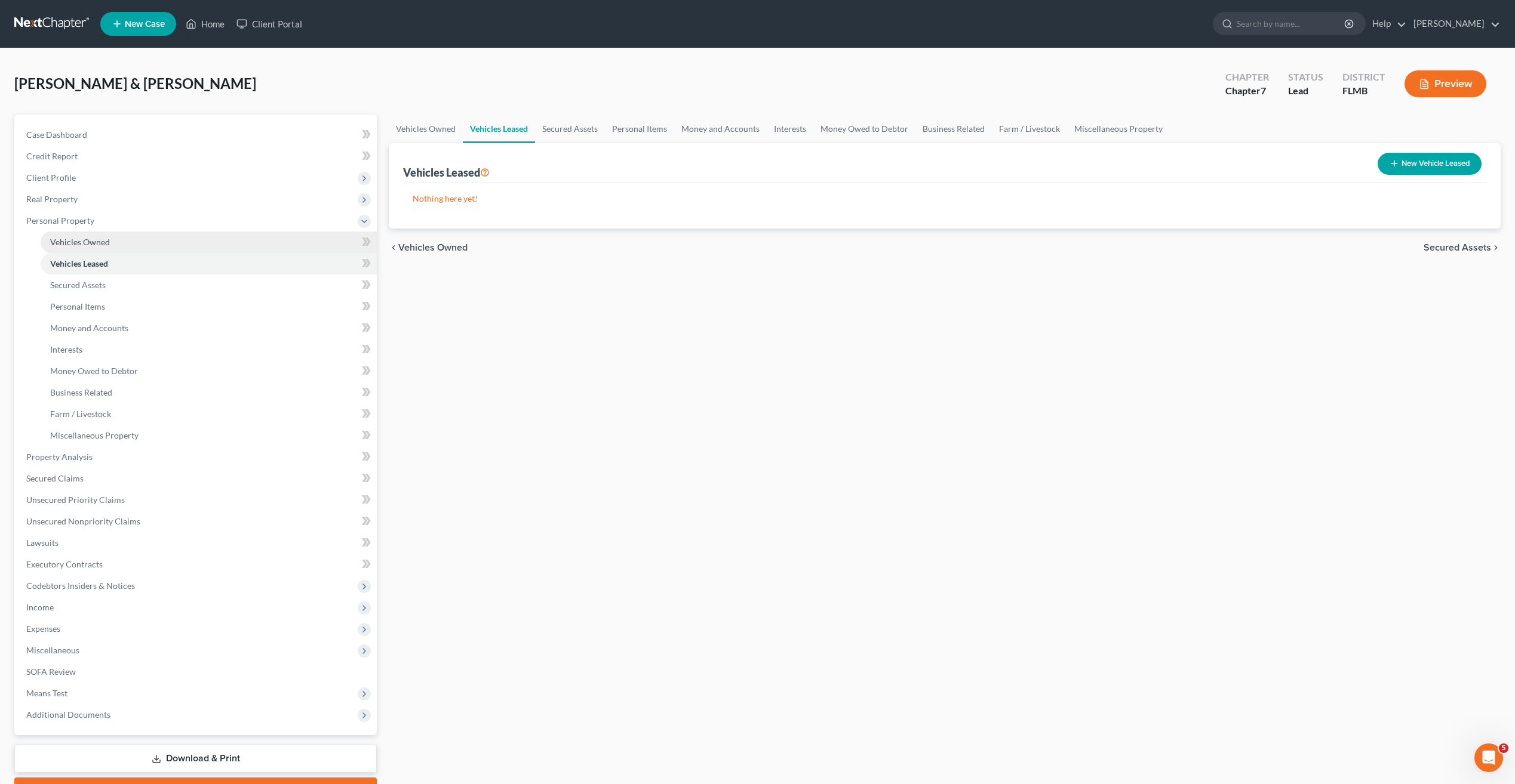
click at [74, 239] on span "Vehicles Owned" at bounding box center [80, 242] width 60 height 10
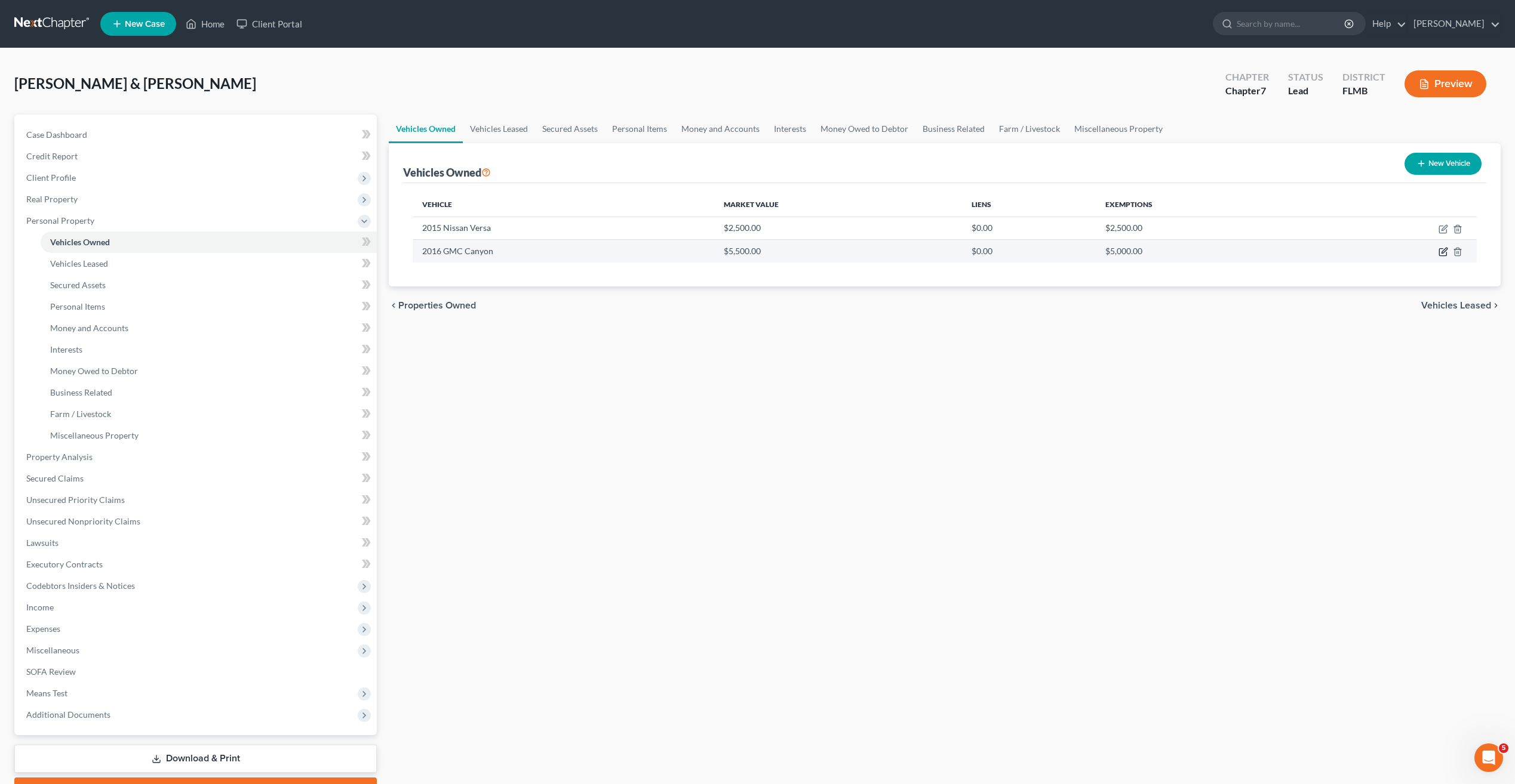
click at [1443, 251] on icon "button" at bounding box center [1443, 251] width 10 height 10
select select "1"
select select "10"
select select "3"
select select "2"
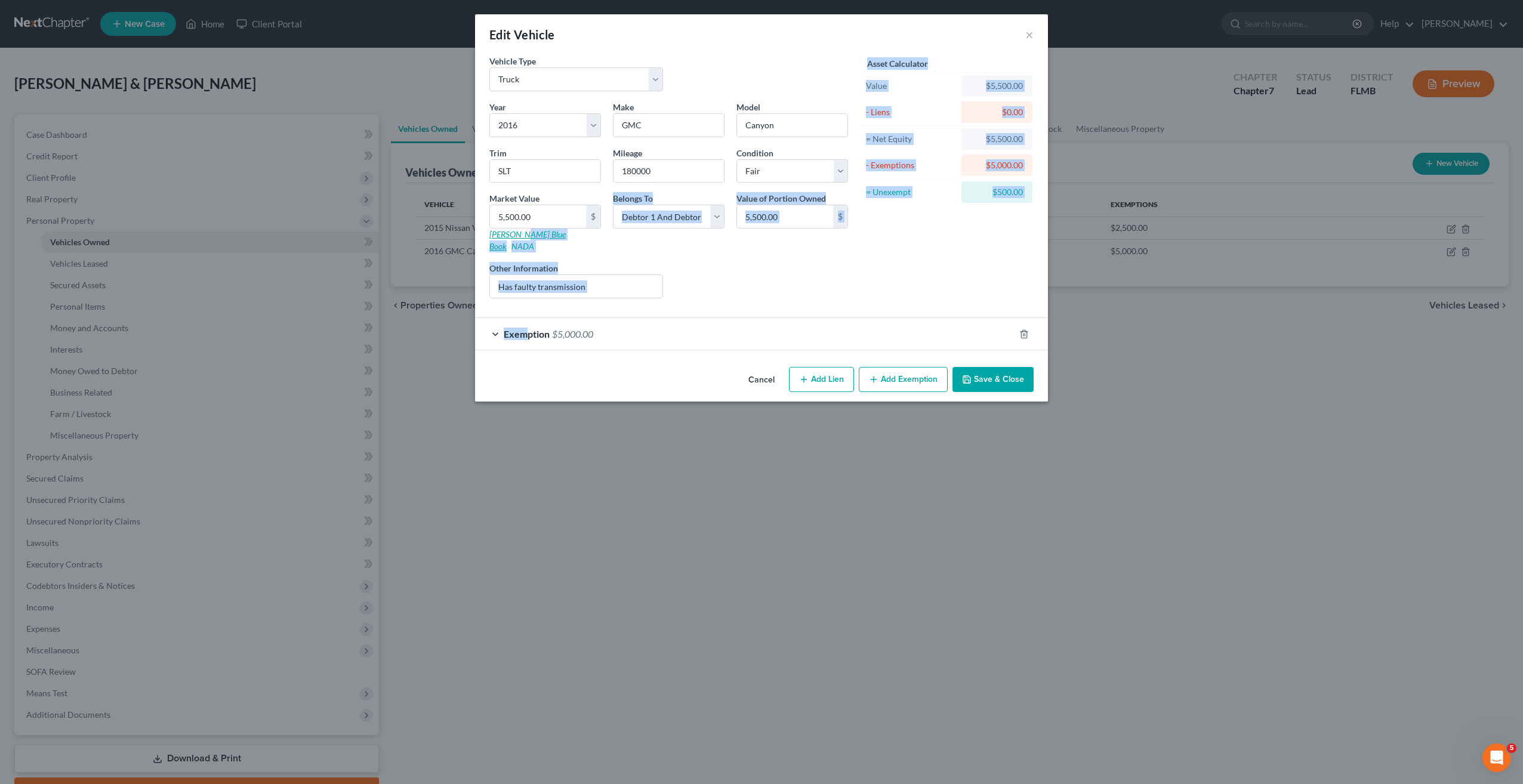
drag, startPoint x: 524, startPoint y: 324, endPoint x: 527, endPoint y: 239, distance: 85.1
click at [521, 244] on form "Vehicle Type Select Automobile Truck Trailer Watercraft Aircraft Motor Home Atv…" at bounding box center [761, 202] width 544 height 295
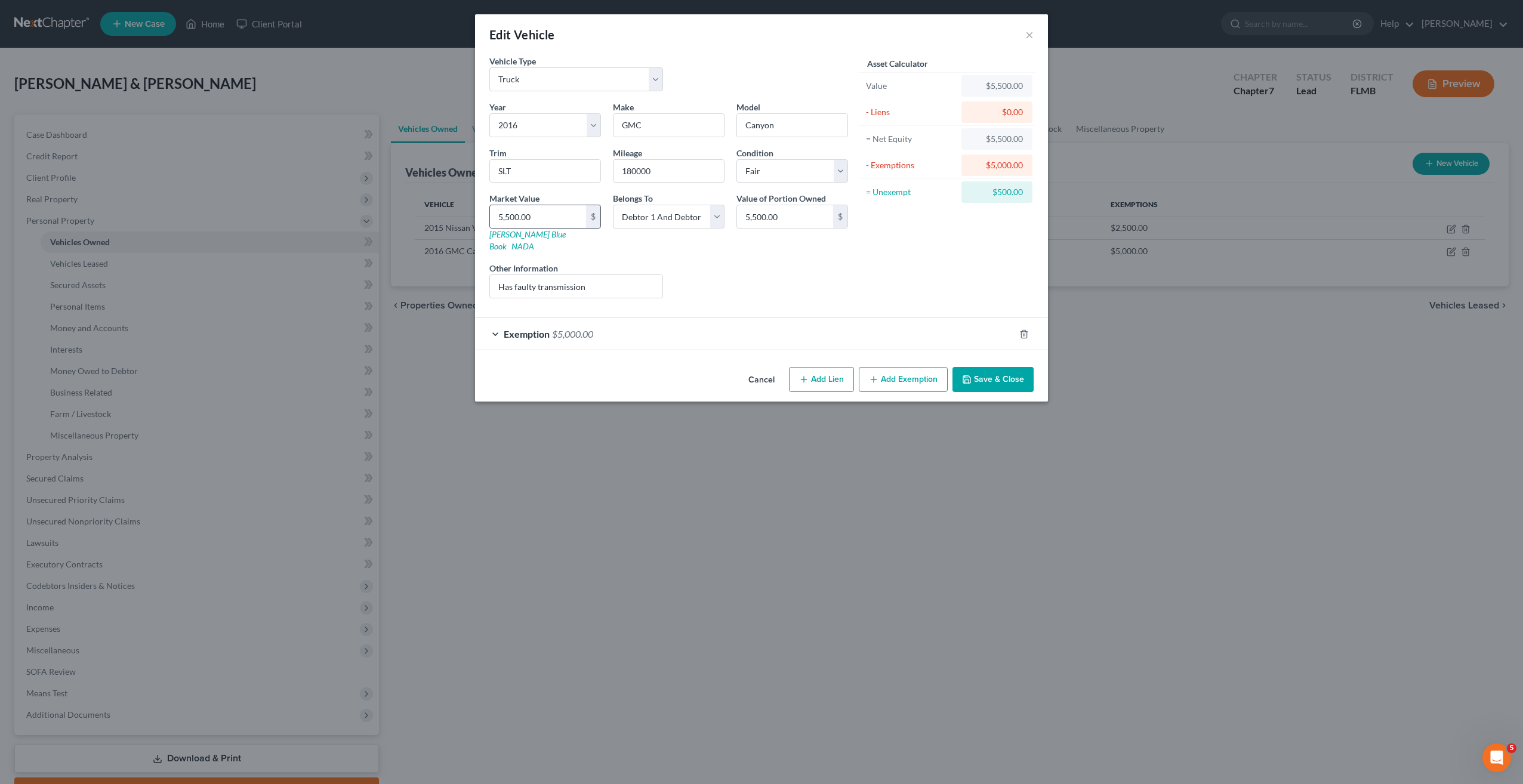
drag, startPoint x: 527, startPoint y: 239, endPoint x: 489, endPoint y: 213, distance: 46.0
click at [466, 214] on div "Edit Vehicle × Vehicle Type Select Automobile Truck Trailer Watercraft Aircraft…" at bounding box center [761, 392] width 1523 height 784
click at [495, 213] on input "5,500.00" at bounding box center [538, 216] width 96 height 23
click at [703, 276] on div "Liens Select" at bounding box center [762, 280] width 185 height 36
click at [563, 218] on input "5,500.00" at bounding box center [538, 216] width 96 height 23
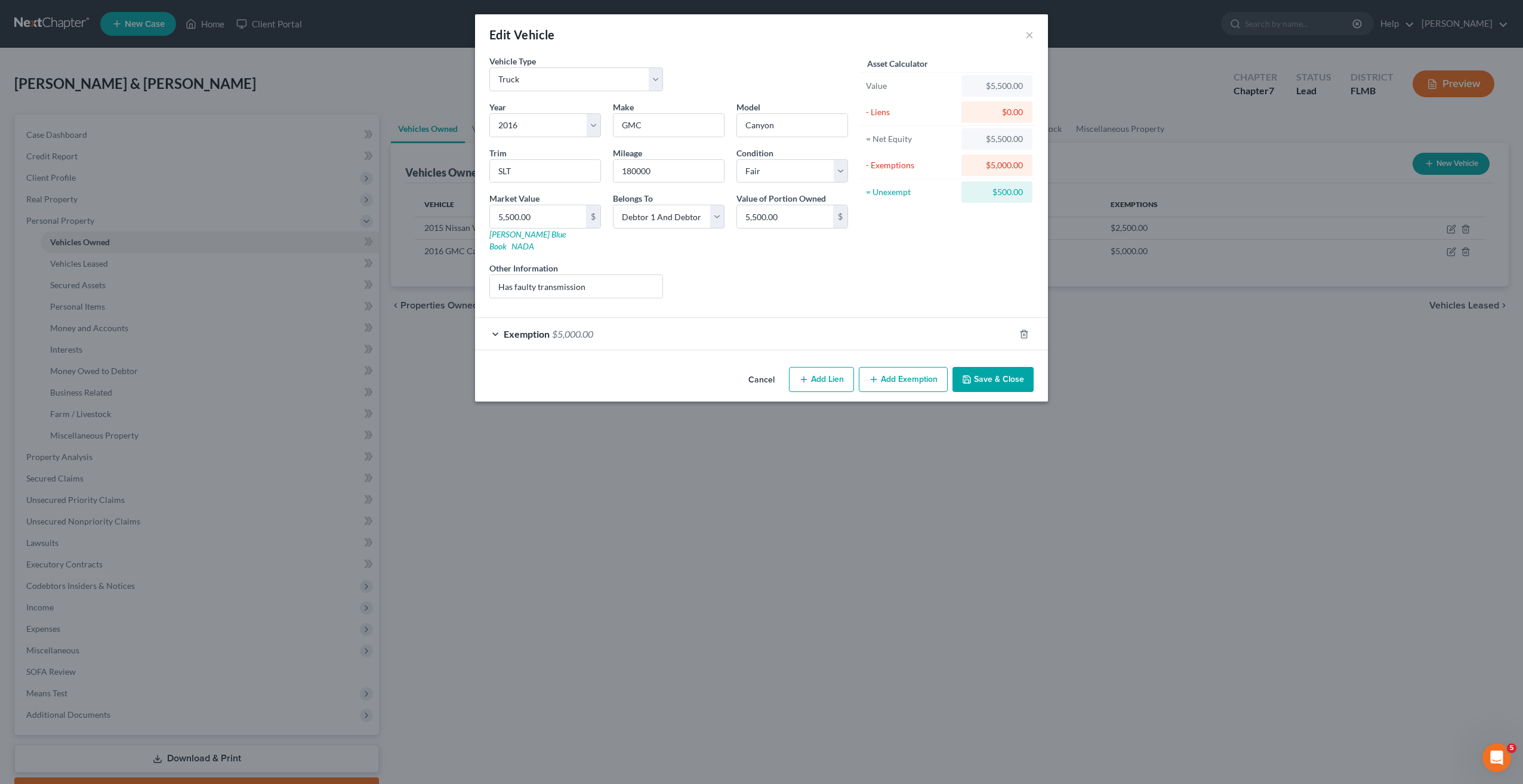
click at [755, 262] on div "Liens Select" at bounding box center [762, 280] width 185 height 36
click at [1002, 371] on button "Save & Close" at bounding box center [993, 379] width 81 height 25
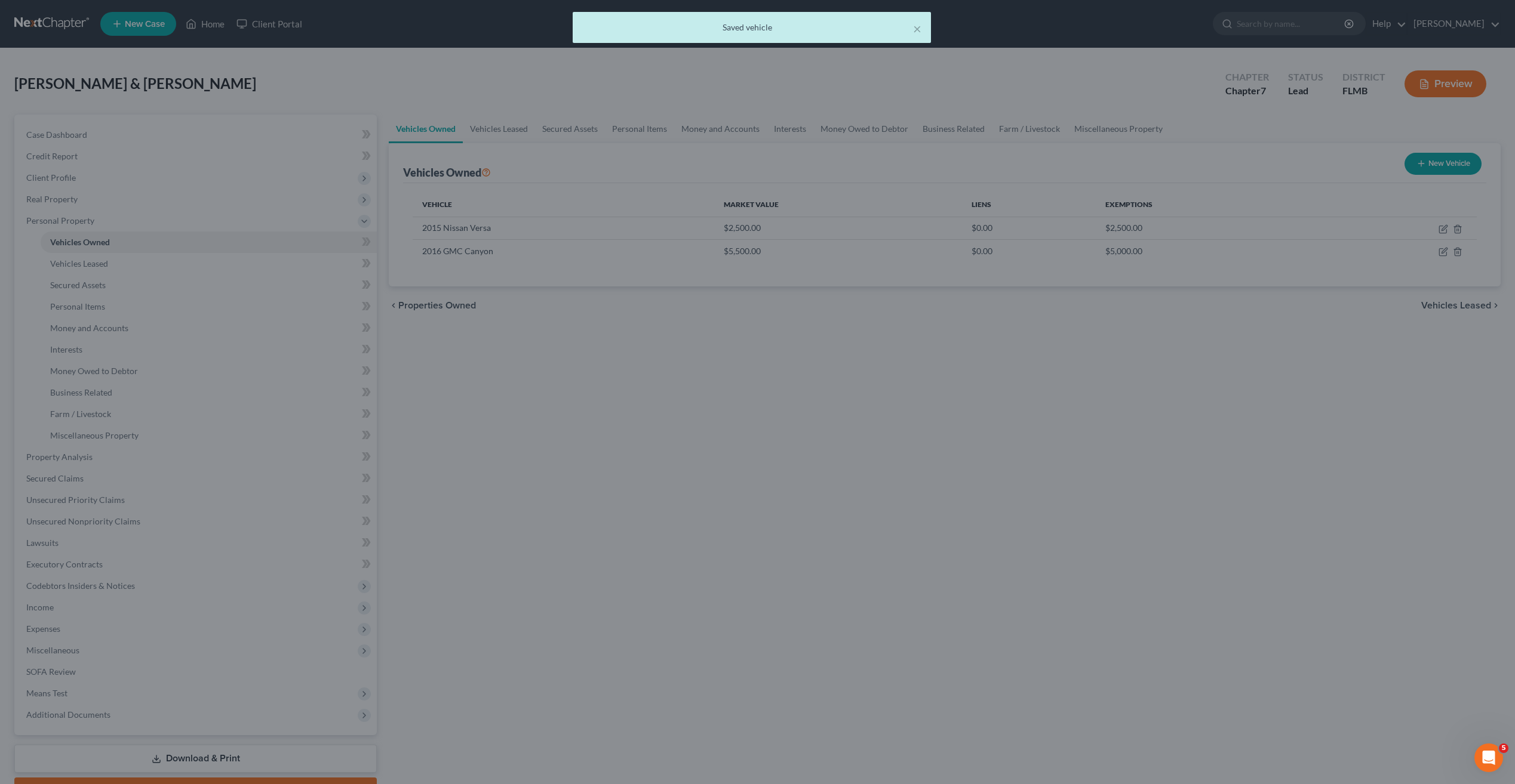
drag, startPoint x: 816, startPoint y: 504, endPoint x: 799, endPoint y: 498, distance: 18.0
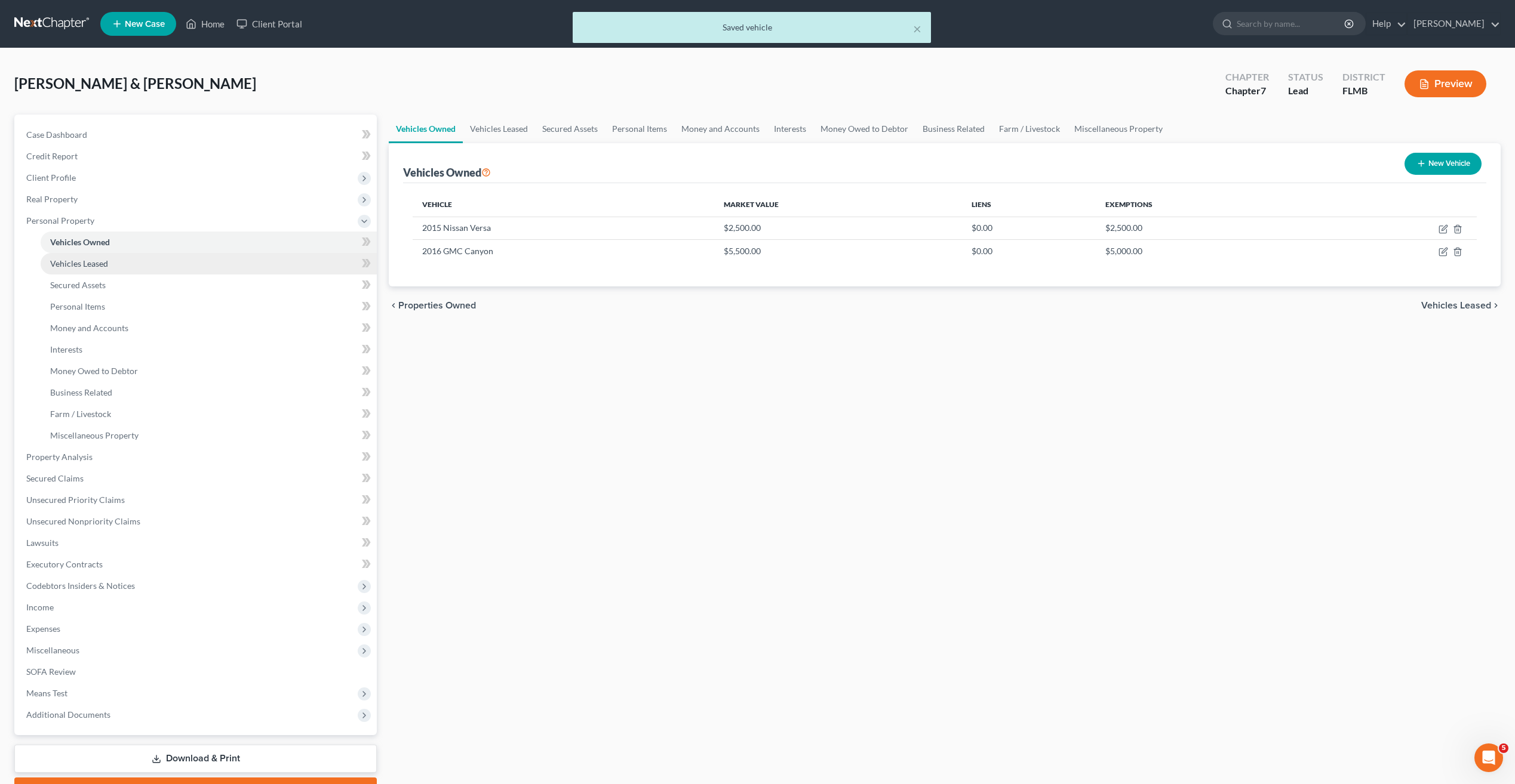
click at [66, 267] on span "Vehicles Leased" at bounding box center [79, 263] width 58 height 10
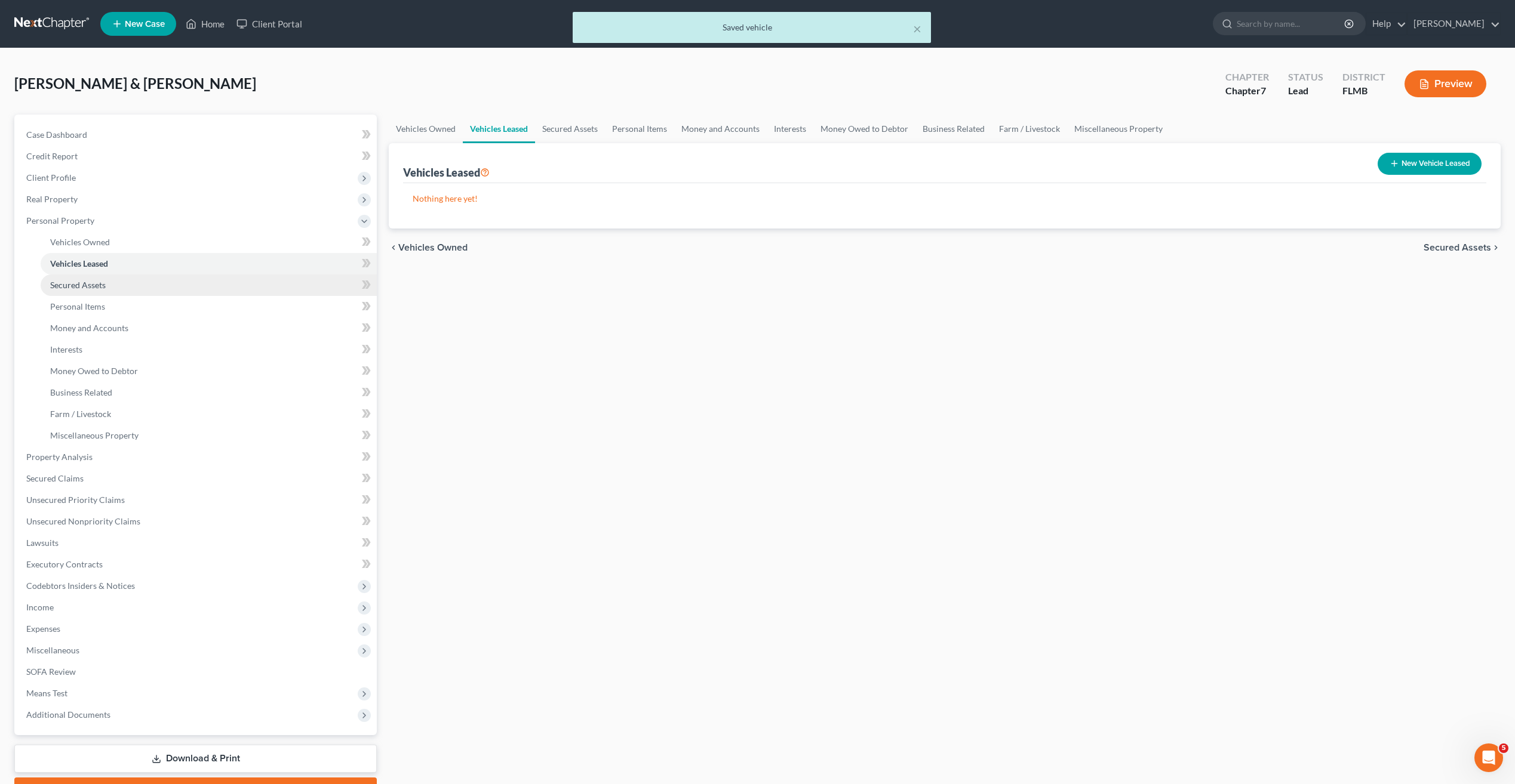
click at [87, 284] on span "Secured Assets" at bounding box center [77, 285] width 55 height 10
click at [78, 314] on link "Personal Items" at bounding box center [208, 307] width 336 height 22
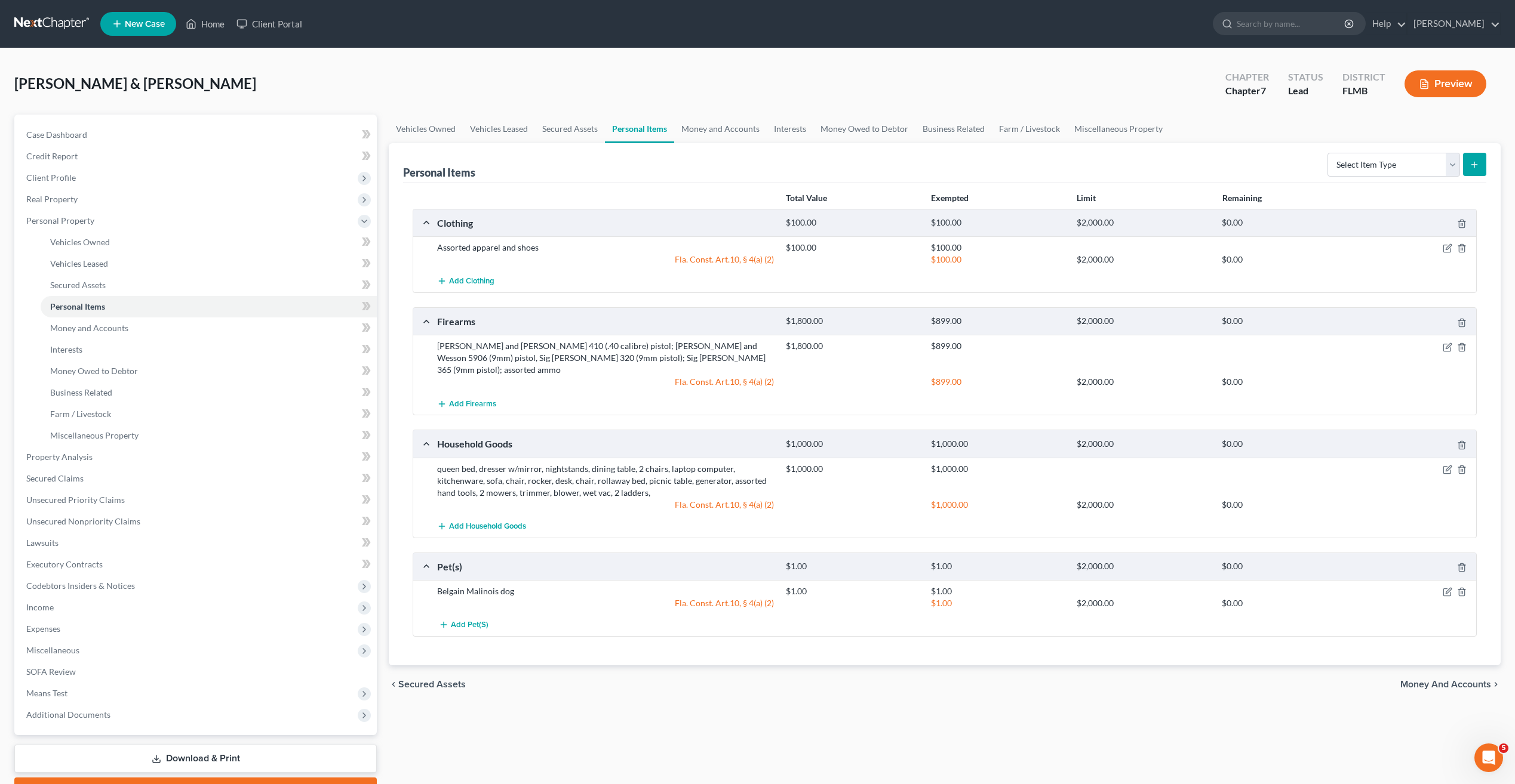
scroll to position [65, 0]
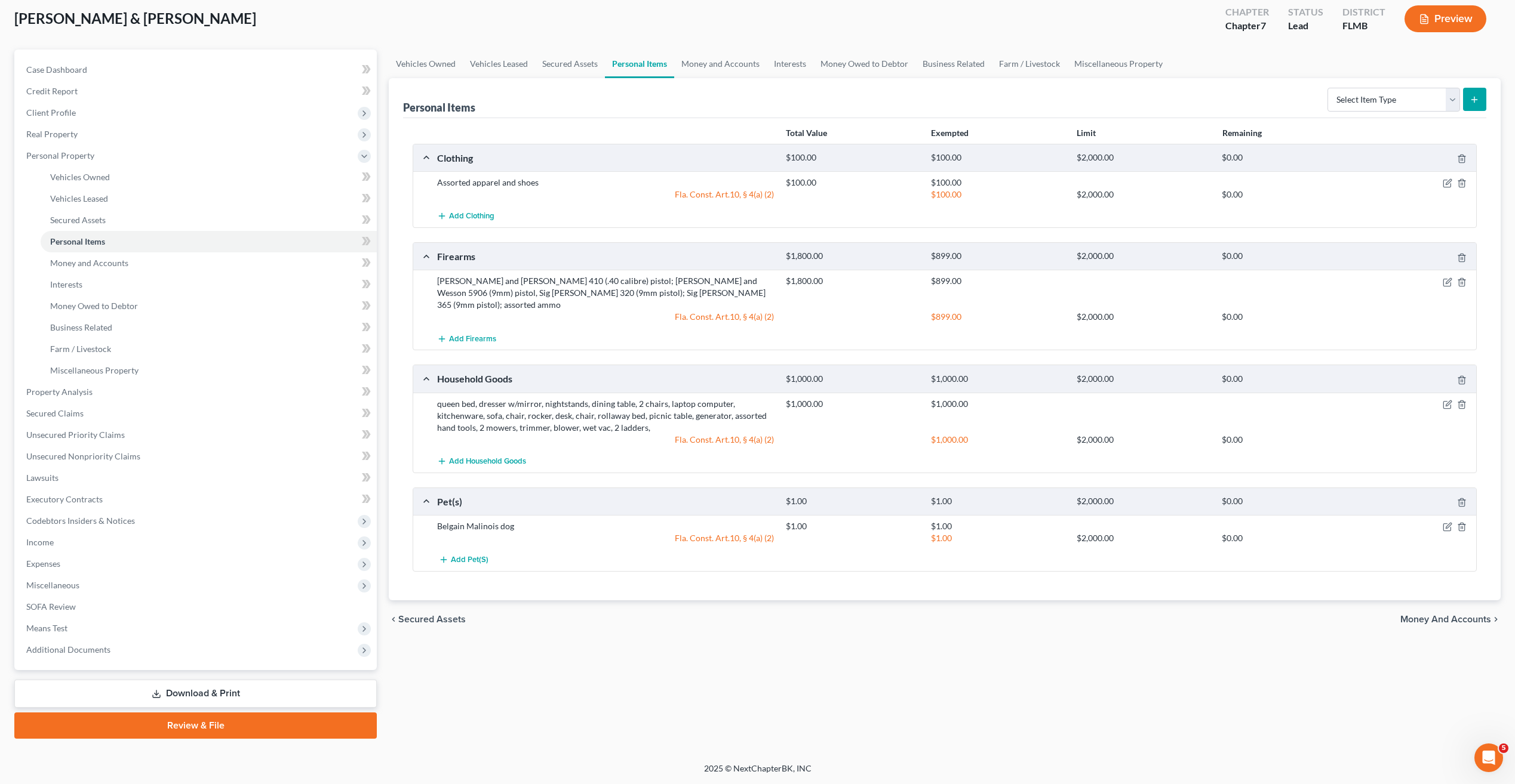
click at [675, 648] on div "Vehicles Owned Vehicles Leased Secured Assets Personal Items Money and Accounts…" at bounding box center [945, 394] width 1124 height 689
click at [626, 663] on div "Vehicles Owned Vehicles Leased Secured Assets Personal Items Money and Accounts…" at bounding box center [945, 394] width 1124 height 689
click at [90, 216] on span "Secured Assets" at bounding box center [77, 220] width 55 height 10
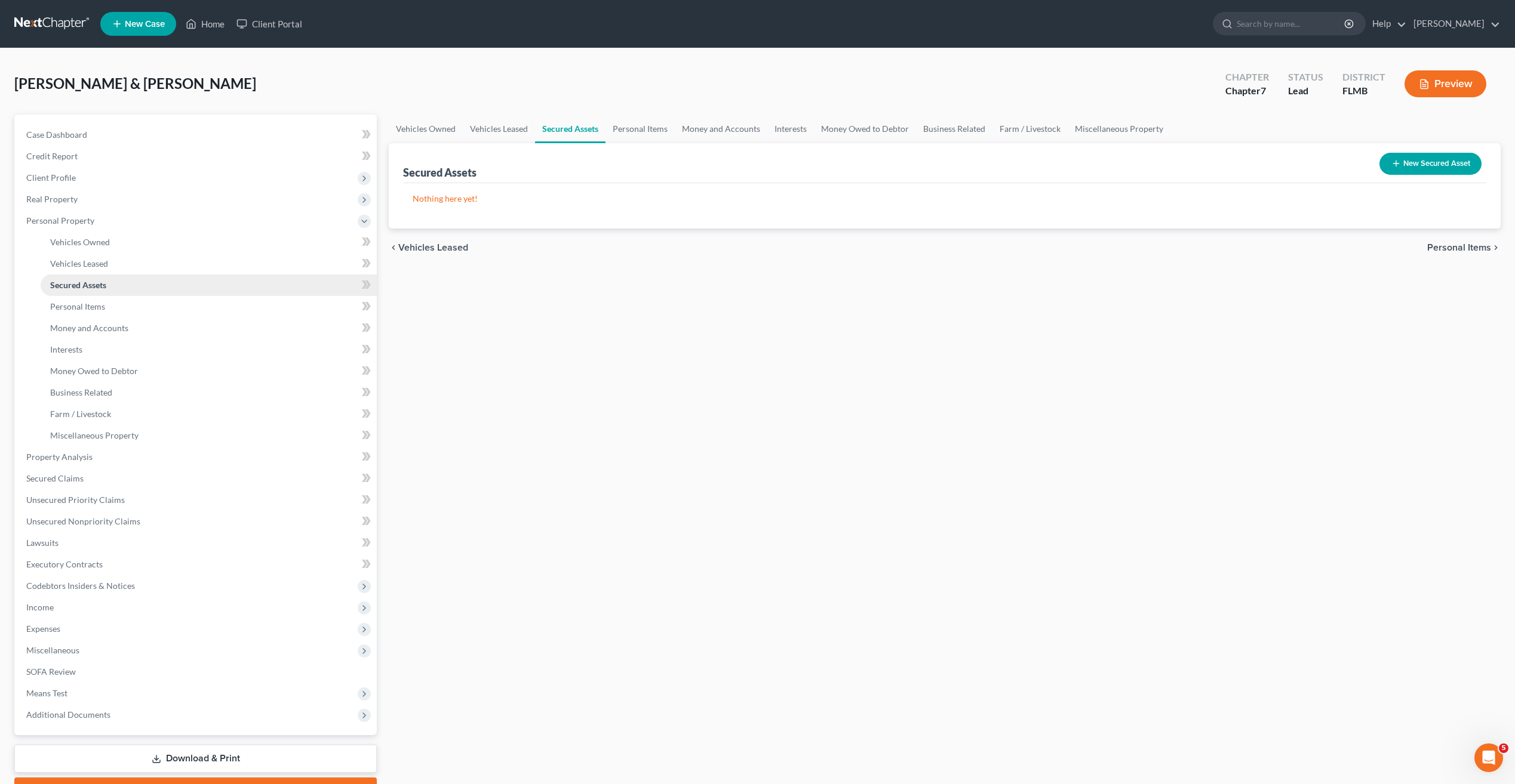
click at [86, 289] on span "Secured Assets" at bounding box center [78, 285] width 56 height 10
click at [88, 314] on link "Personal Items" at bounding box center [208, 307] width 336 height 22
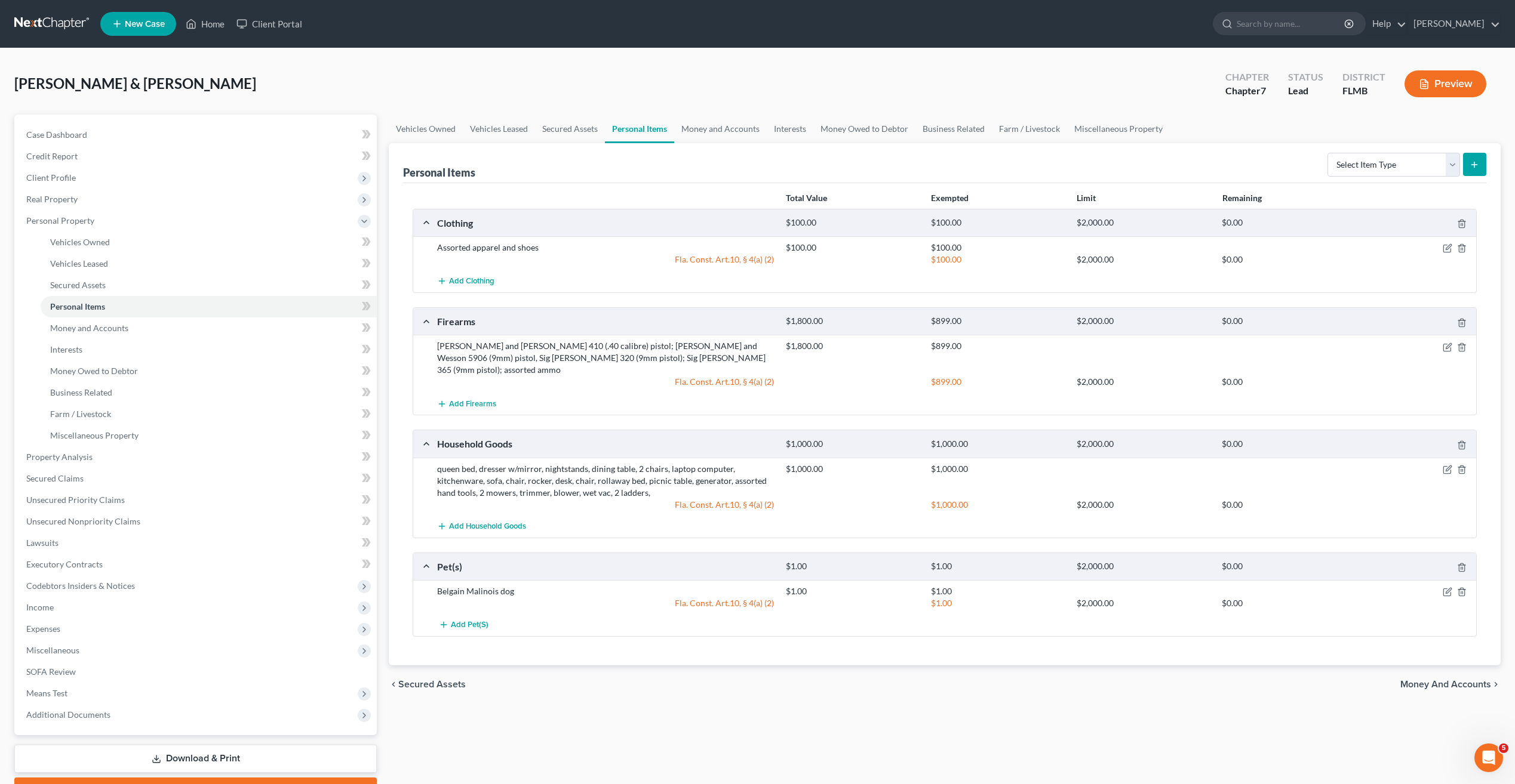
click at [680, 640] on div "Total Value Exempted Limit Remaining Clothing $100.00 $100.00 $2,000.00 $0.00 A…" at bounding box center [945, 425] width 1083 height 482
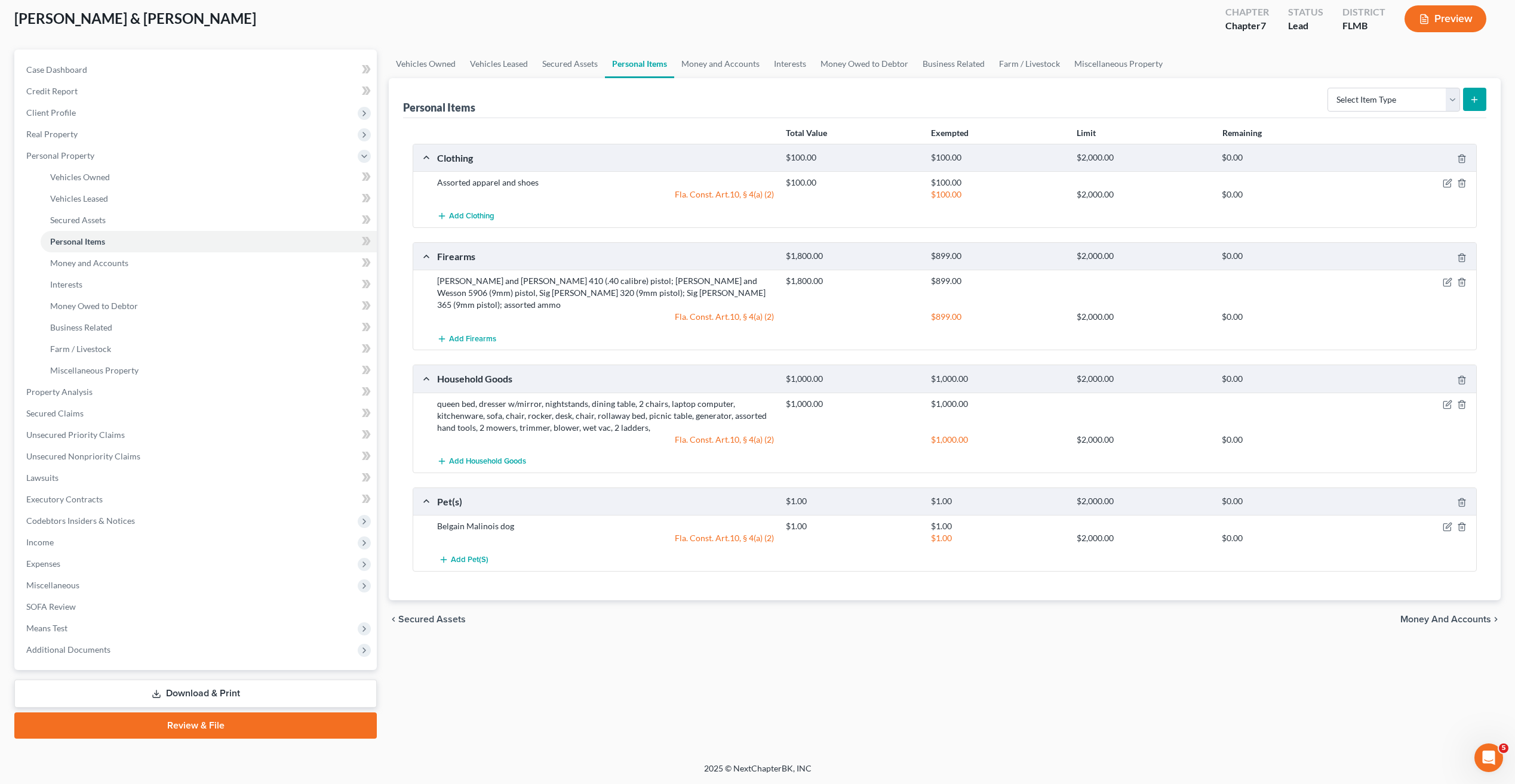
click at [664, 621] on div "chevron_left Secured Assets Money and Accounts chevron_right" at bounding box center [945, 620] width 1112 height 38
click at [1448, 182] on icon "button" at bounding box center [1448, 182] width 5 height 5
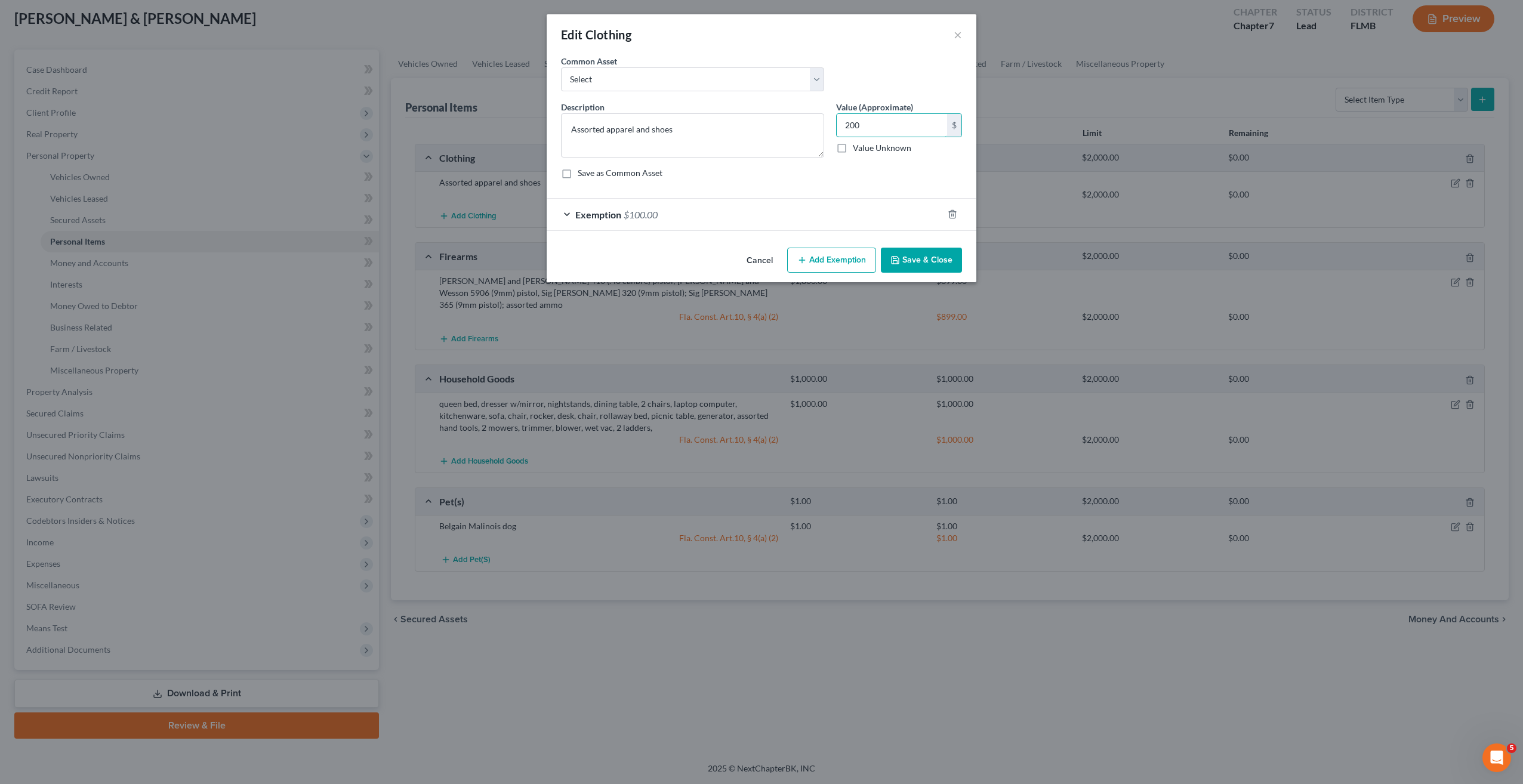
type input "200"
click at [914, 265] on button "Save & Close" at bounding box center [921, 260] width 81 height 25
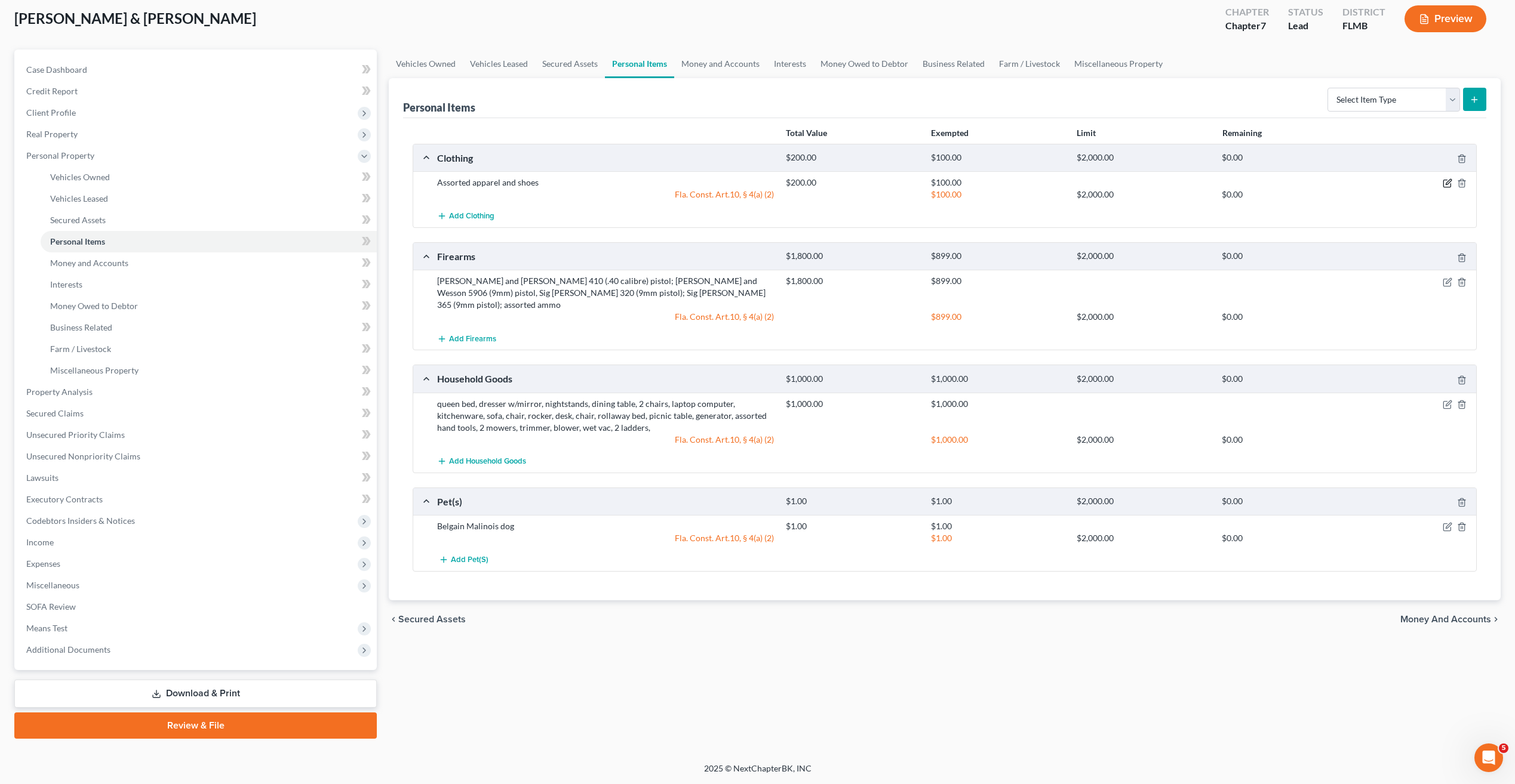
click at [1448, 180] on icon "button" at bounding box center [1447, 183] width 10 height 10
select select "2"
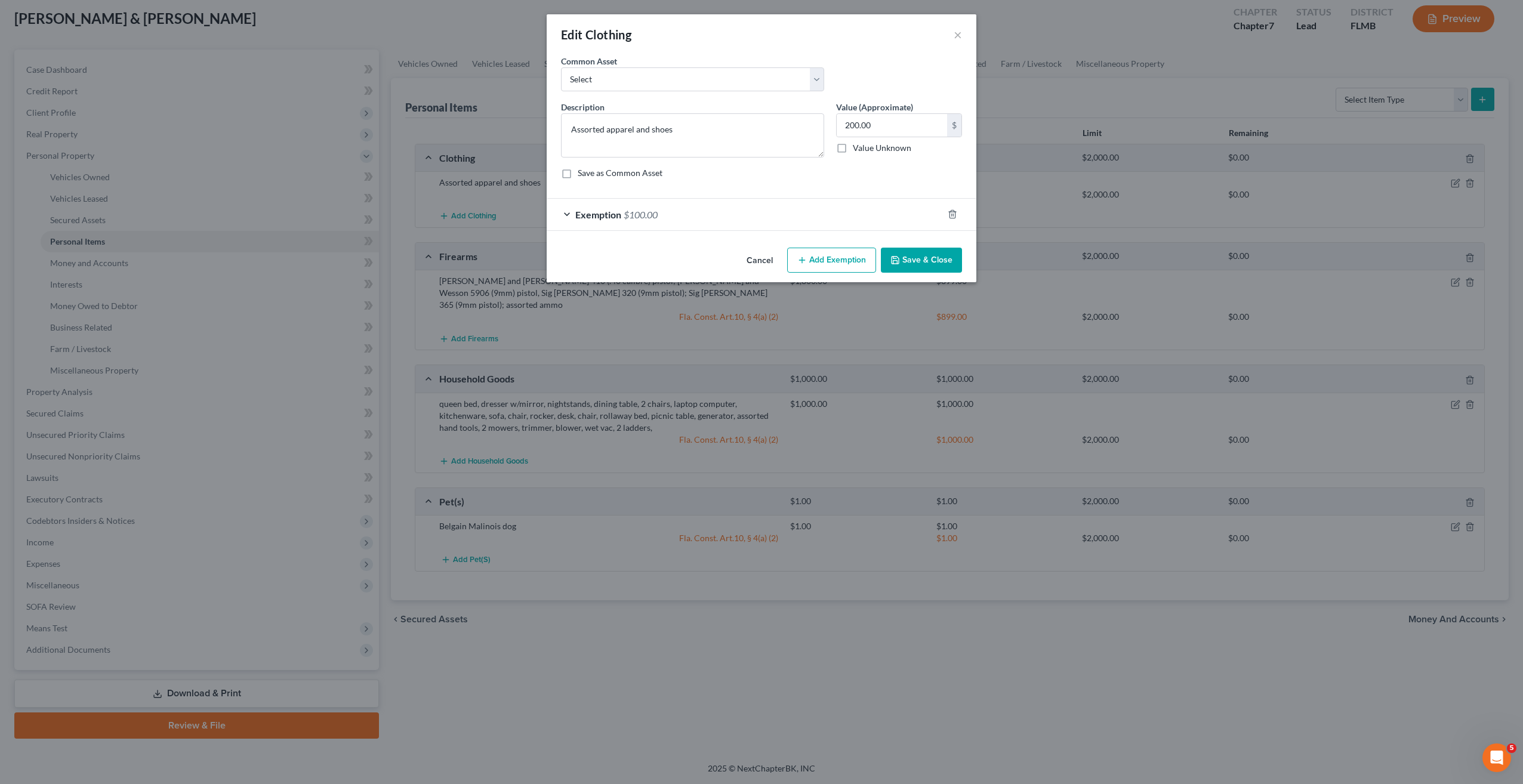
click at [577, 219] on span "Exemption" at bounding box center [598, 215] width 46 height 11
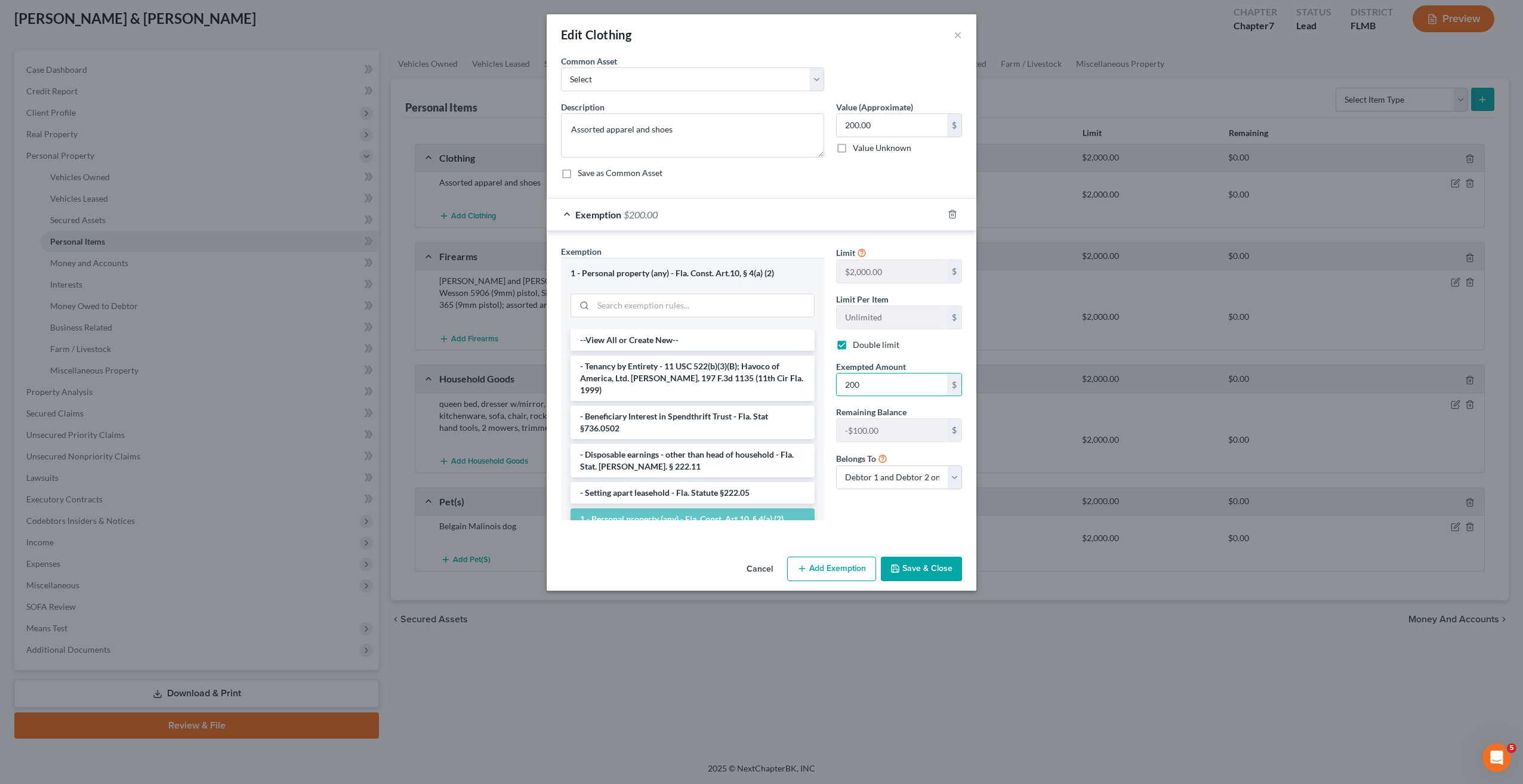
type input "200"
click at [952, 573] on button "Save & Close" at bounding box center [921, 569] width 81 height 25
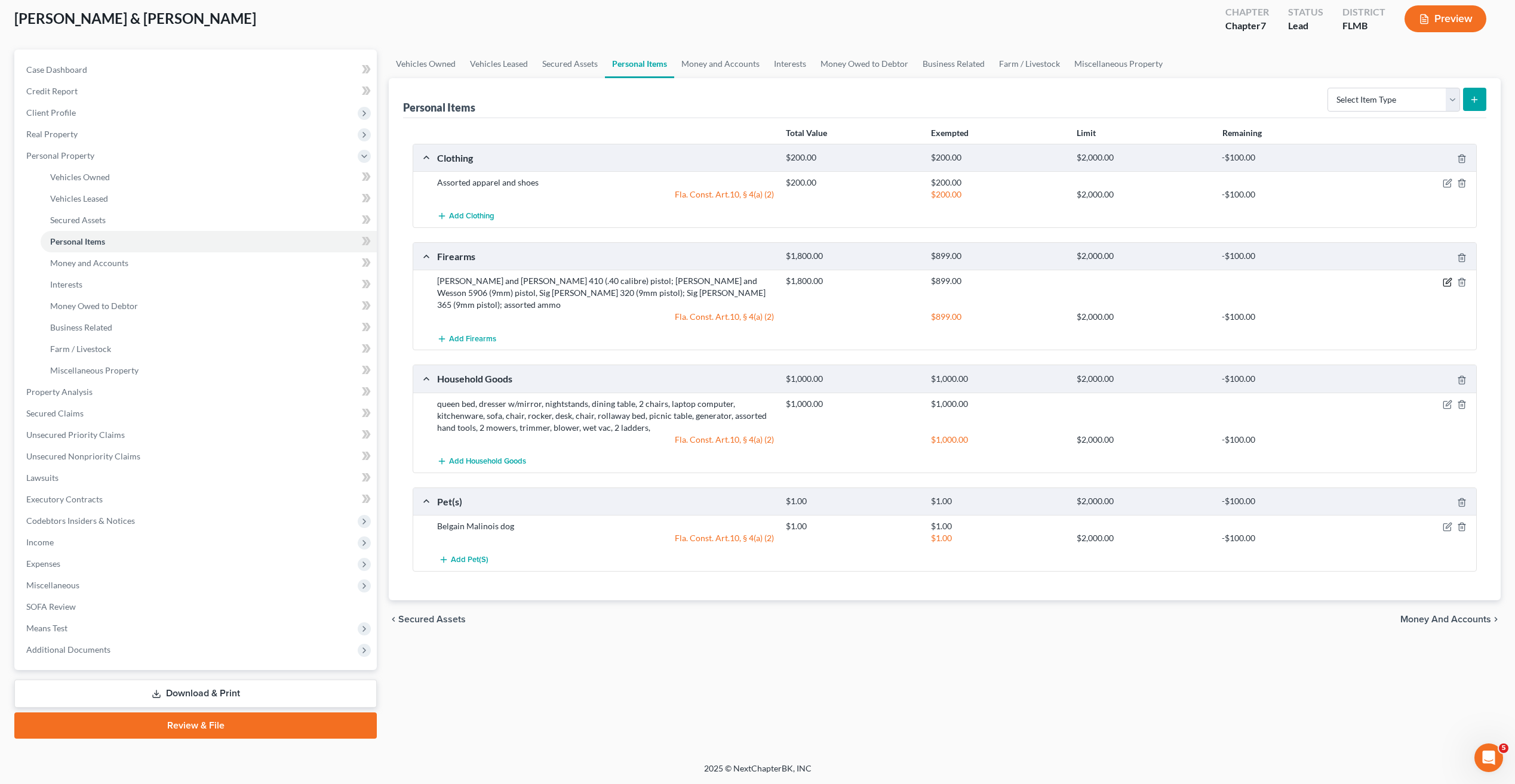
click at [1443, 281] on icon "button" at bounding box center [1446, 282] width 7 height 7
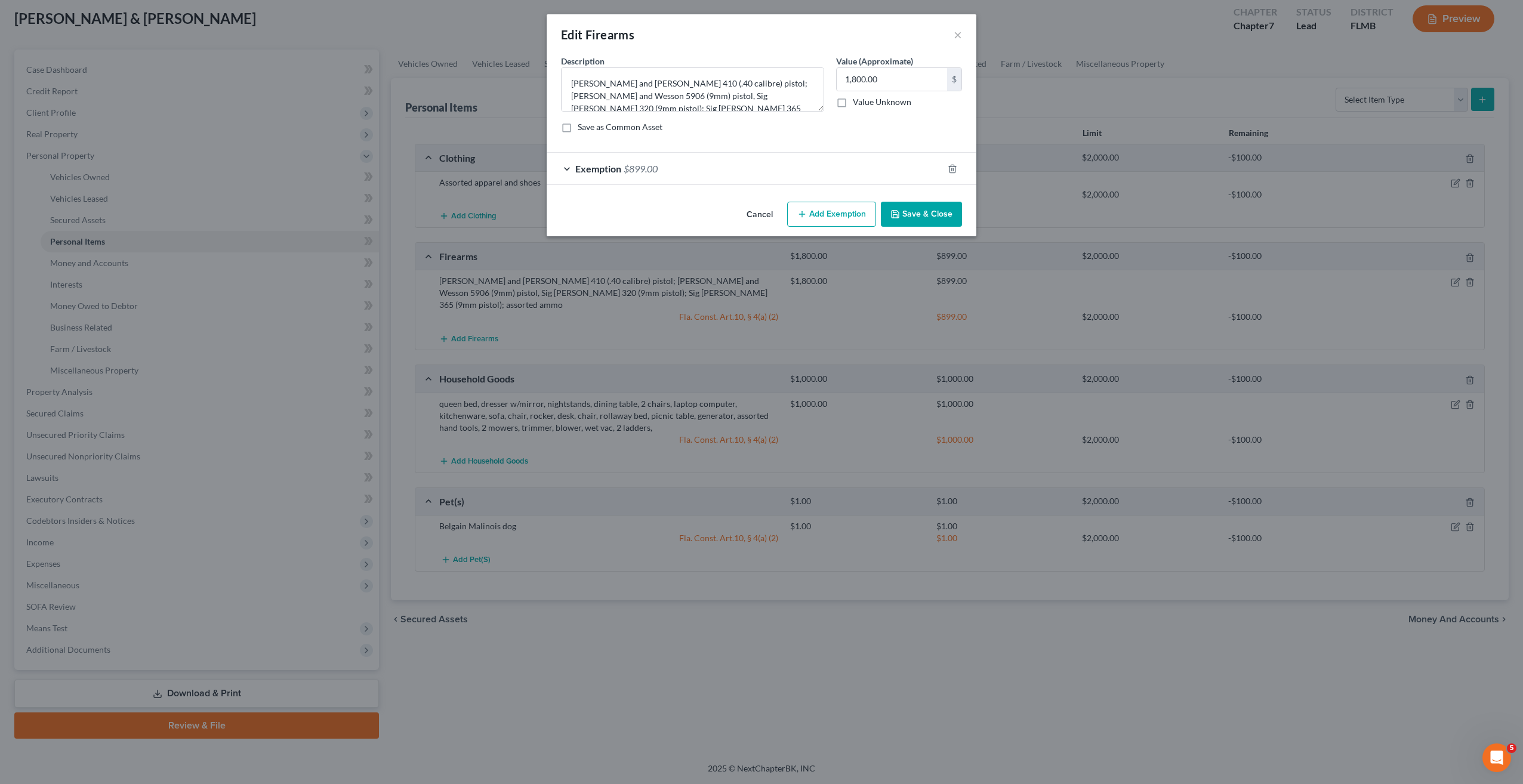
click at [605, 175] on div "Exemption $899.00" at bounding box center [745, 169] width 396 height 32
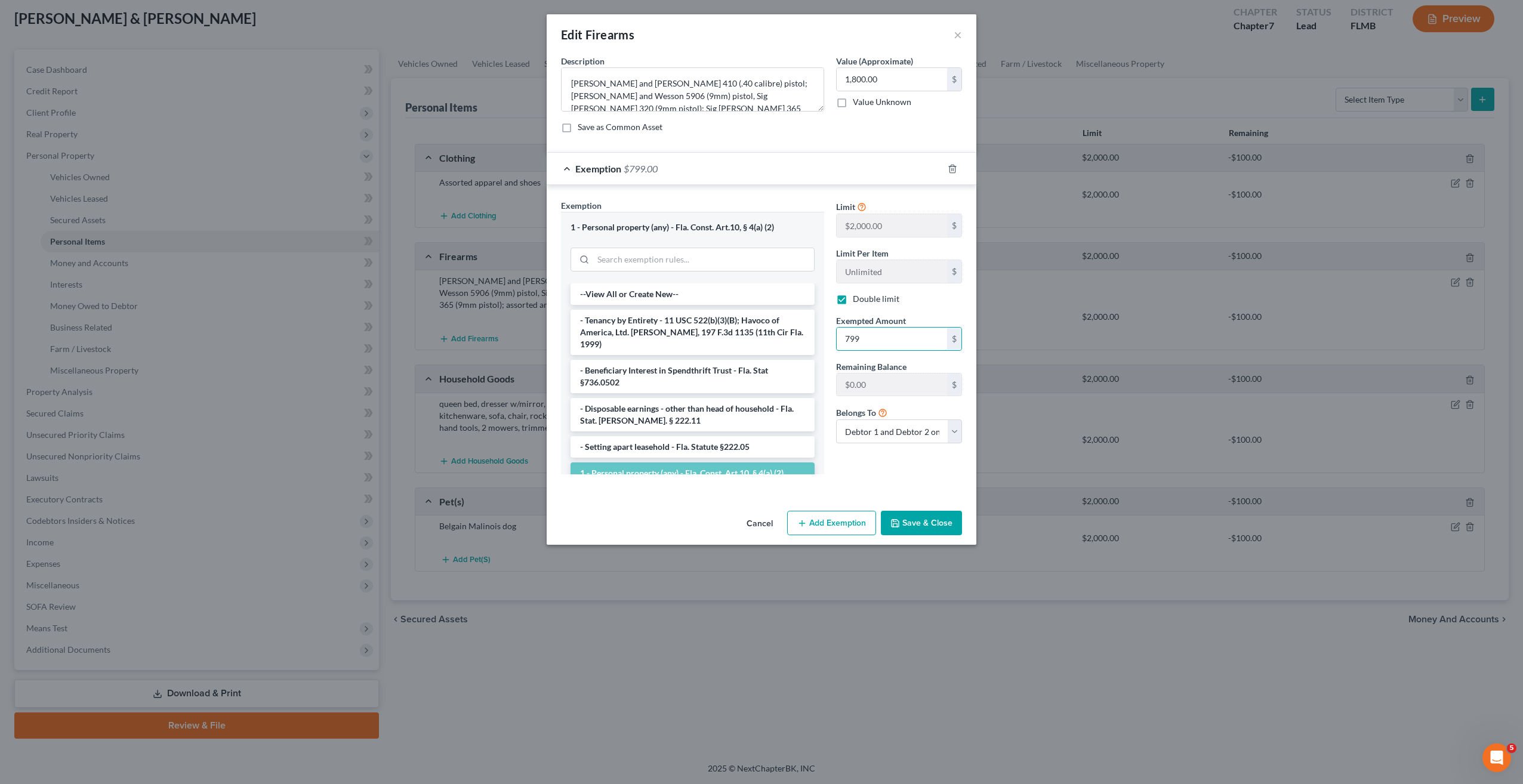
type input "799"
click at [931, 526] on button "Save & Close" at bounding box center [921, 523] width 81 height 25
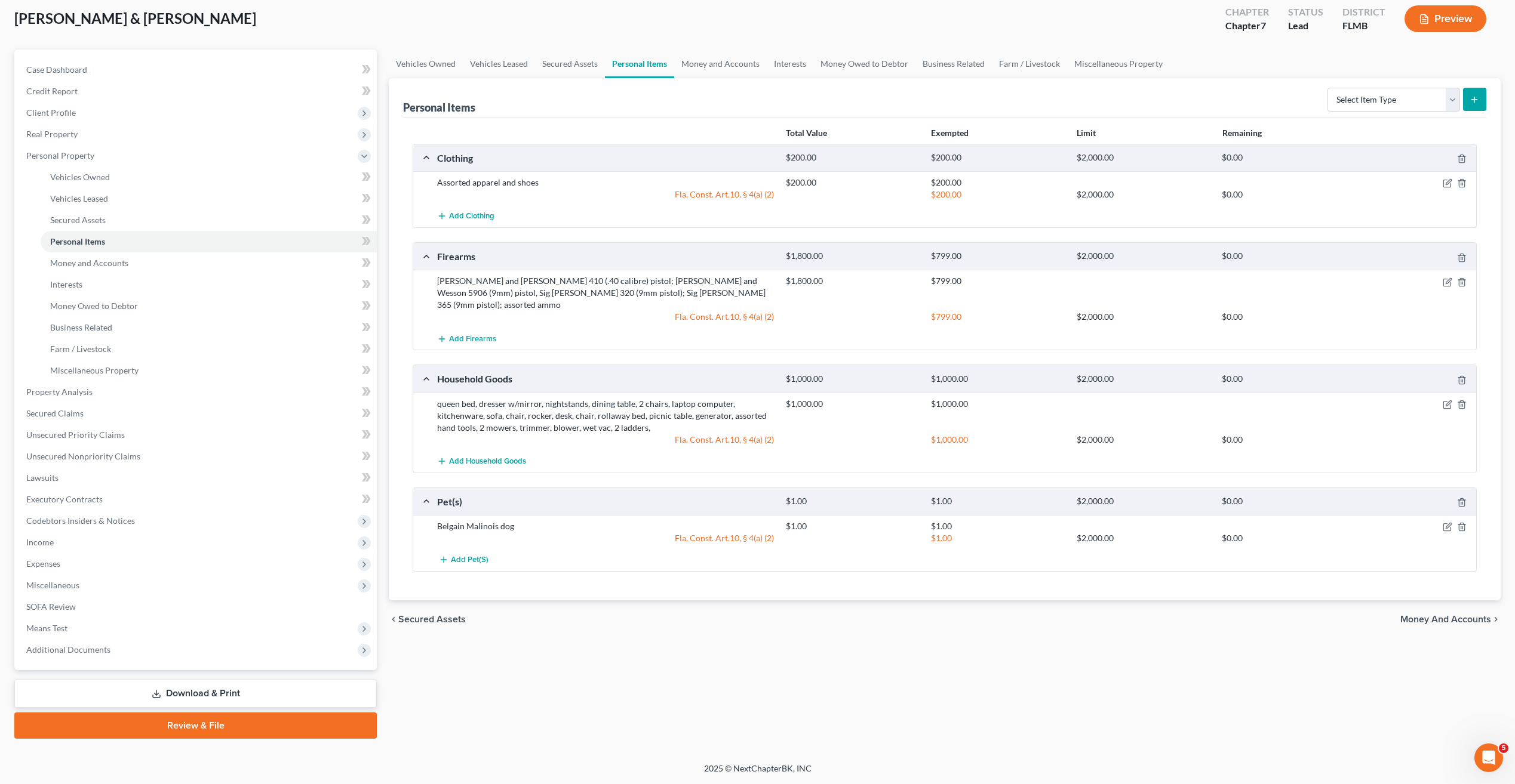
click at [918, 659] on div "Vehicles Owned Vehicles Leased Secured Assets Personal Items Money and Accounts…" at bounding box center [945, 394] width 1124 height 689
click at [788, 656] on div "Vehicles Owned Vehicles Leased Secured Assets Personal Items Money and Accounts…" at bounding box center [945, 394] width 1124 height 689
click at [548, 705] on div "Vehicles Owned Vehicles Leased Secured Assets Personal Items Money and Accounts…" at bounding box center [945, 394] width 1124 height 689
click at [109, 255] on link "Money and Accounts" at bounding box center [208, 263] width 336 height 22
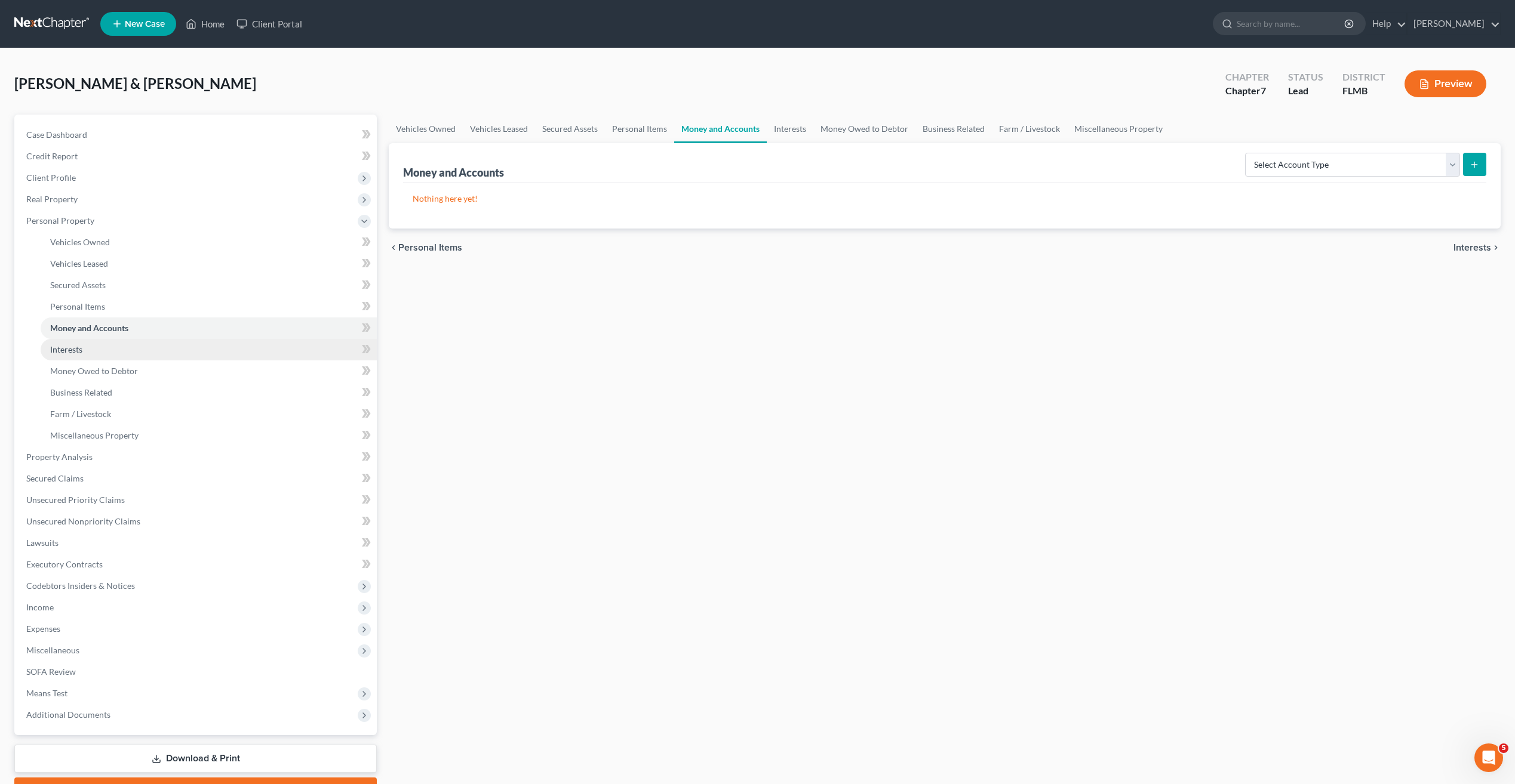
click at [60, 350] on span "Interests" at bounding box center [66, 349] width 32 height 10
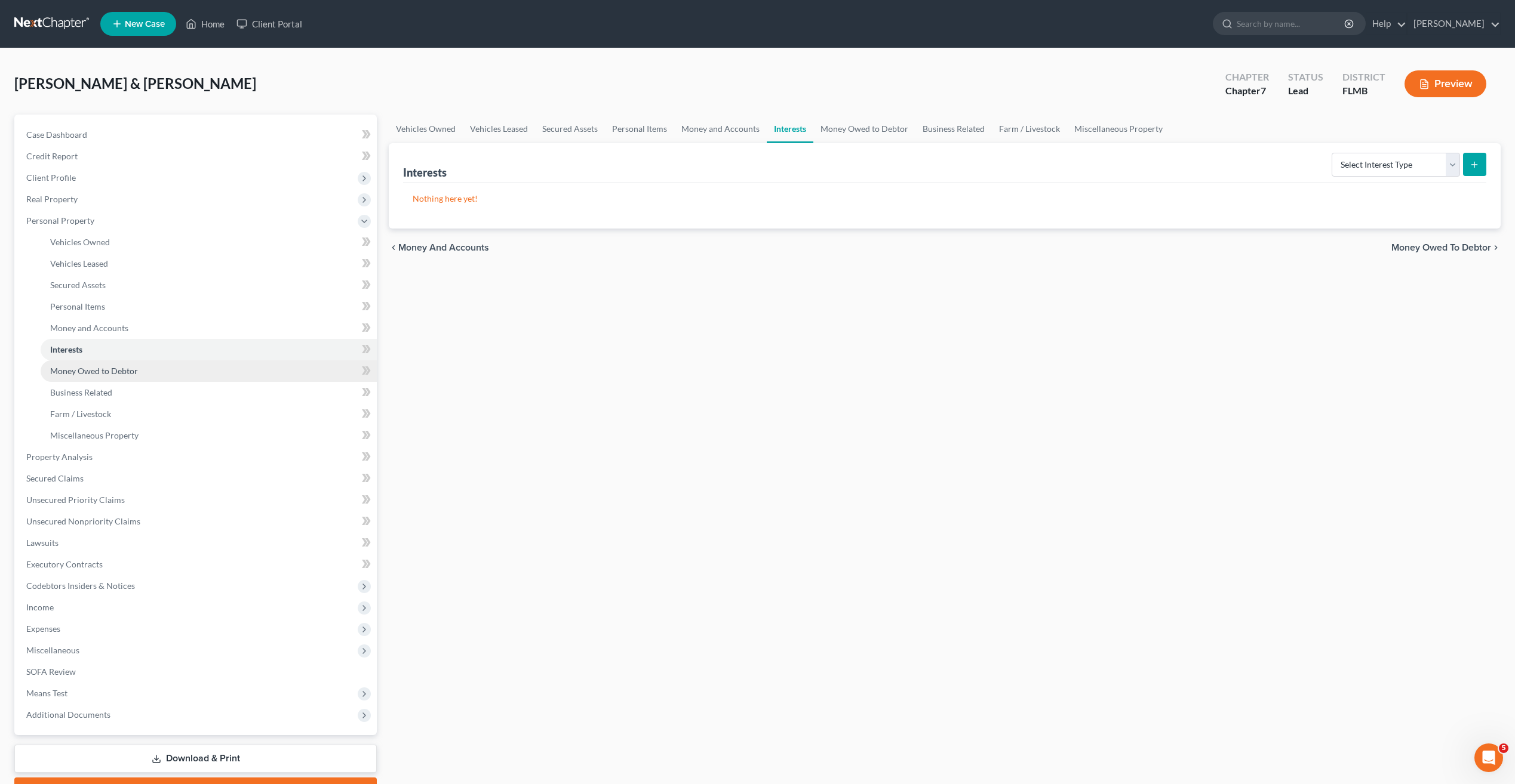
click at [84, 377] on link "Money Owed to Debtor" at bounding box center [208, 371] width 336 height 22
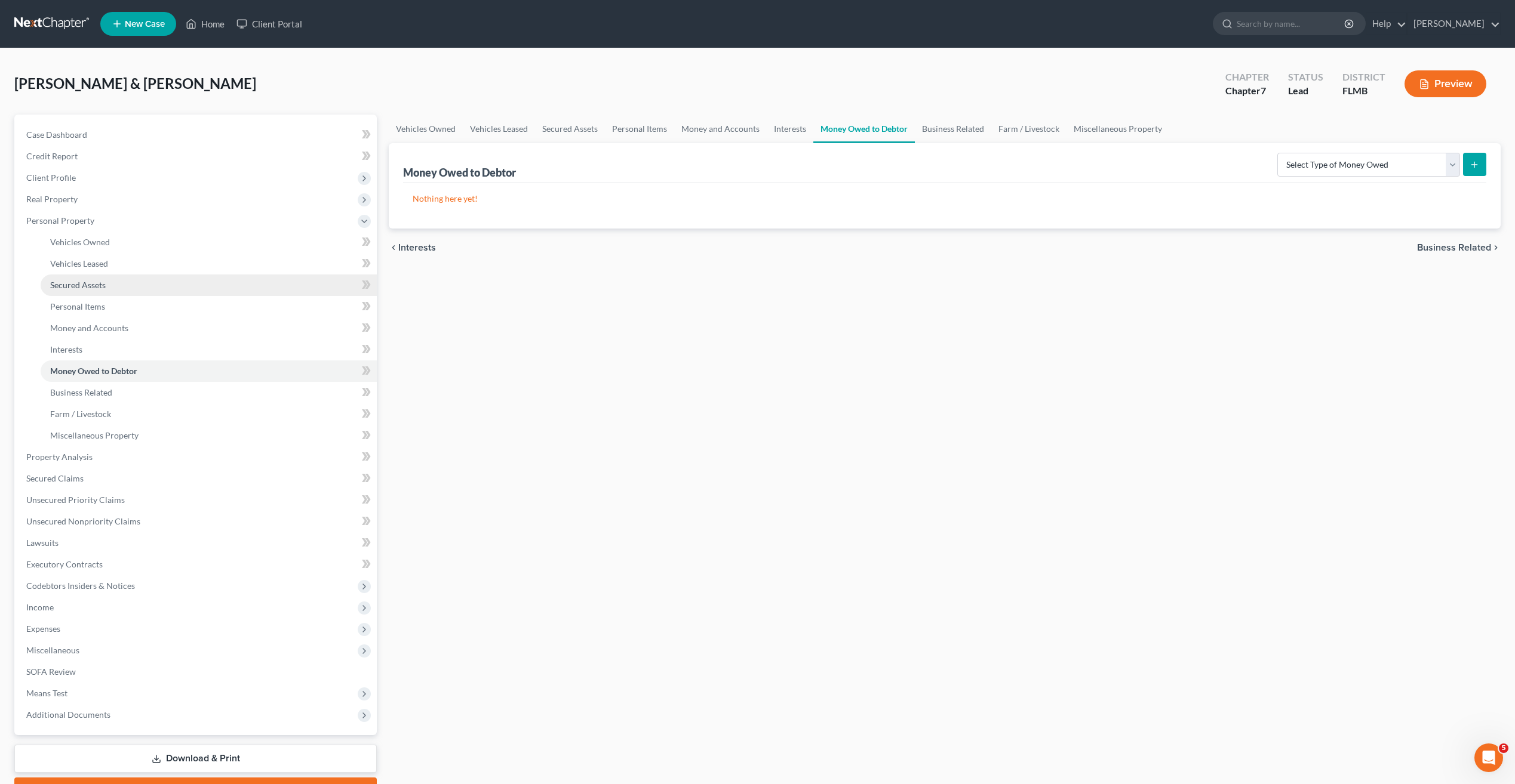
click at [91, 288] on span "Secured Assets" at bounding box center [77, 285] width 55 height 10
